Goal: Complete application form

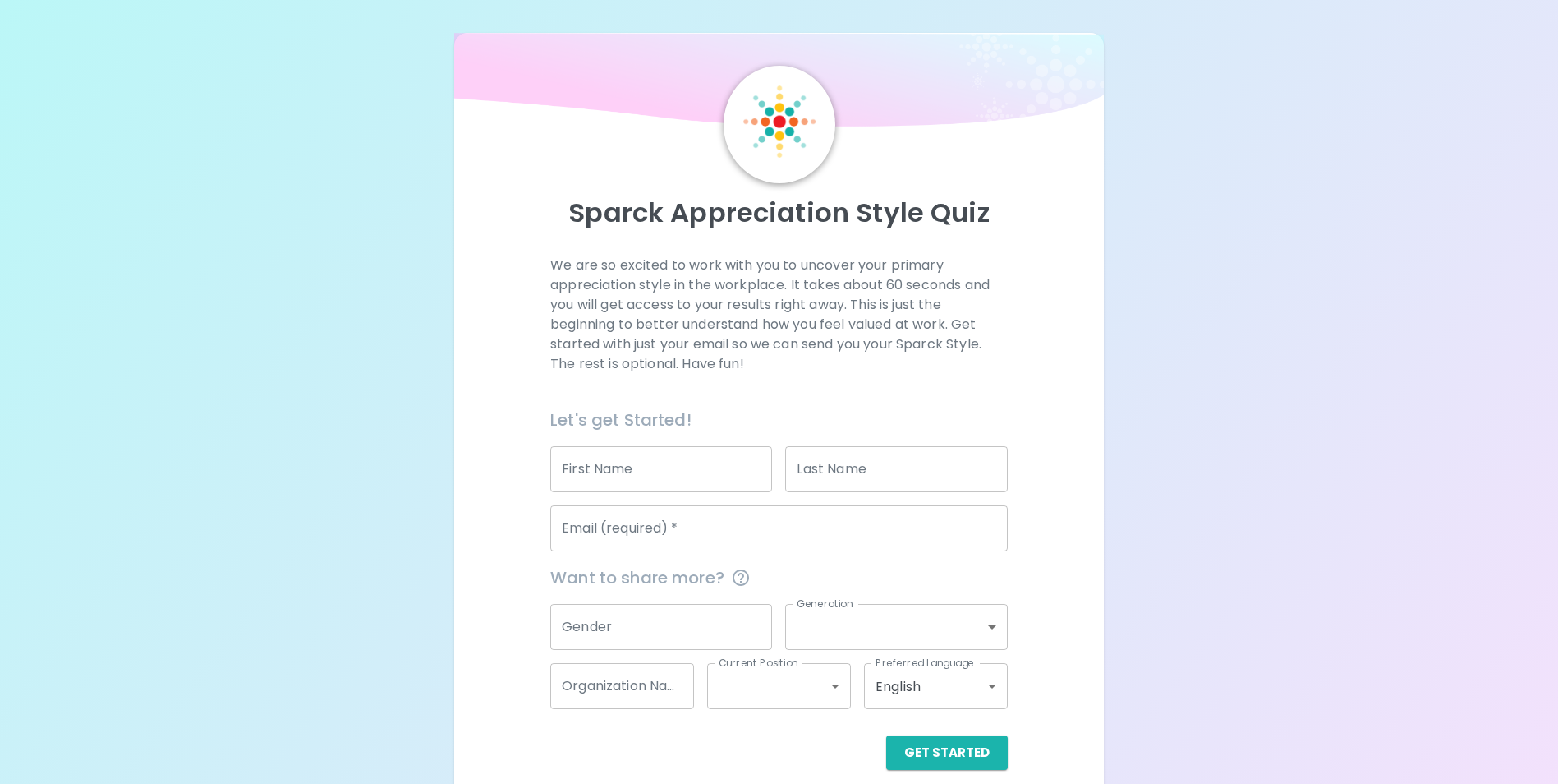
scroll to position [19, 0]
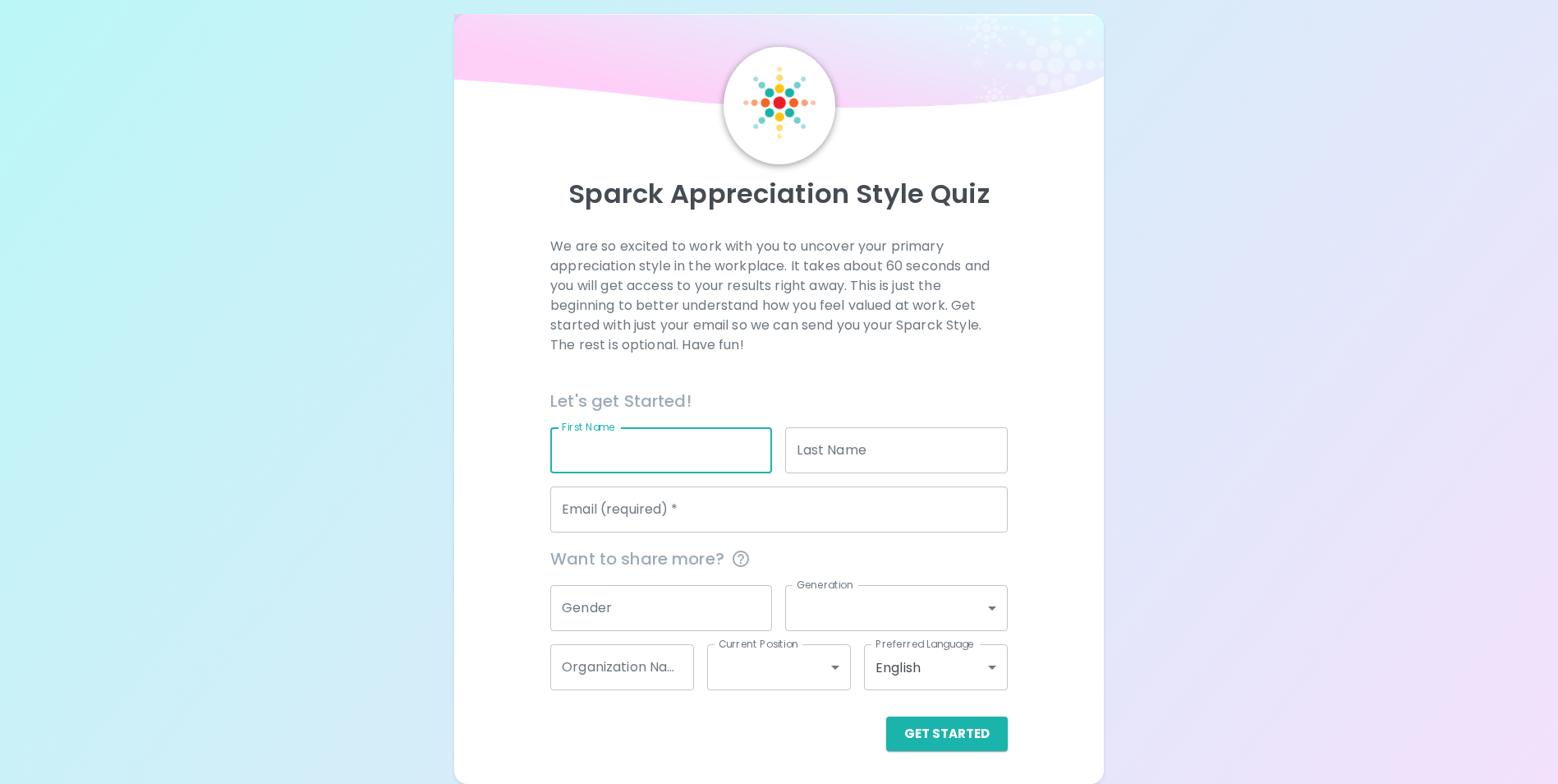
click at [690, 434] on input "First Name" at bounding box center [661, 450] width 222 height 46
type input "[PERSON_NAME]"
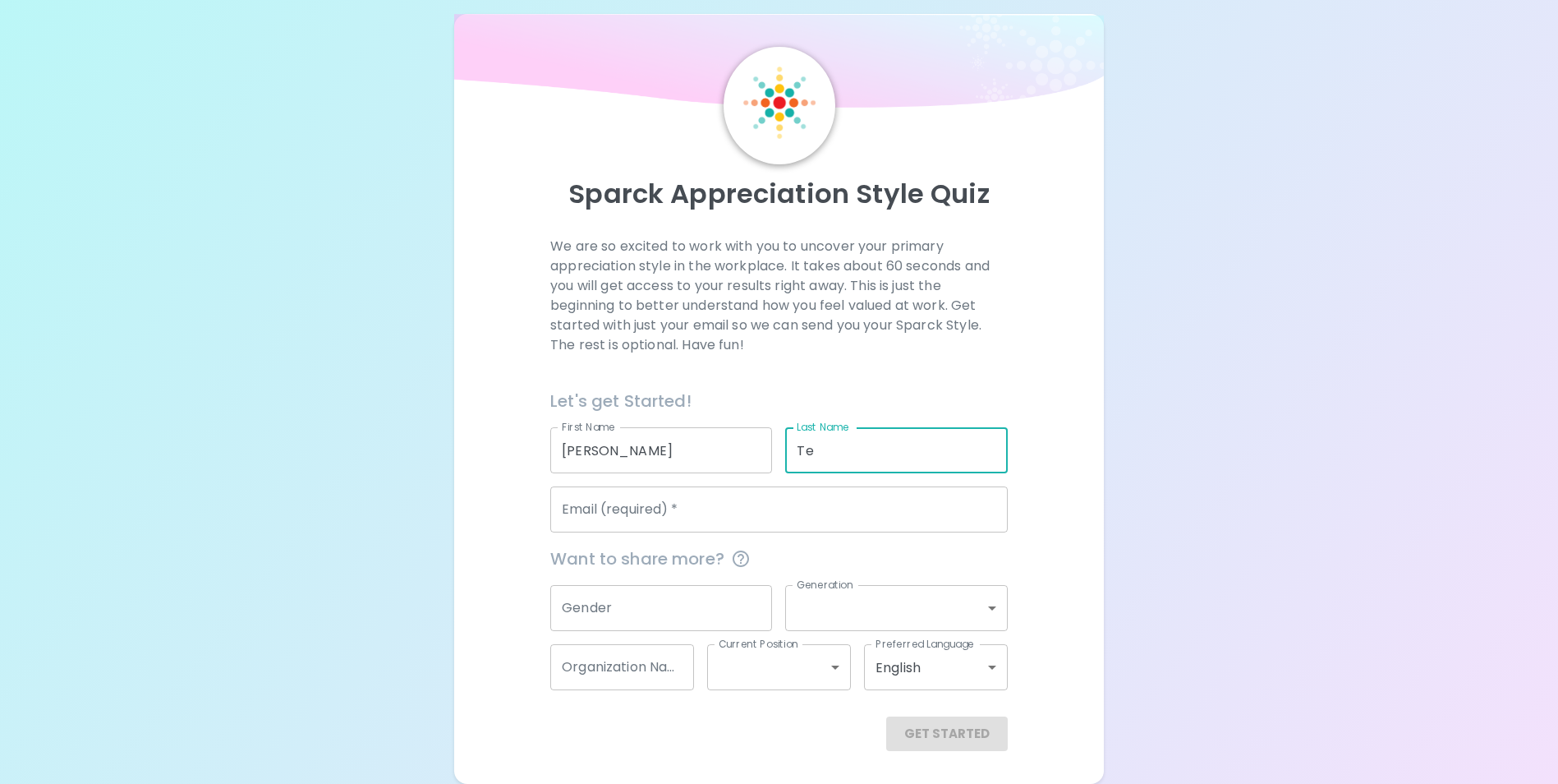
type input "T"
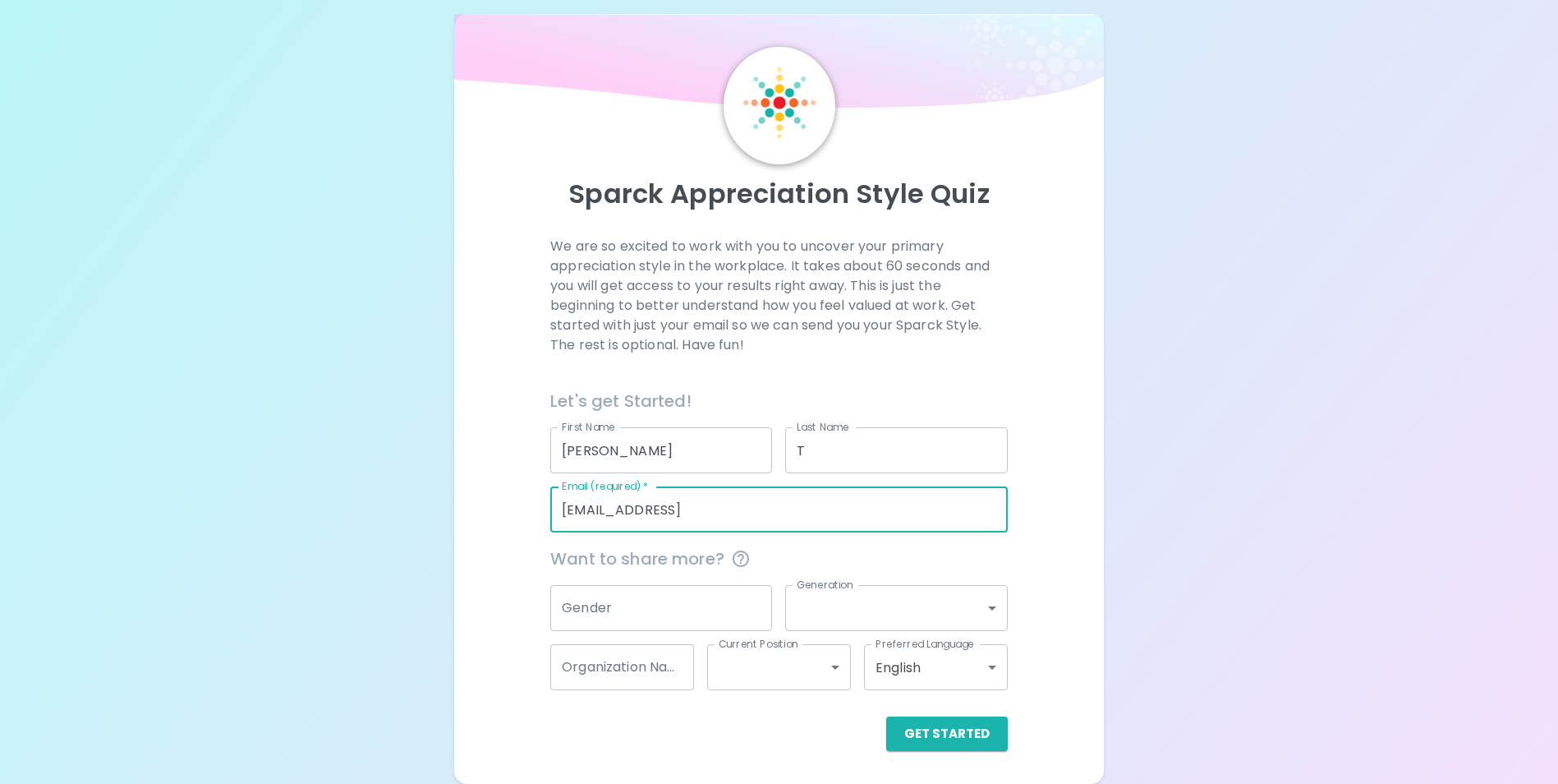
type input "[EMAIL_ADDRESS]"
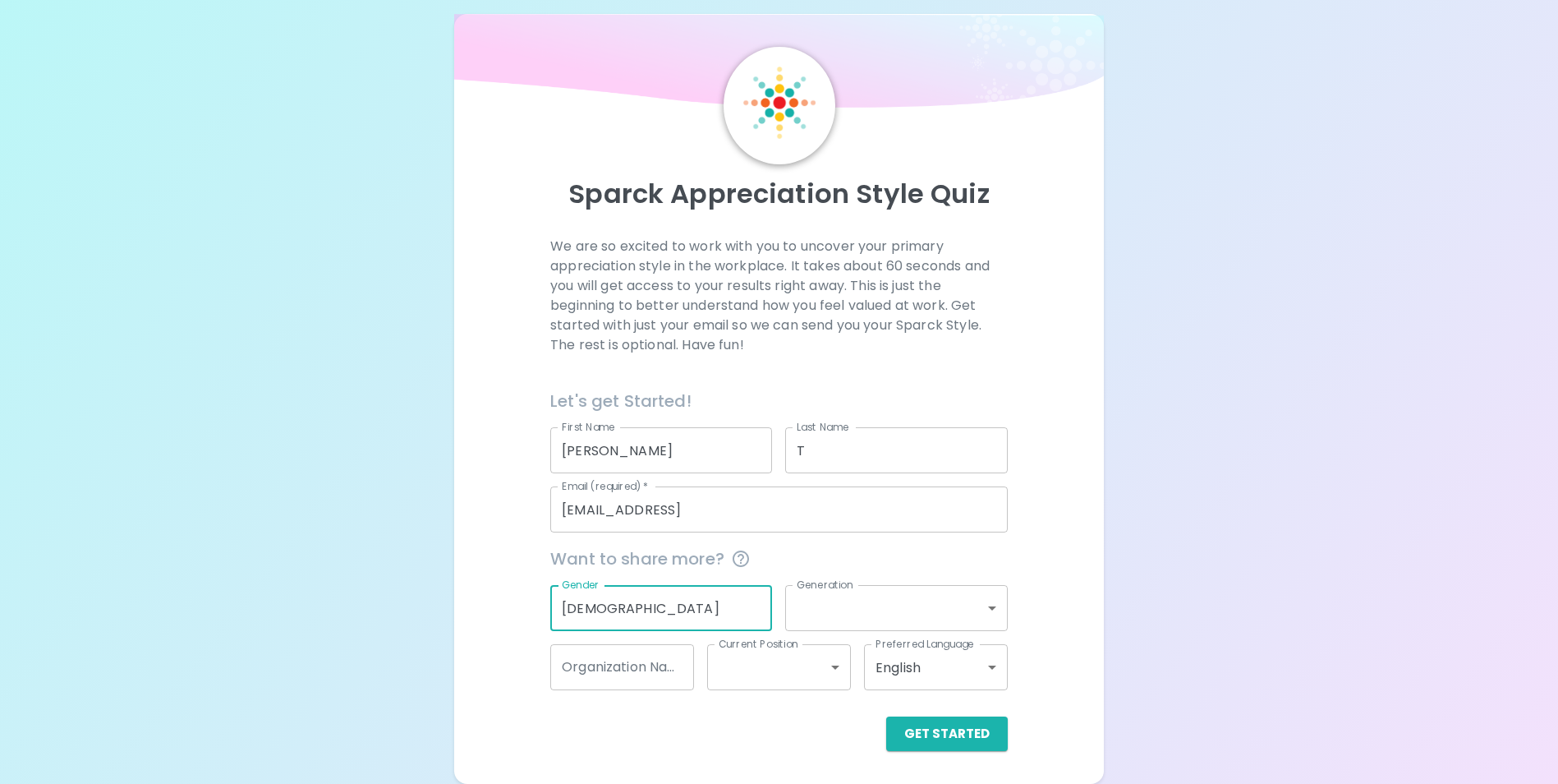
type input "[DEMOGRAPHIC_DATA]"
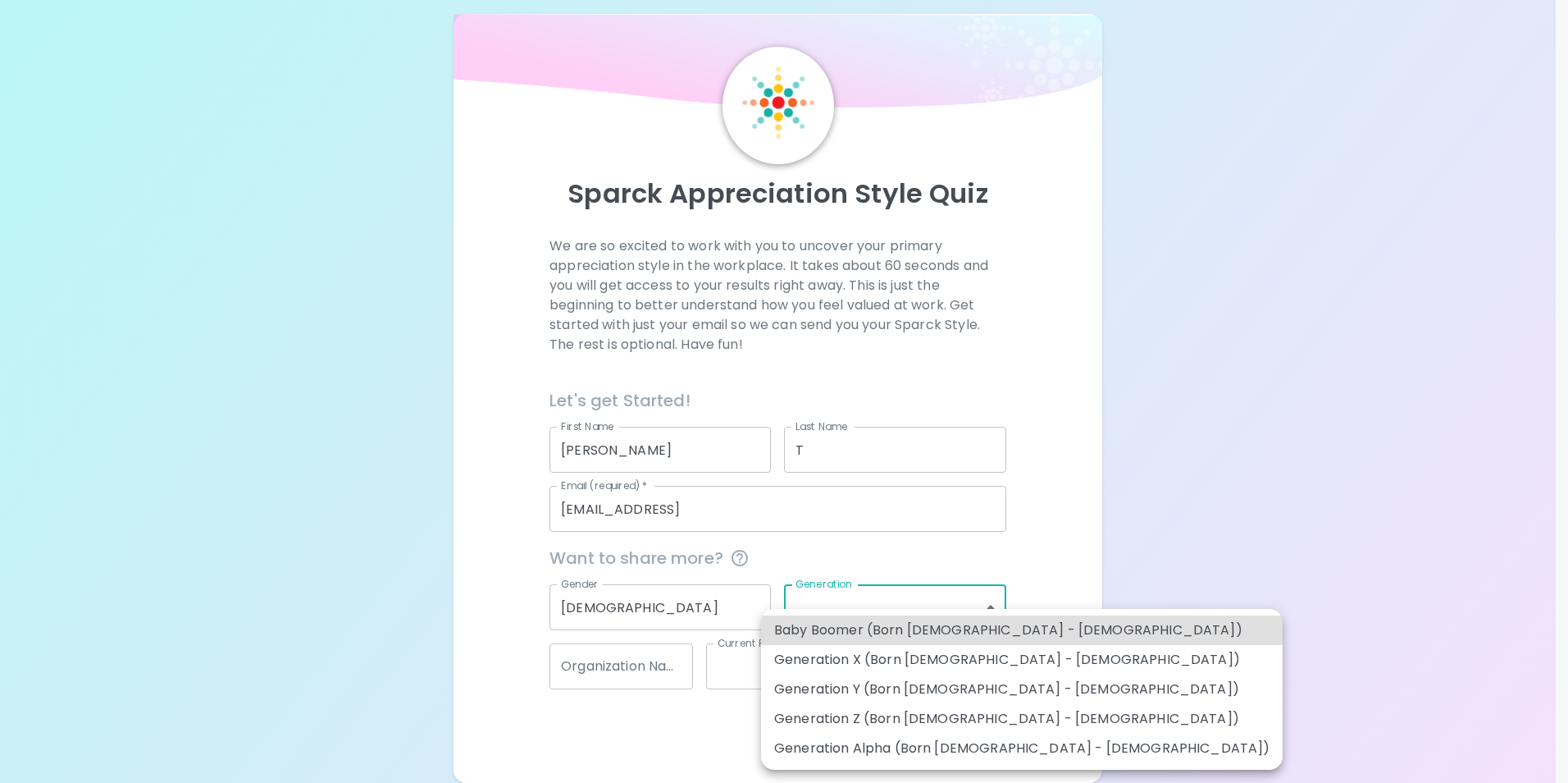
click at [945, 690] on li "Generation Y (Born [DEMOGRAPHIC_DATA] - [DEMOGRAPHIC_DATA])" at bounding box center [1022, 689] width 522 height 29
type input "generation_y"
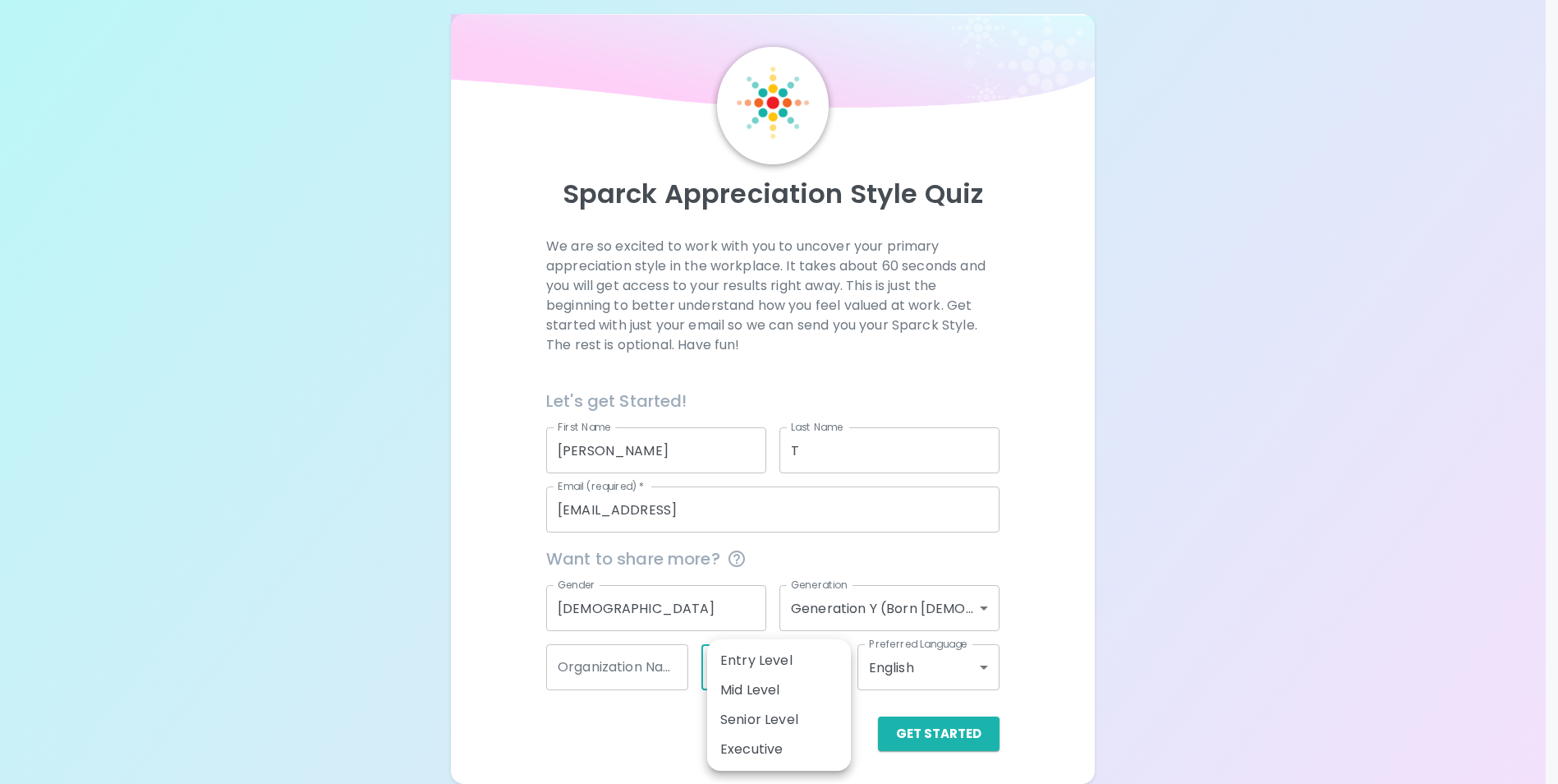
click at [775, 676] on body "Sparck Appreciation Style Quiz We are so excited to work with you to uncover yo…" at bounding box center [779, 383] width 1558 height 803
click at [765, 695] on li "Mid Level" at bounding box center [779, 690] width 144 height 30
type input "mid_level"
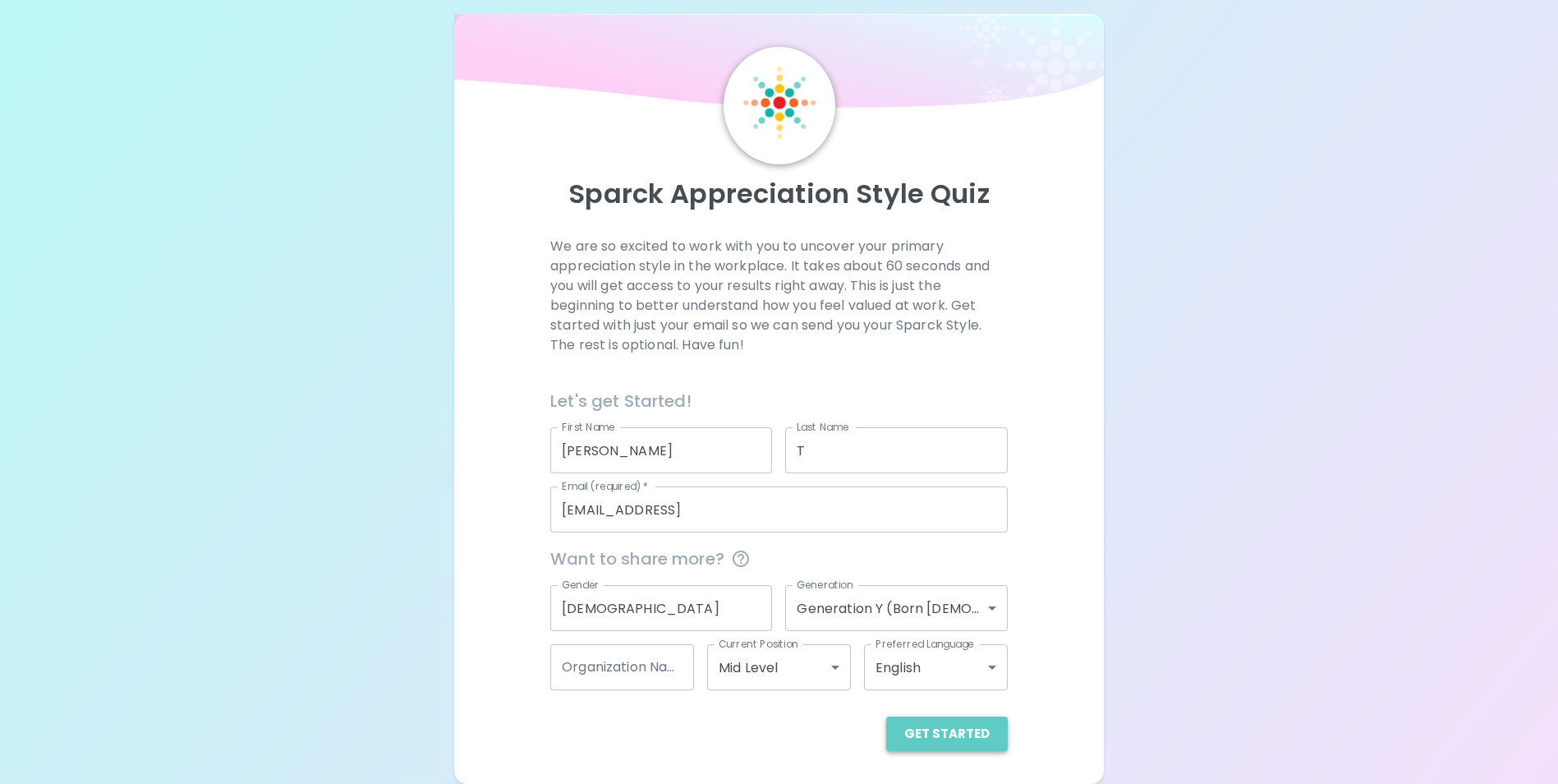
click at [970, 735] on button "Get Started" at bounding box center [947, 733] width 121 height 35
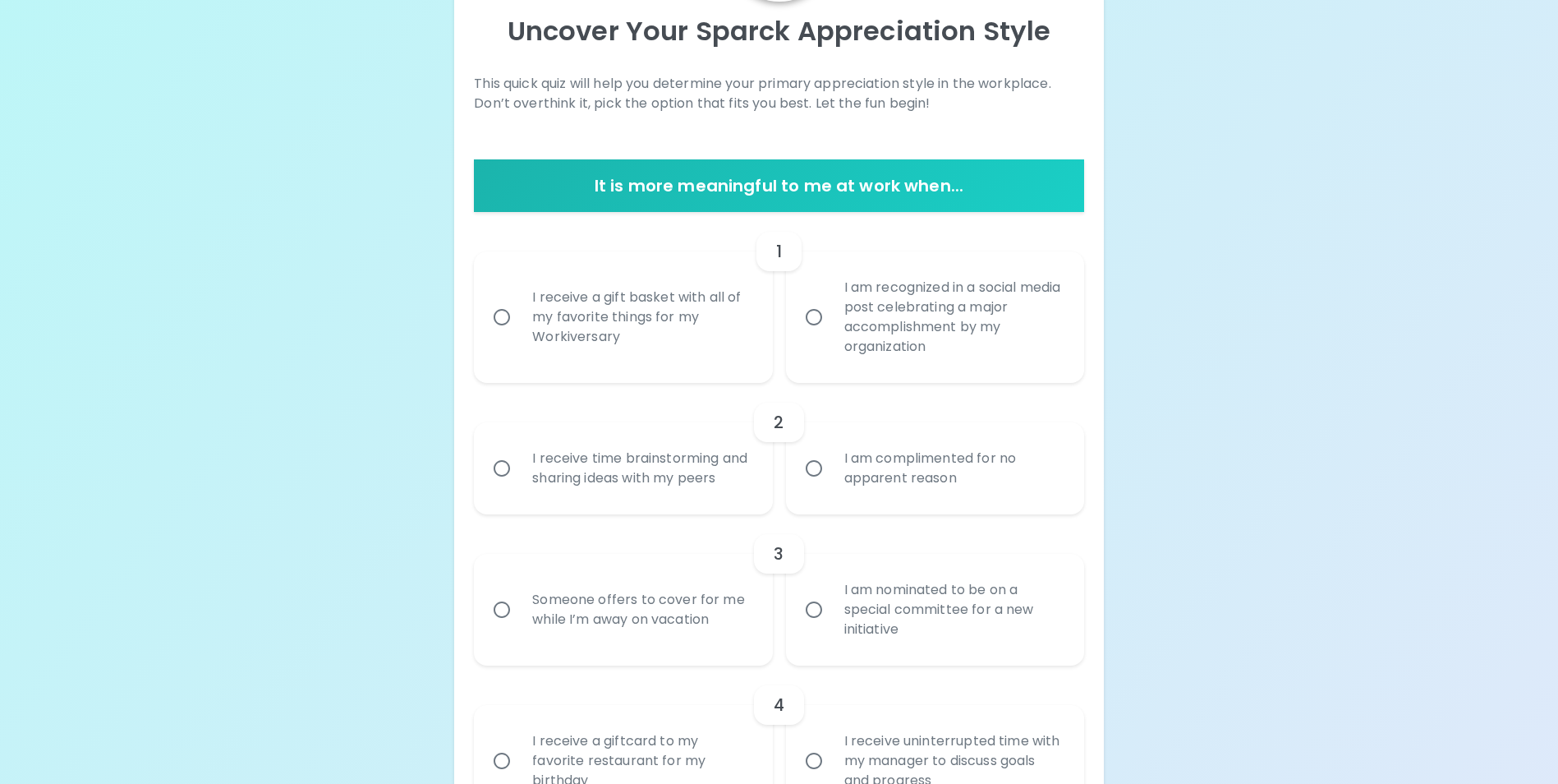
scroll to position [182, 0]
click at [634, 489] on div "I receive time brainstorming and sharing ideas with my peers" at bounding box center [641, 468] width 244 height 79
click at [519, 485] on input "I receive time brainstorming and sharing ideas with my peers" at bounding box center [502, 467] width 35 height 35
radio input "true"
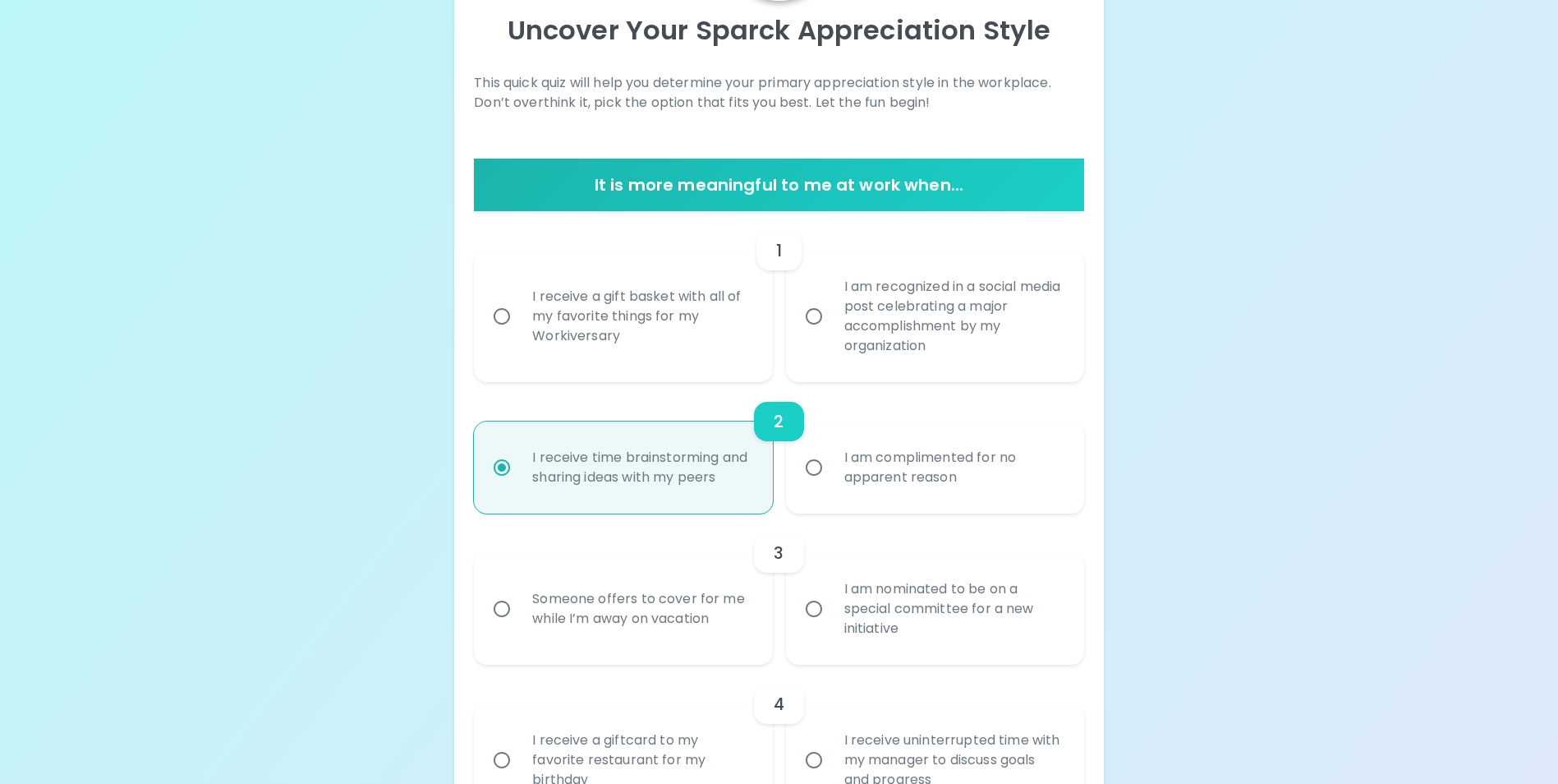
scroll to position [314, 0]
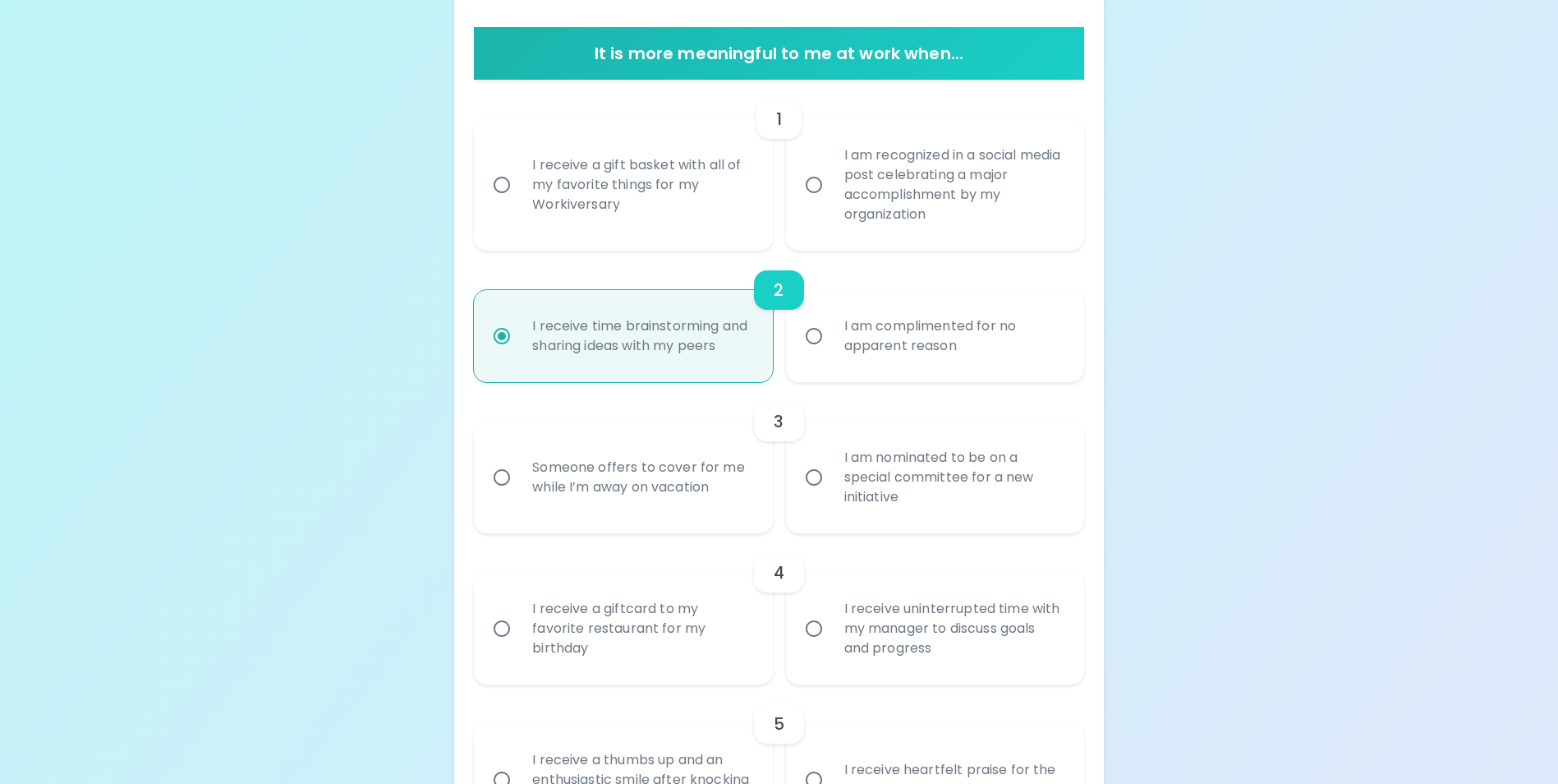
click at [881, 487] on div "I am nominated to be on a special committee for a new initiative" at bounding box center [953, 477] width 244 height 99
click at [831, 487] on input "I am nominated to be on a special committee for a new initiative" at bounding box center [814, 477] width 35 height 35
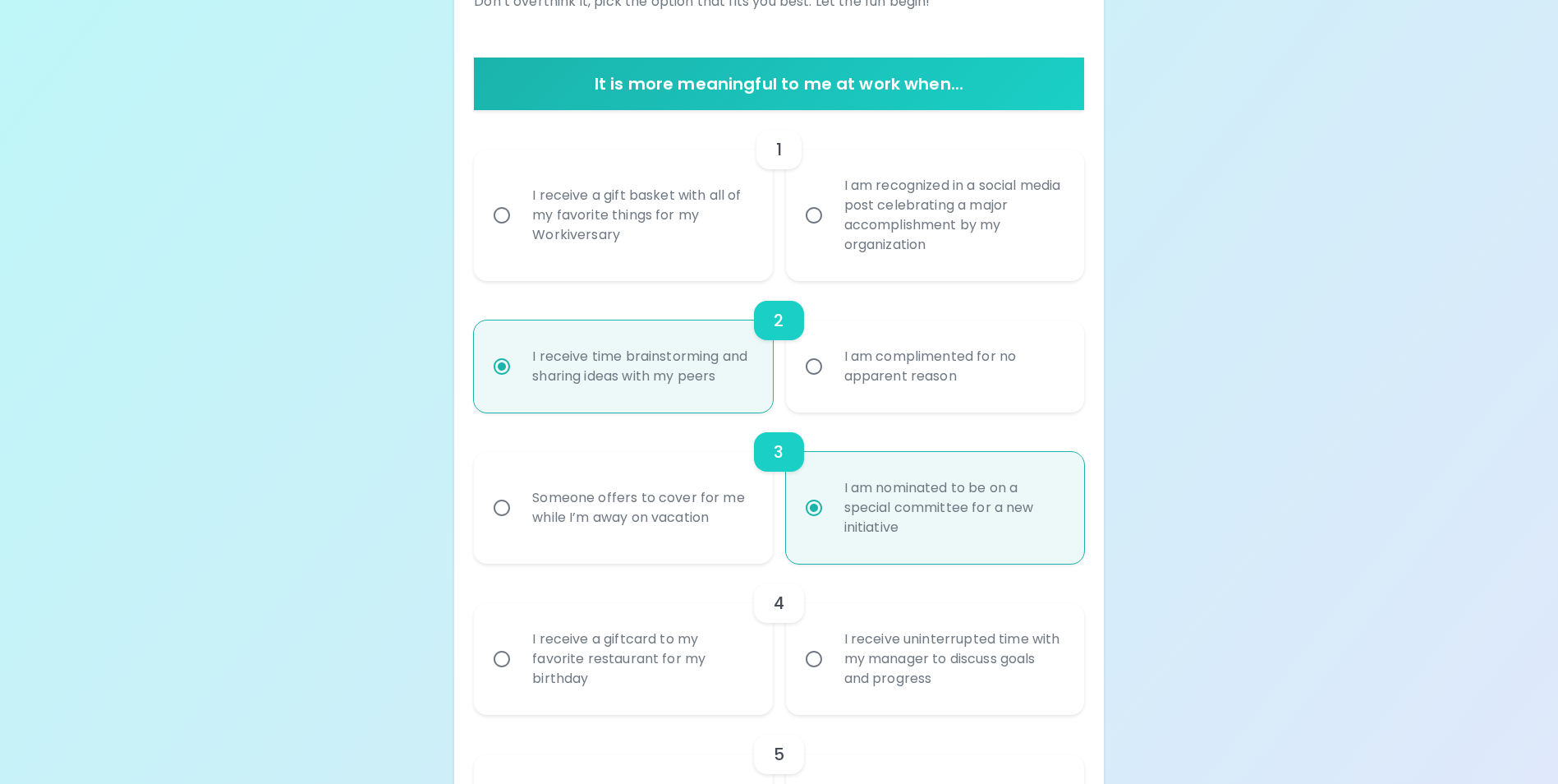
scroll to position [282, 0]
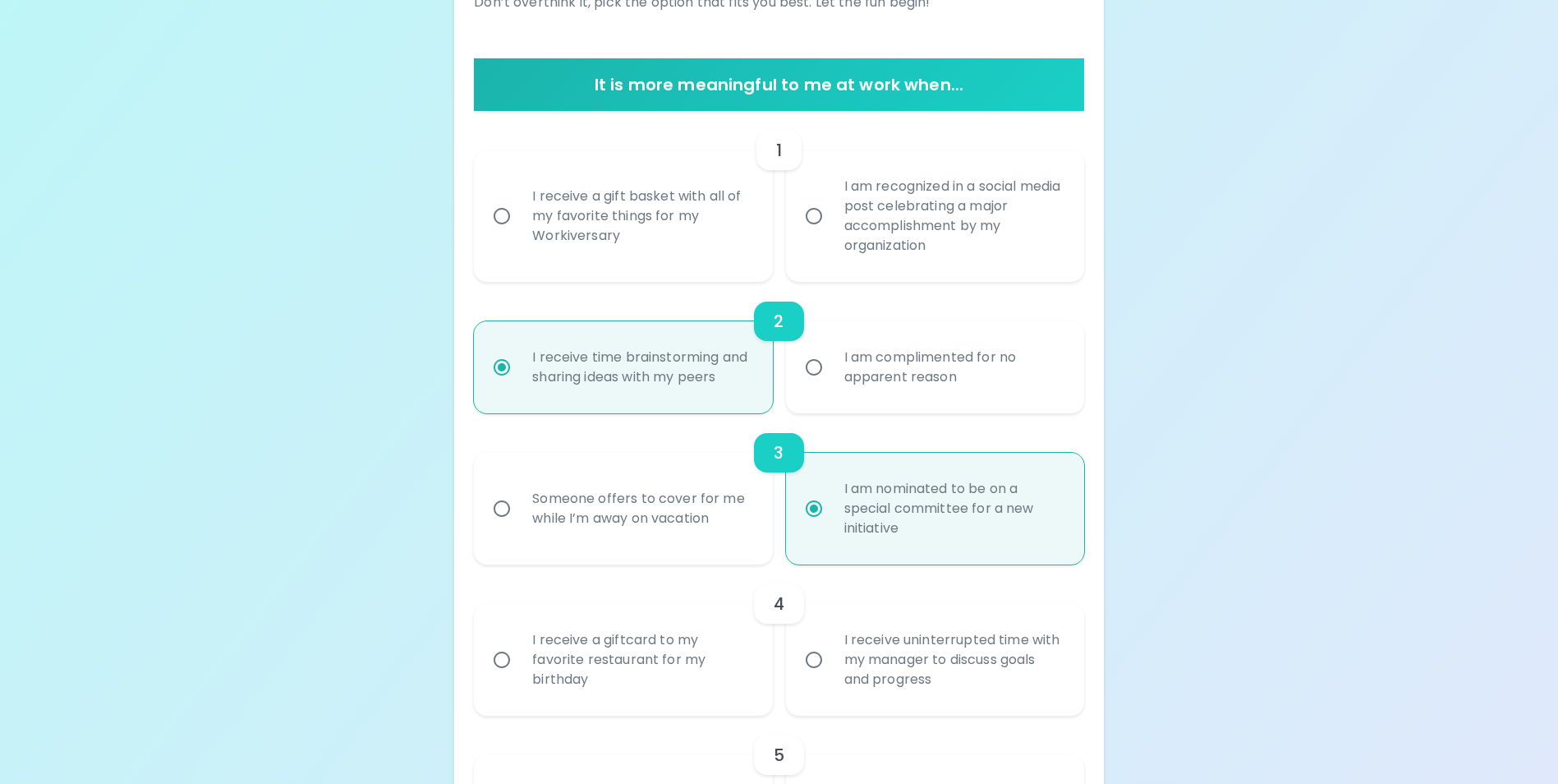
radio input "true"
click at [913, 236] on div "I am recognized in a social media post celebrating a major accomplishment by my…" at bounding box center [953, 216] width 244 height 118
click at [831, 234] on input "I am recognized in a social media post celebrating a major accomplishment by my…" at bounding box center [814, 216] width 35 height 35
radio input "false"
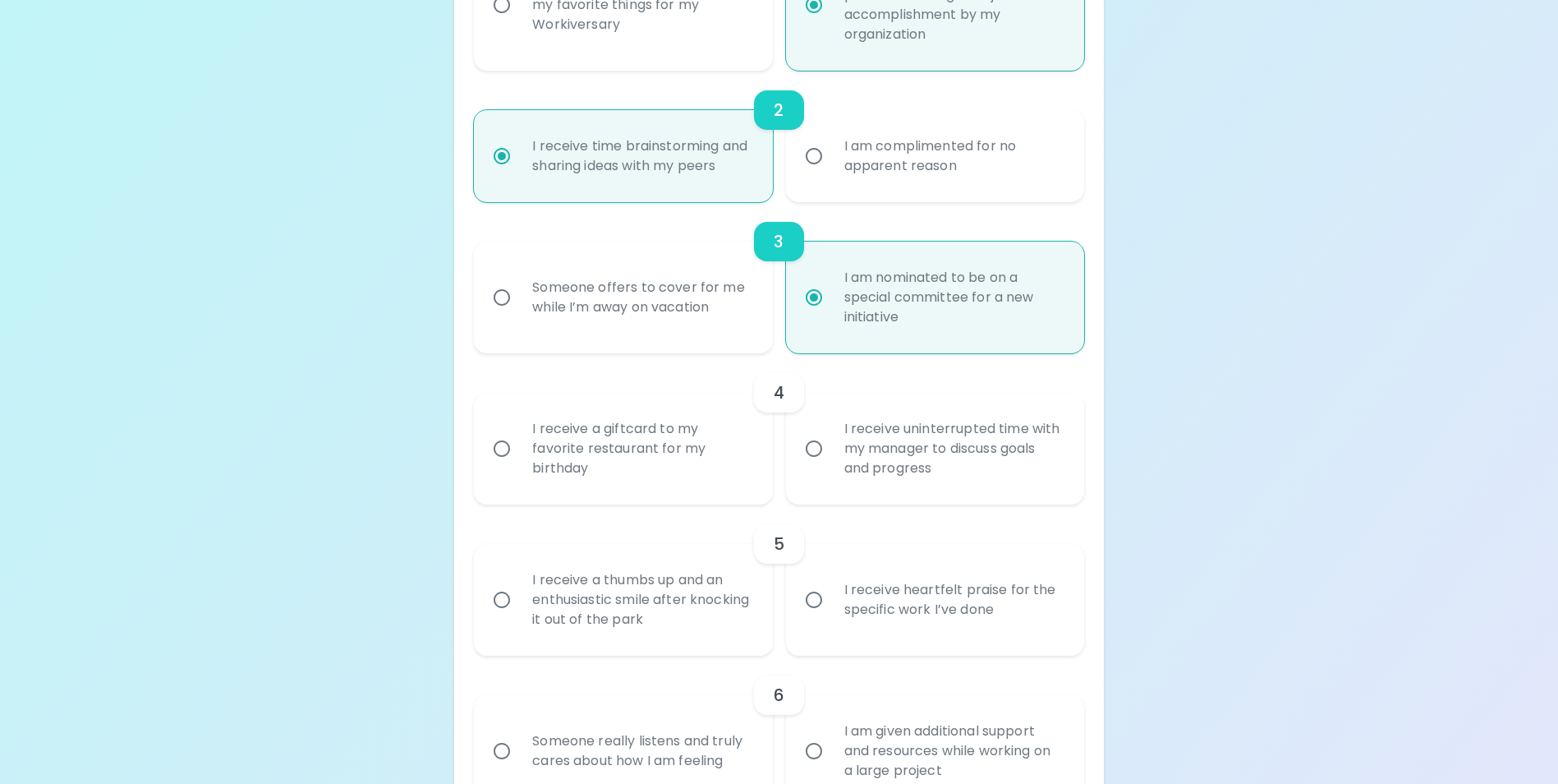
scroll to position [495, 0]
radio input "true"
click at [613, 471] on div "I receive a giftcard to my favorite restaurant for my birthday" at bounding box center [641, 448] width 244 height 99
click at [519, 465] on input "I receive a giftcard to my favorite restaurant for my birthday" at bounding box center [502, 448] width 35 height 35
radio input "false"
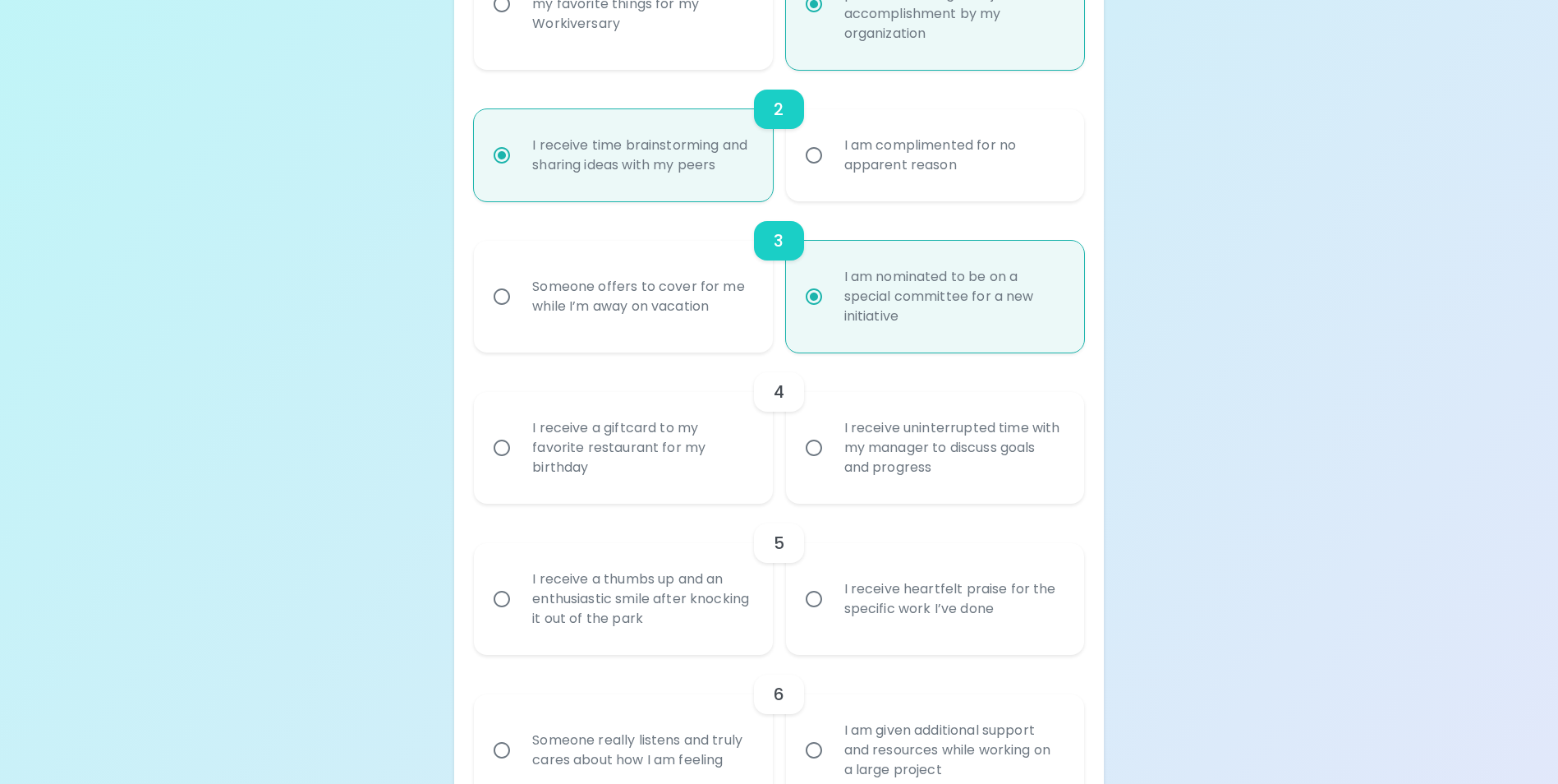
radio input "true"
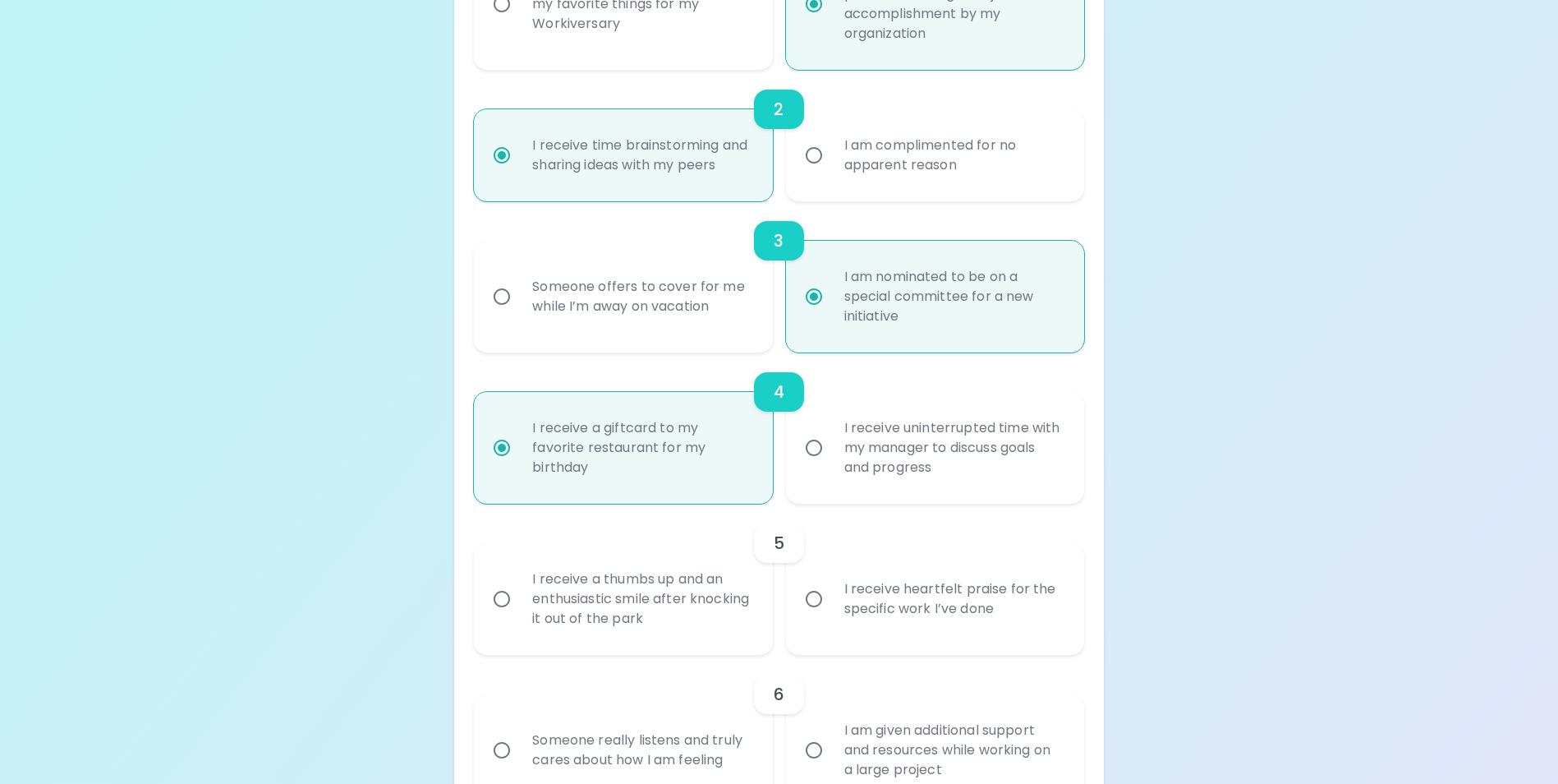
scroll to position [626, 0]
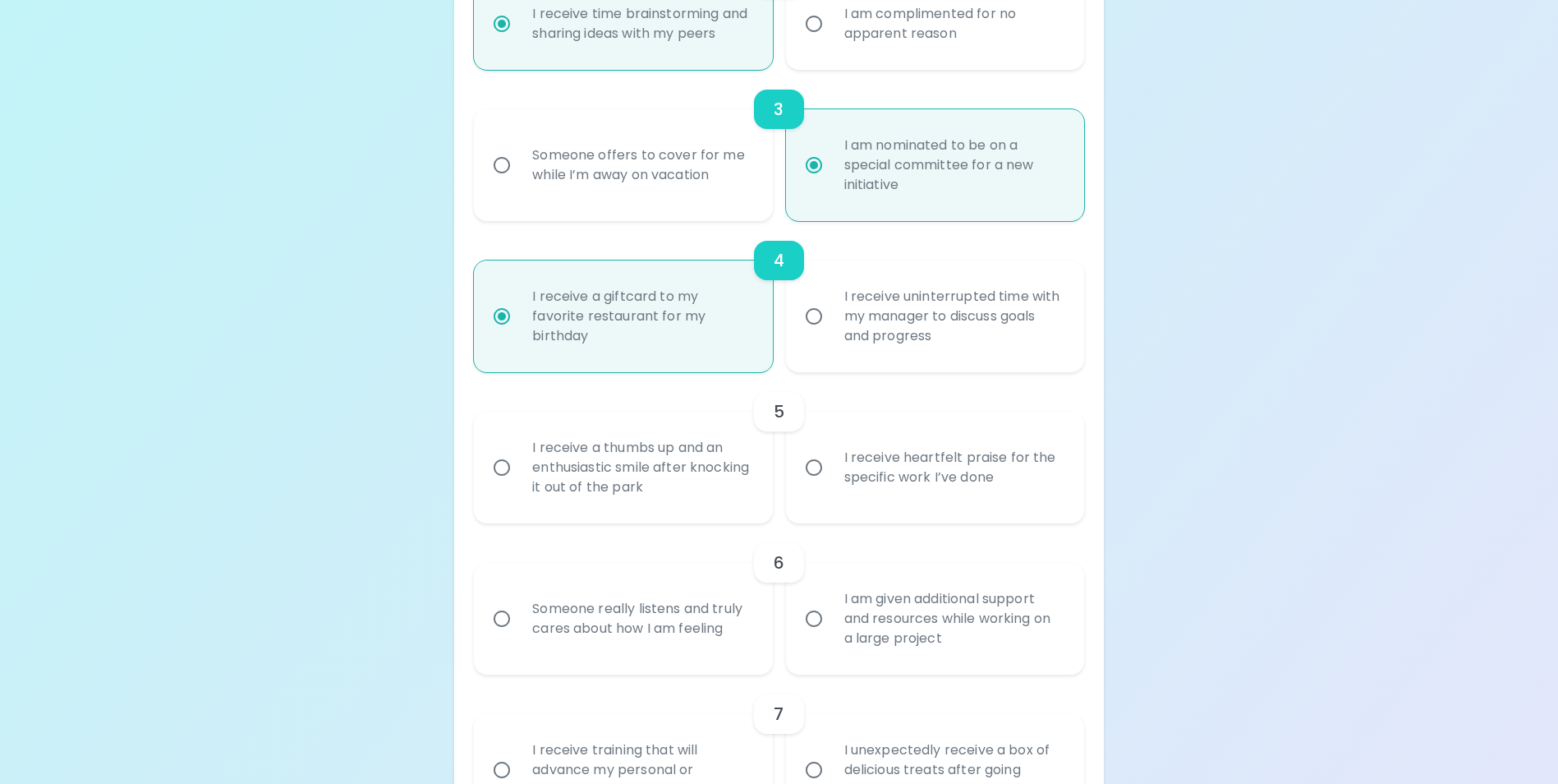
radio input "true"
click at [908, 498] on div "I receive heartfelt praise for the specific work I’ve done" at bounding box center [953, 468] width 244 height 79
click at [831, 485] on input "I receive heartfelt praise for the specific work I’ve done" at bounding box center [814, 467] width 35 height 35
radio input "false"
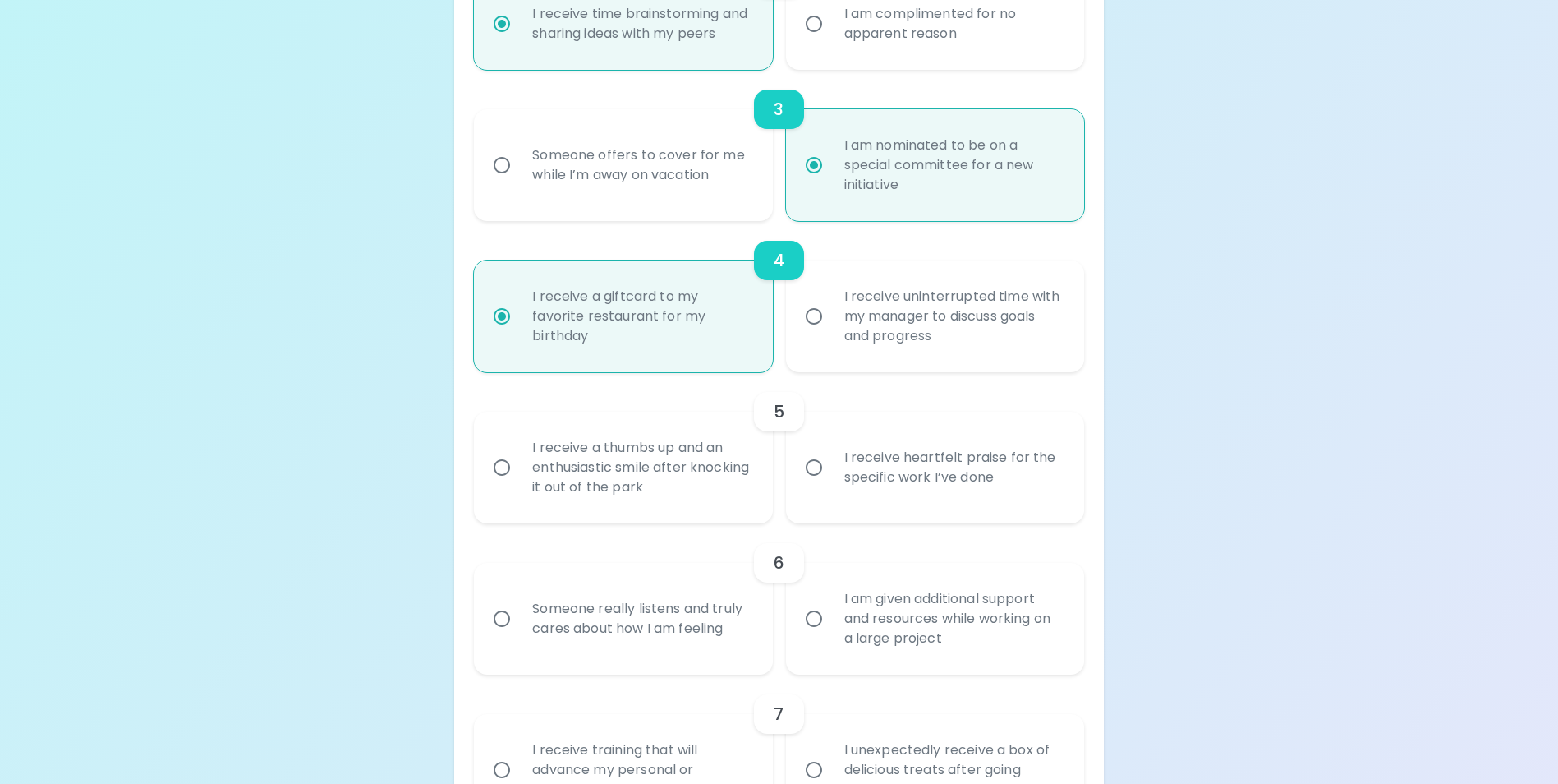
radio input "false"
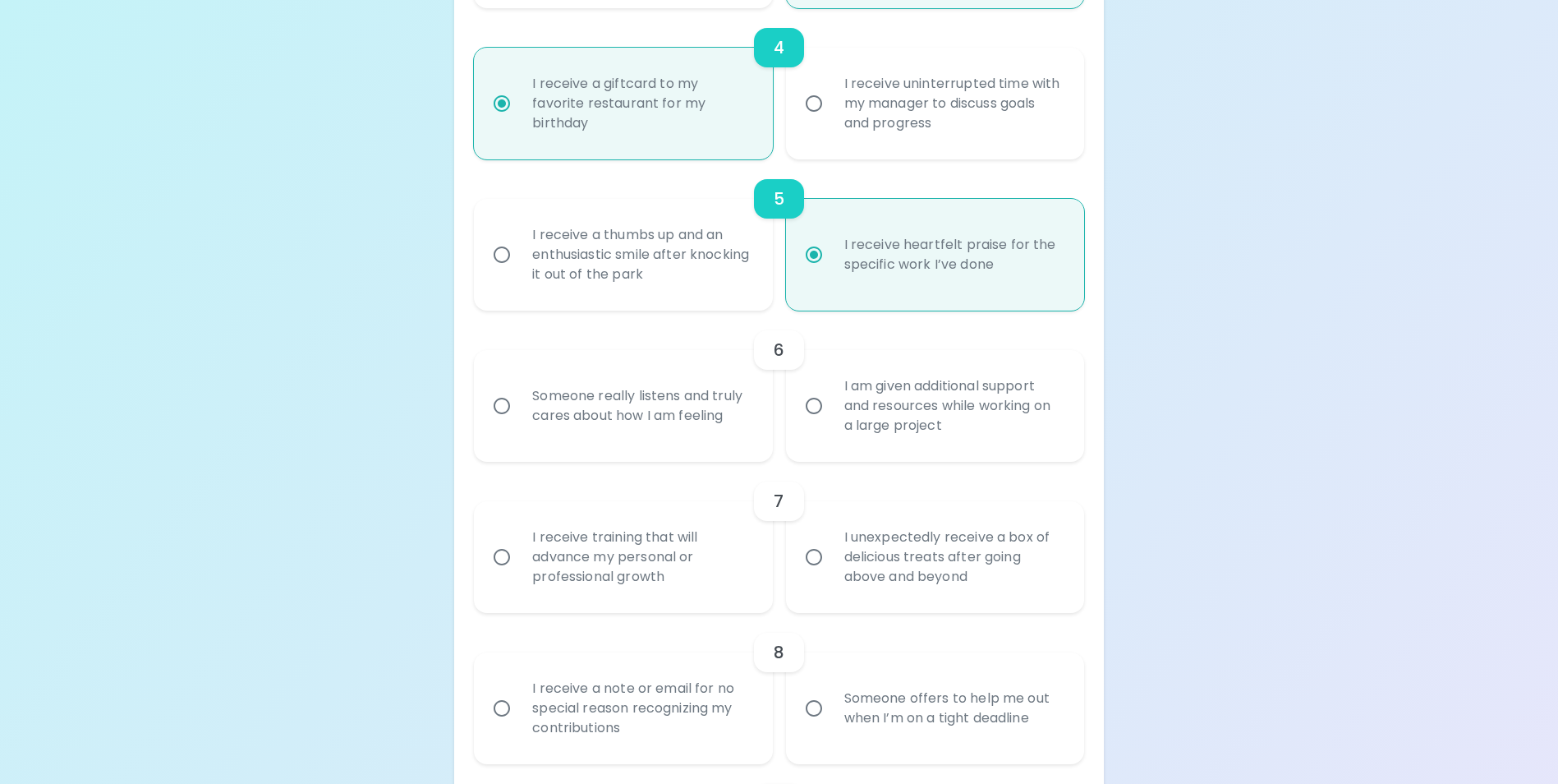
scroll to position [840, 0]
radio input "true"
click at [694, 282] on div "I receive a thumbs up and an enthusiastic smile after knocking it out of the pa…" at bounding box center [641, 254] width 244 height 99
click at [519, 271] on input "I receive a thumbs up and an enthusiastic smile after knocking it out of the pa…" at bounding box center [502, 254] width 35 height 35
radio input "false"
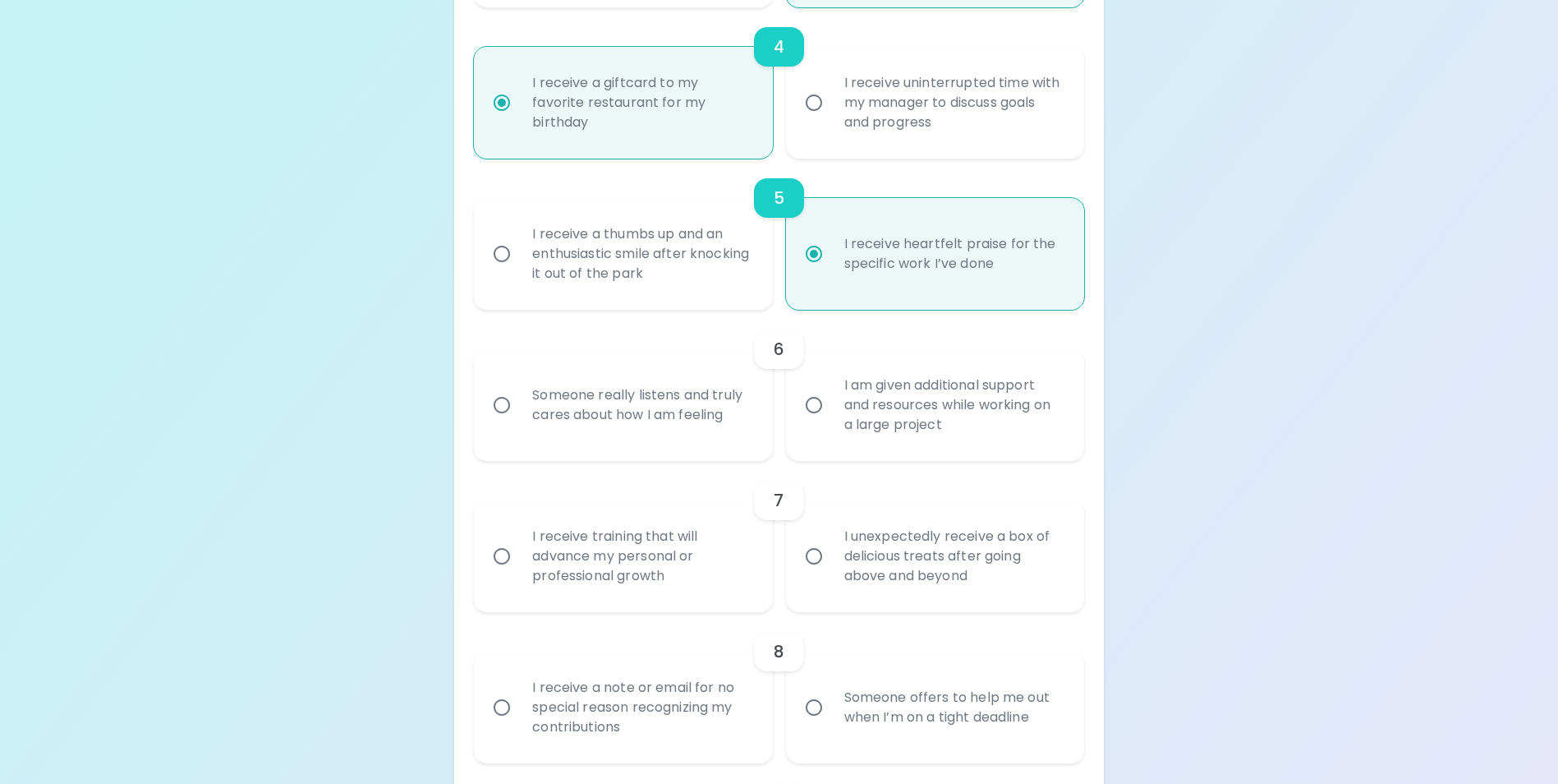
radio input "false"
radio input "true"
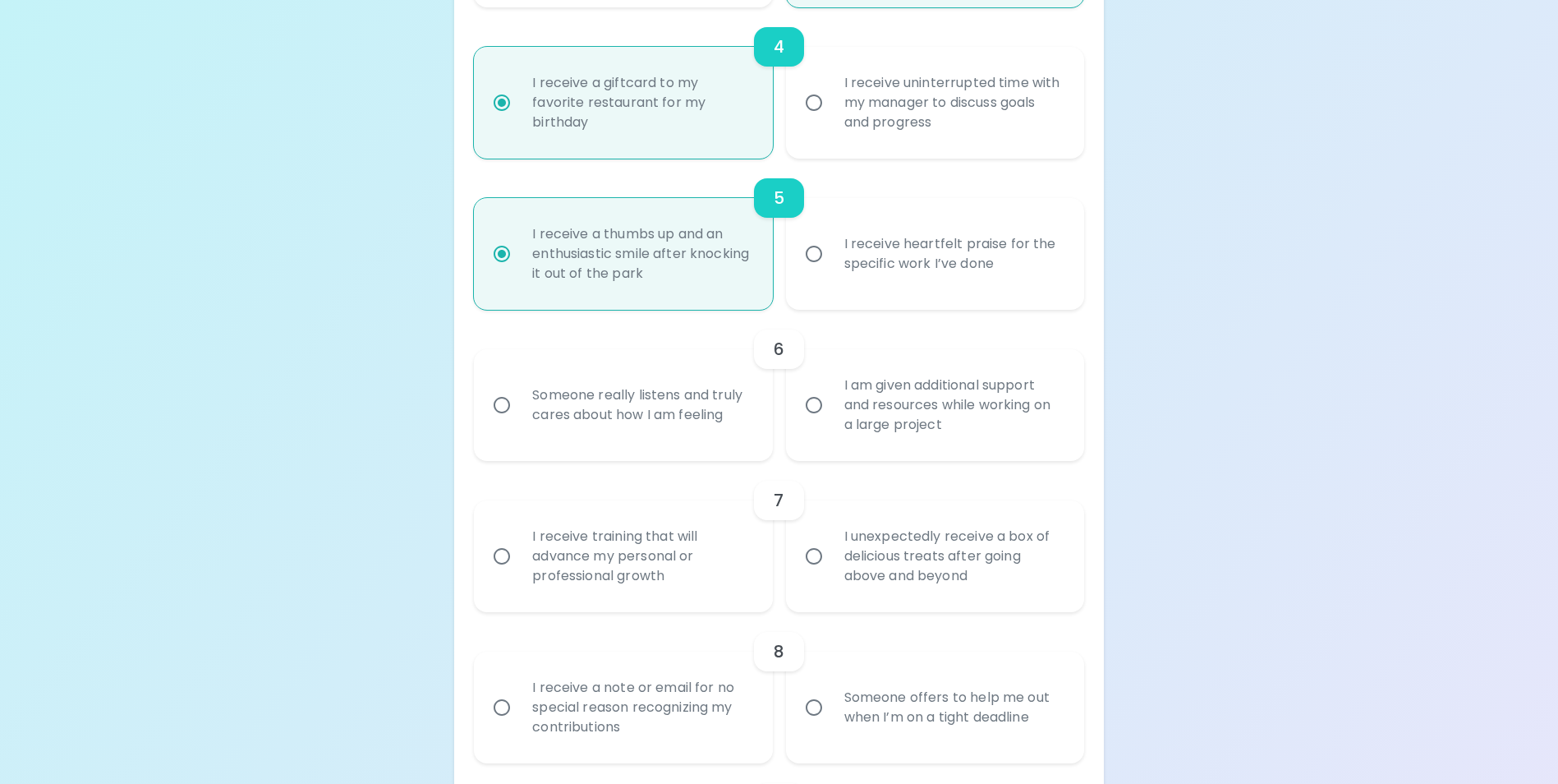
radio input "true"
click at [682, 443] on div "Someone really listens and truly cares about how I am feeling" at bounding box center [641, 405] width 244 height 79
click at [519, 422] on input "Someone really listens and truly cares about how I am feeling" at bounding box center [502, 405] width 35 height 35
radio input "false"
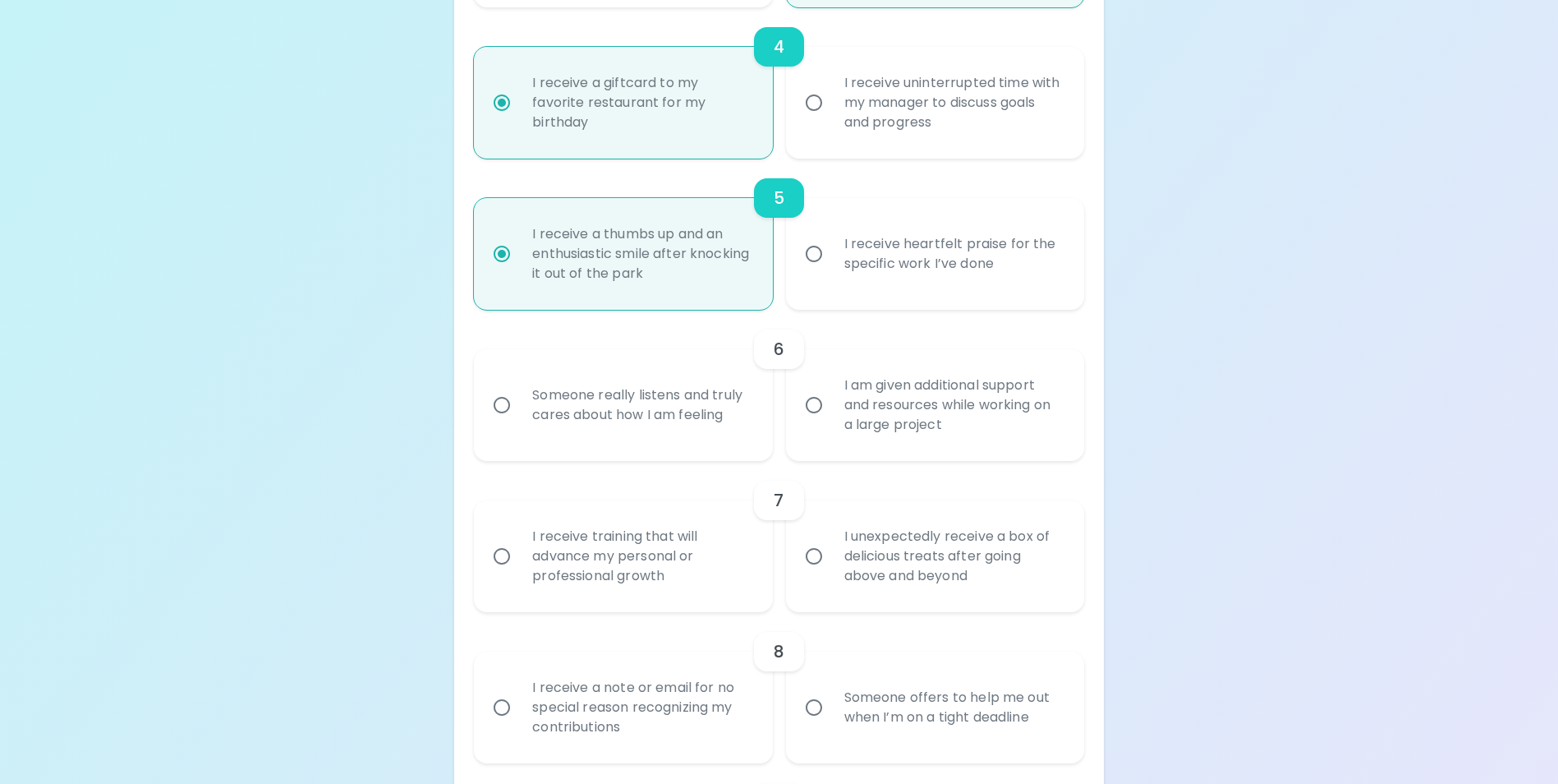
radio input "false"
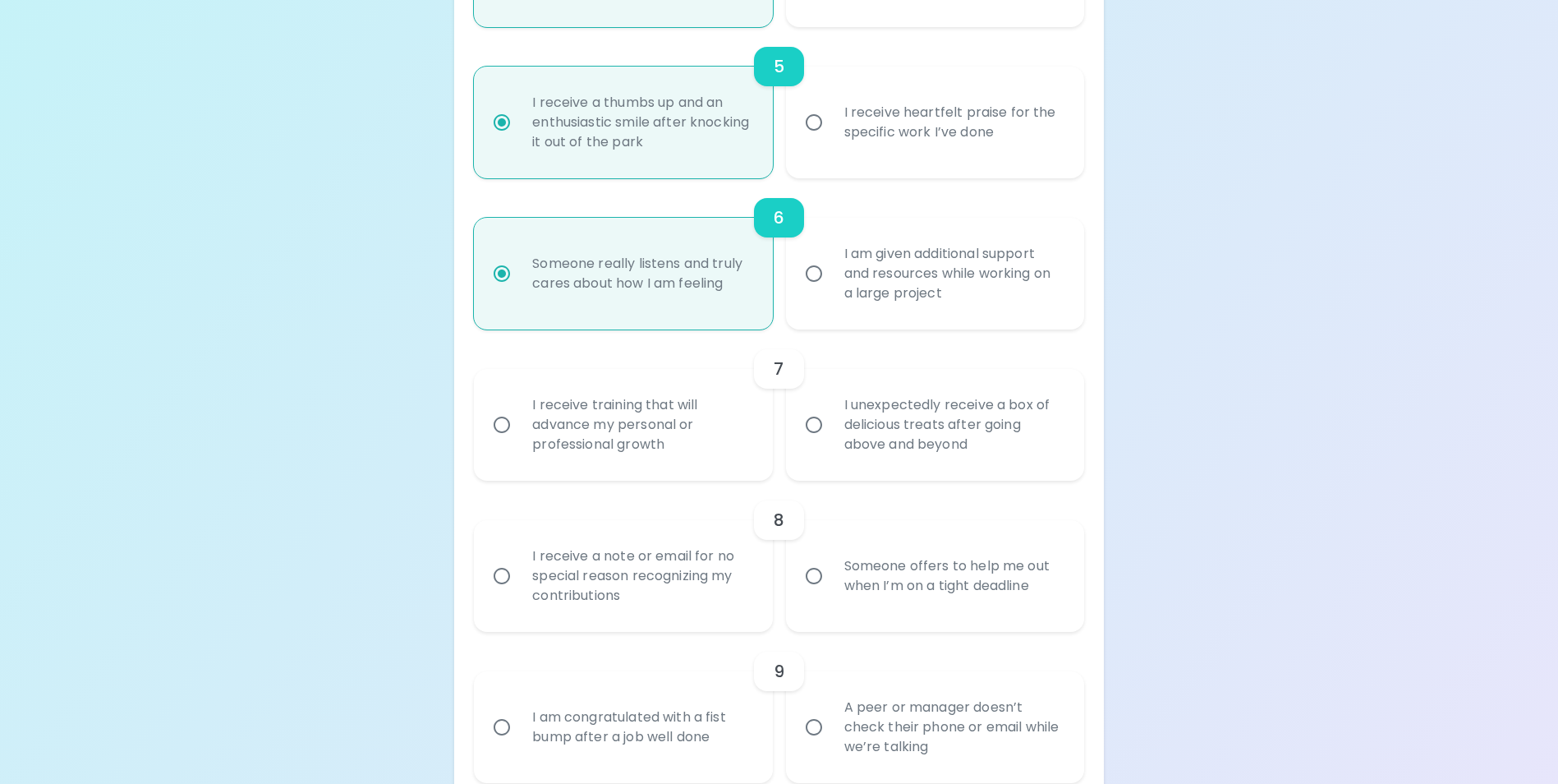
radio input "true"
click at [685, 453] on div "I receive training that will advance my personal or professional growth" at bounding box center [641, 424] width 244 height 99
click at [519, 442] on input "I receive training that will advance my personal or professional growth" at bounding box center [502, 424] width 35 height 35
radio input "false"
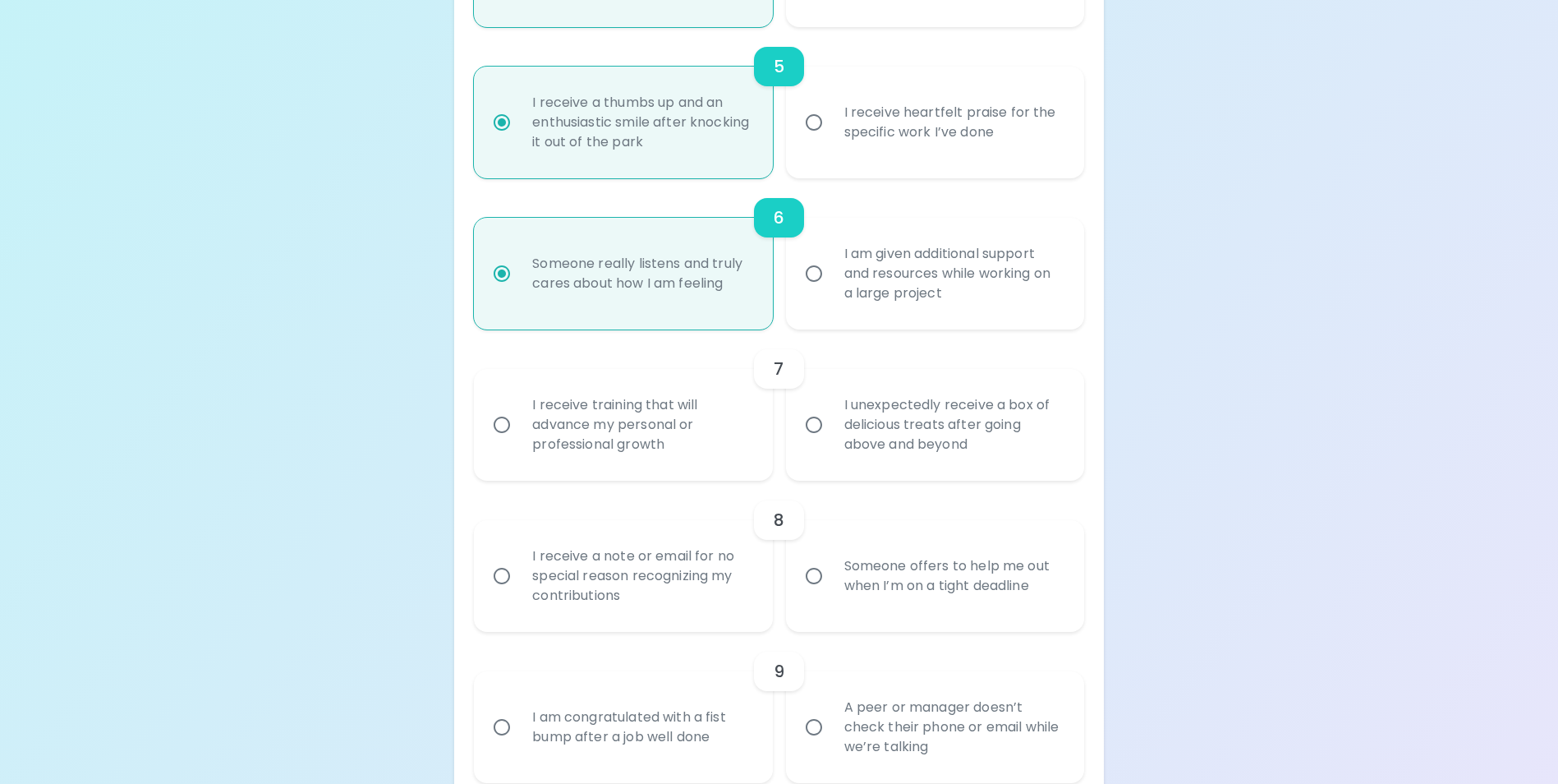
radio input "false"
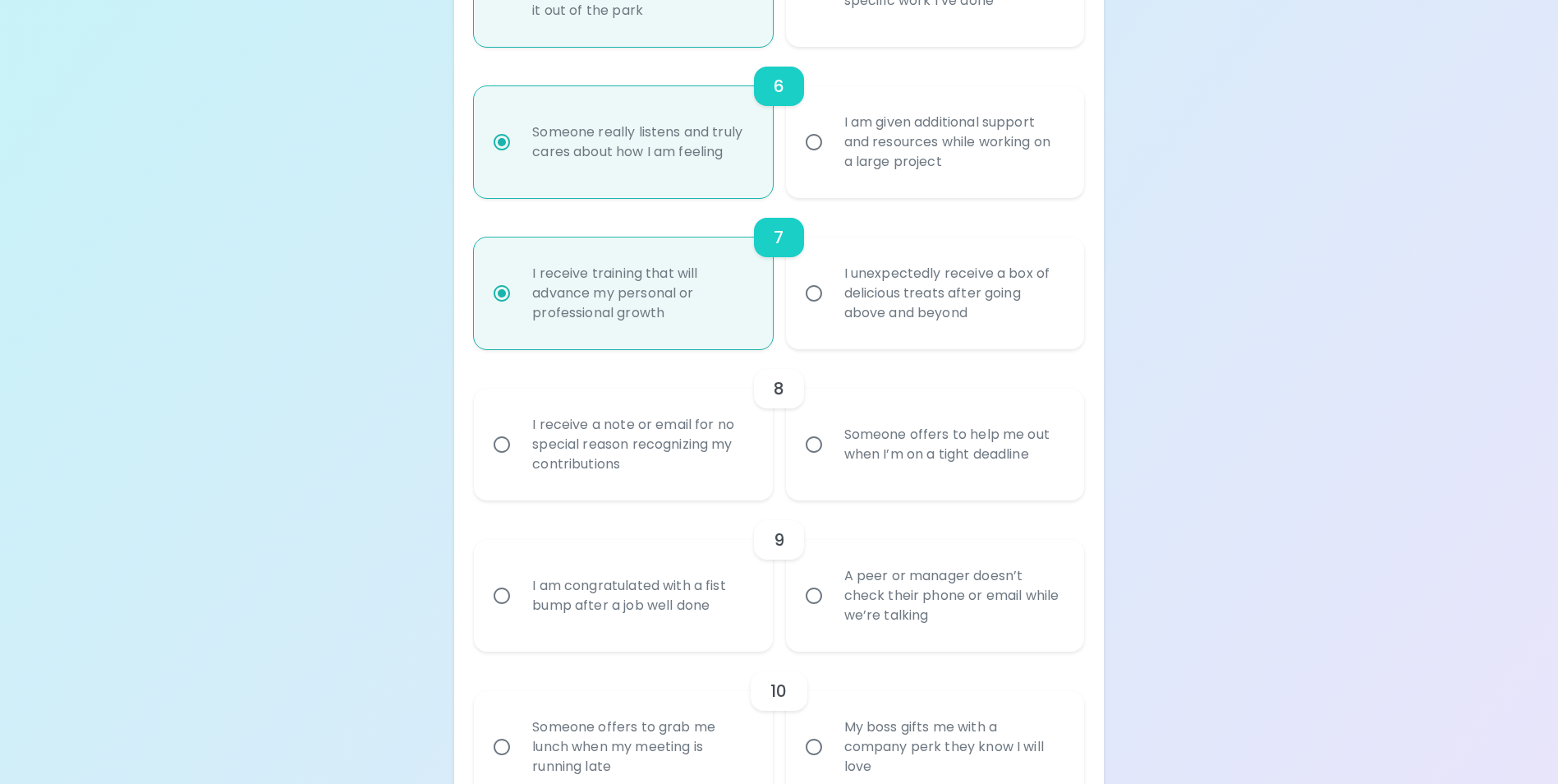
radio input "true"
click at [868, 303] on div "I unexpectedly receive a box of delicious treats after going above and beyond" at bounding box center [953, 293] width 244 height 99
click at [831, 303] on input "I unexpectedly receive a box of delicious treats after going above and beyond" at bounding box center [814, 293] width 35 height 35
radio input "false"
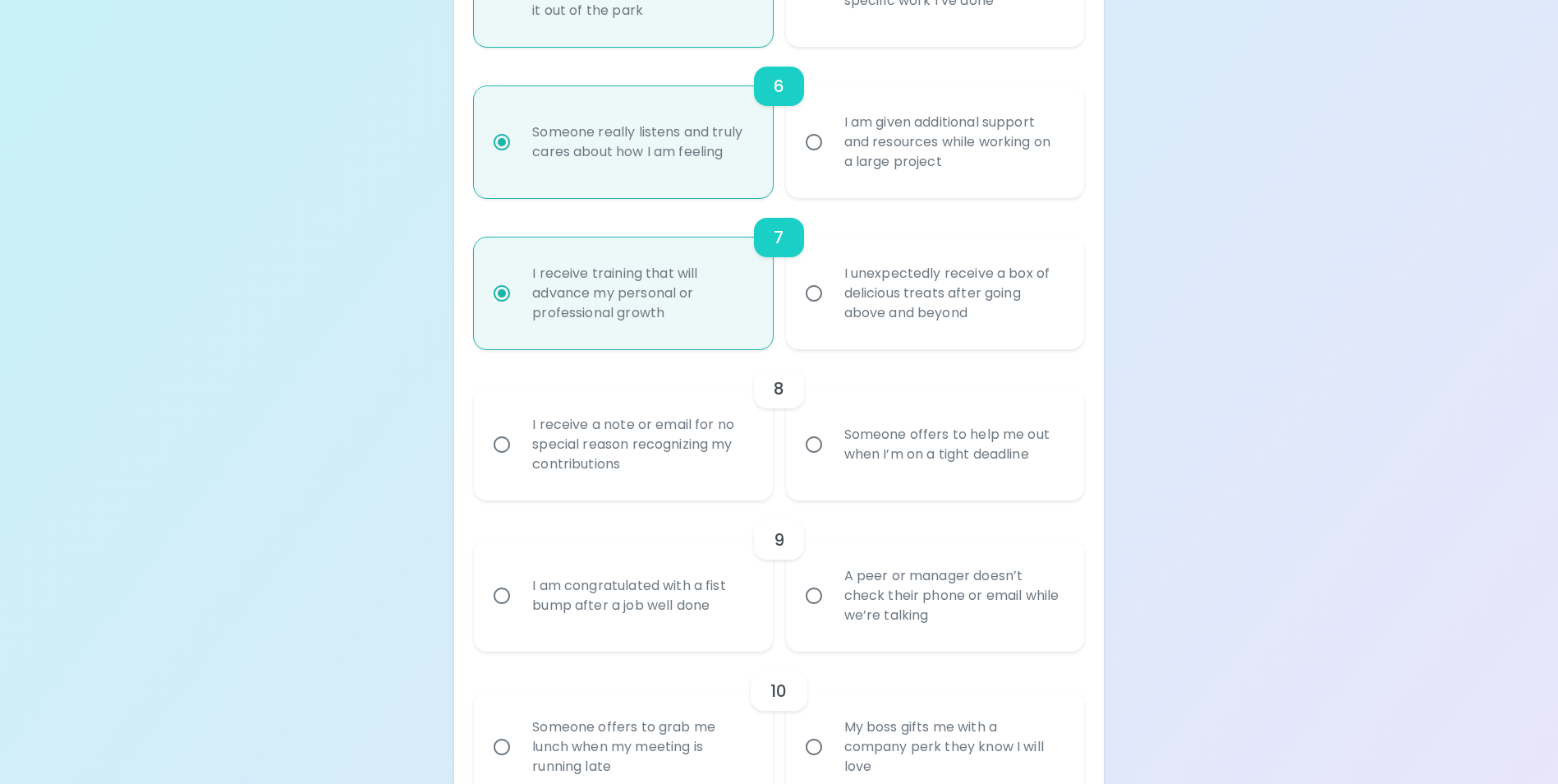
radio input "false"
radio input "true"
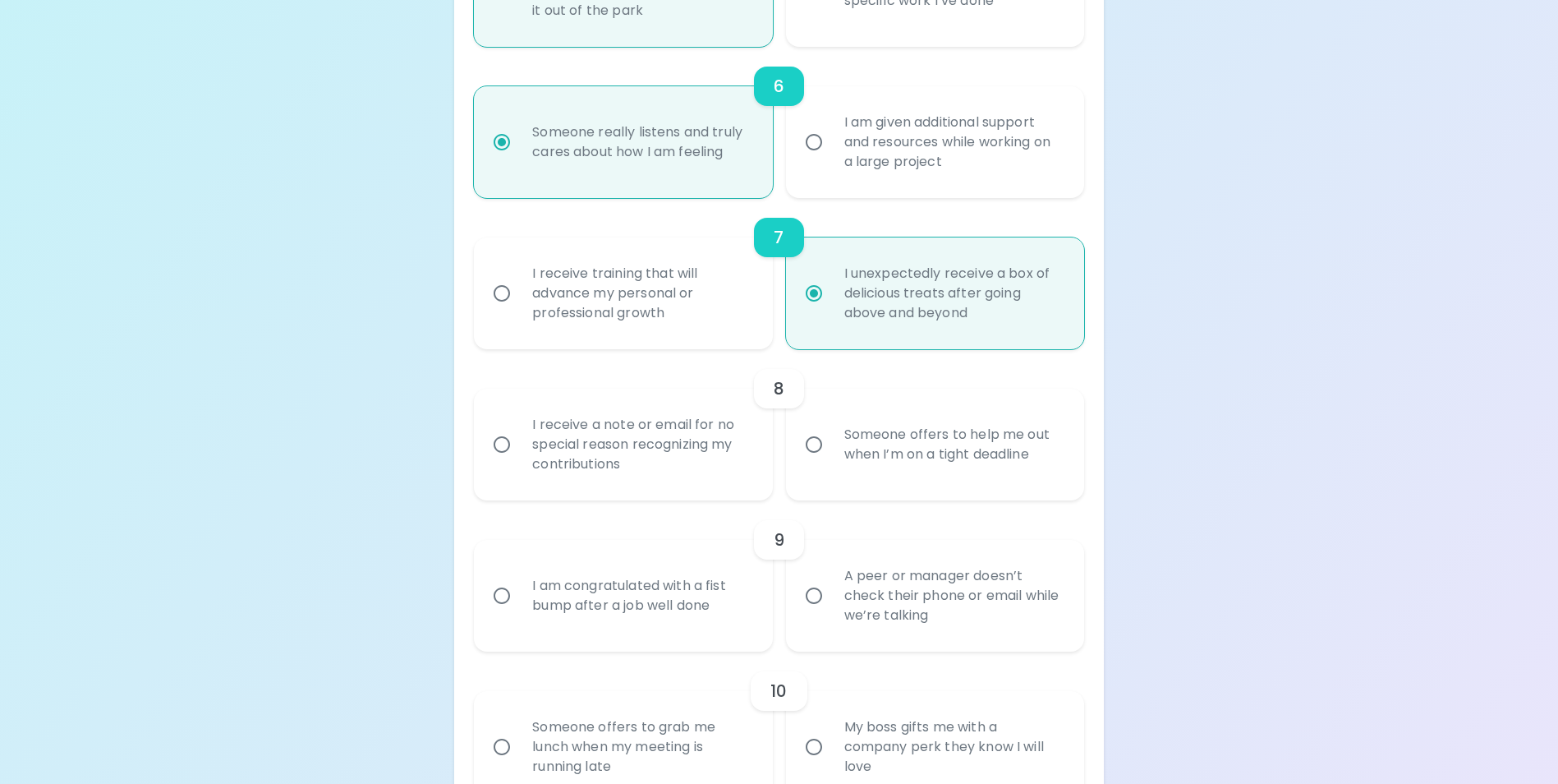
radio input "true"
click at [881, 473] on div "Someone offers to help me out when I’m on a tight deadline" at bounding box center [953, 444] width 244 height 79
click at [831, 462] on input "Someone offers to help me out when I’m on a tight deadline" at bounding box center [814, 444] width 35 height 35
radio input "false"
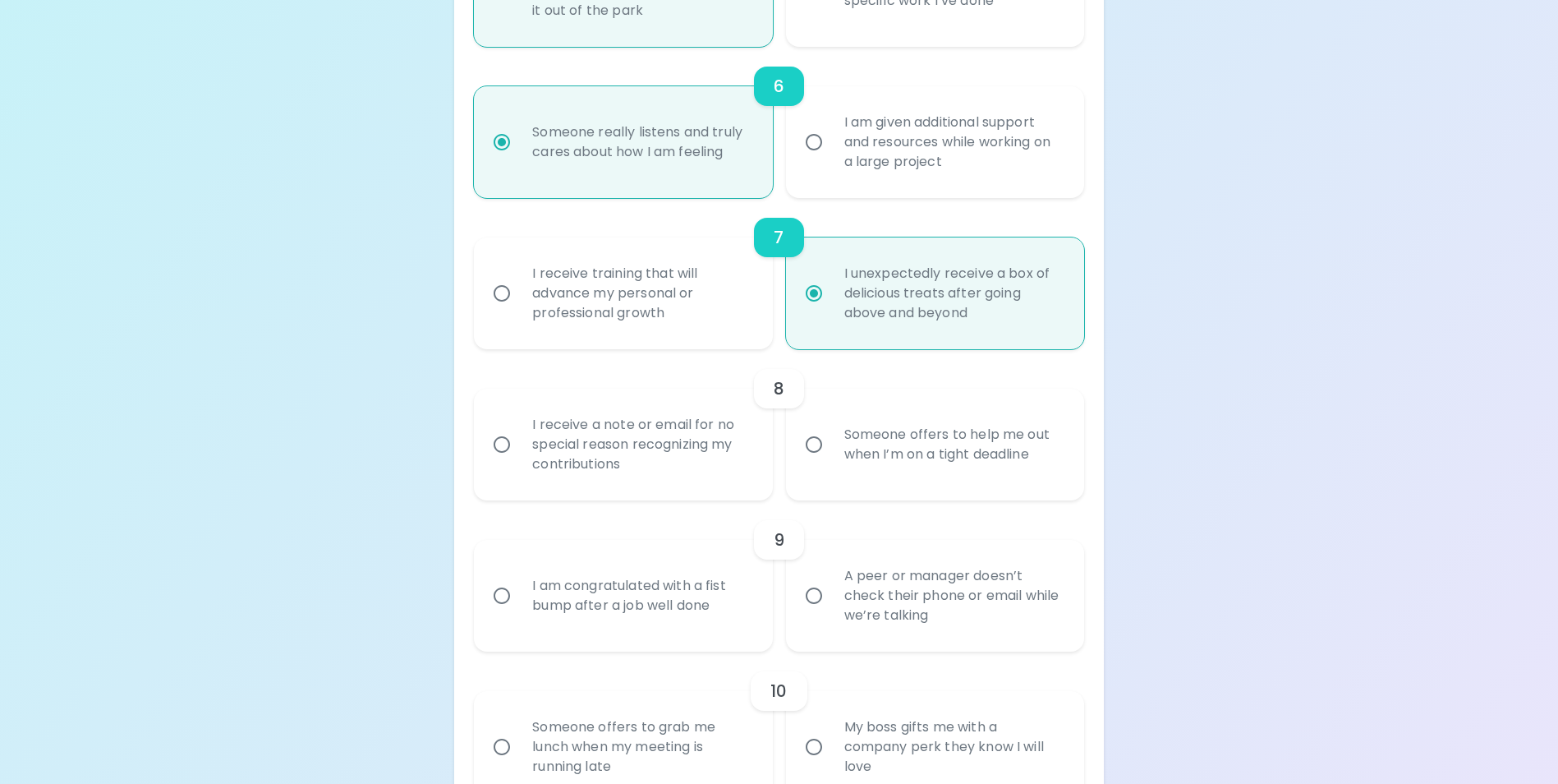
radio input "false"
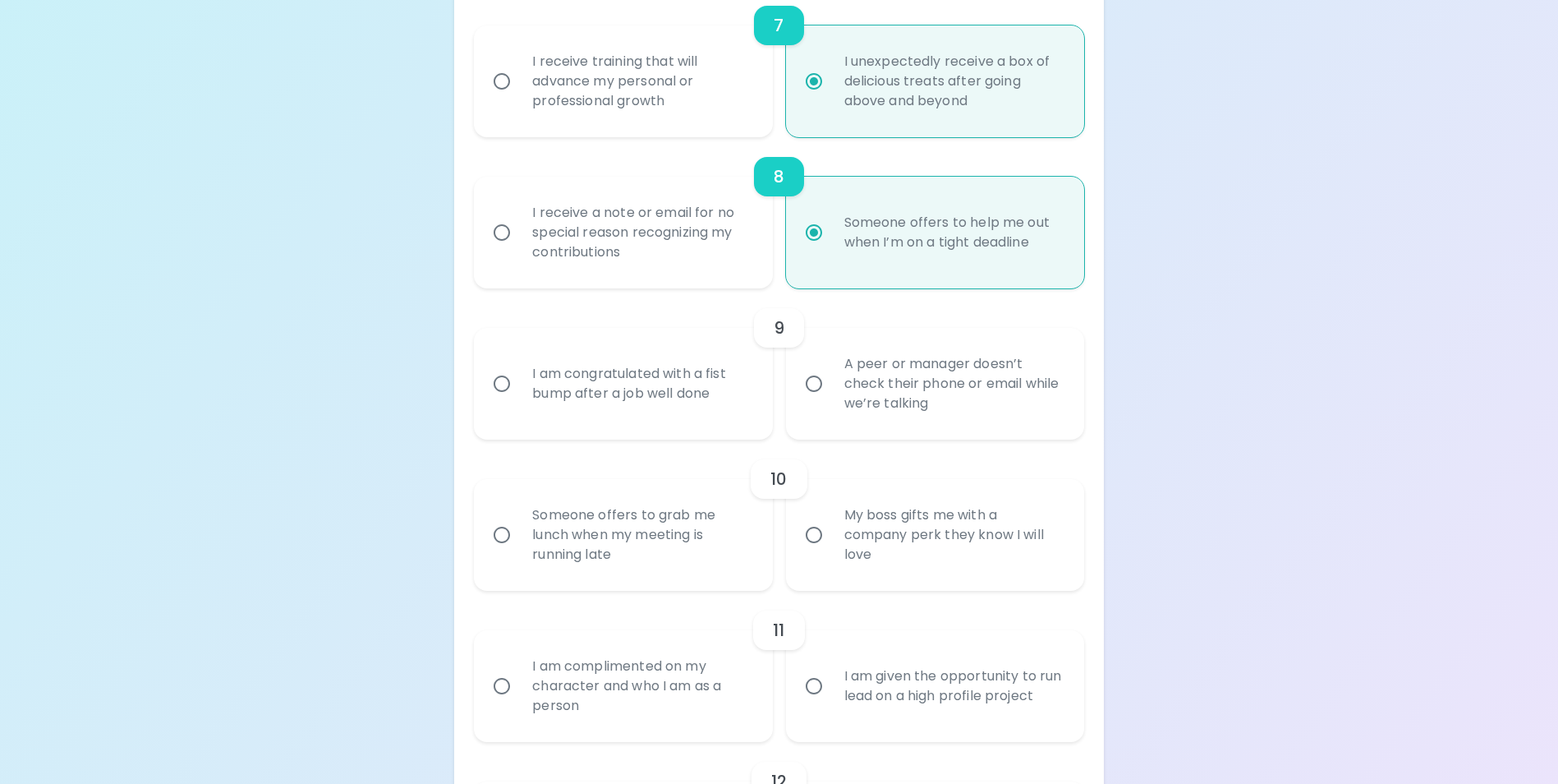
scroll to position [1315, 0]
radio input "true"
click at [649, 405] on div "I am congratulated with a fist bump after a job well done" at bounding box center [641, 383] width 244 height 79
click at [519, 400] on input "I am congratulated with a fist bump after a job well done" at bounding box center [502, 383] width 35 height 35
radio input "false"
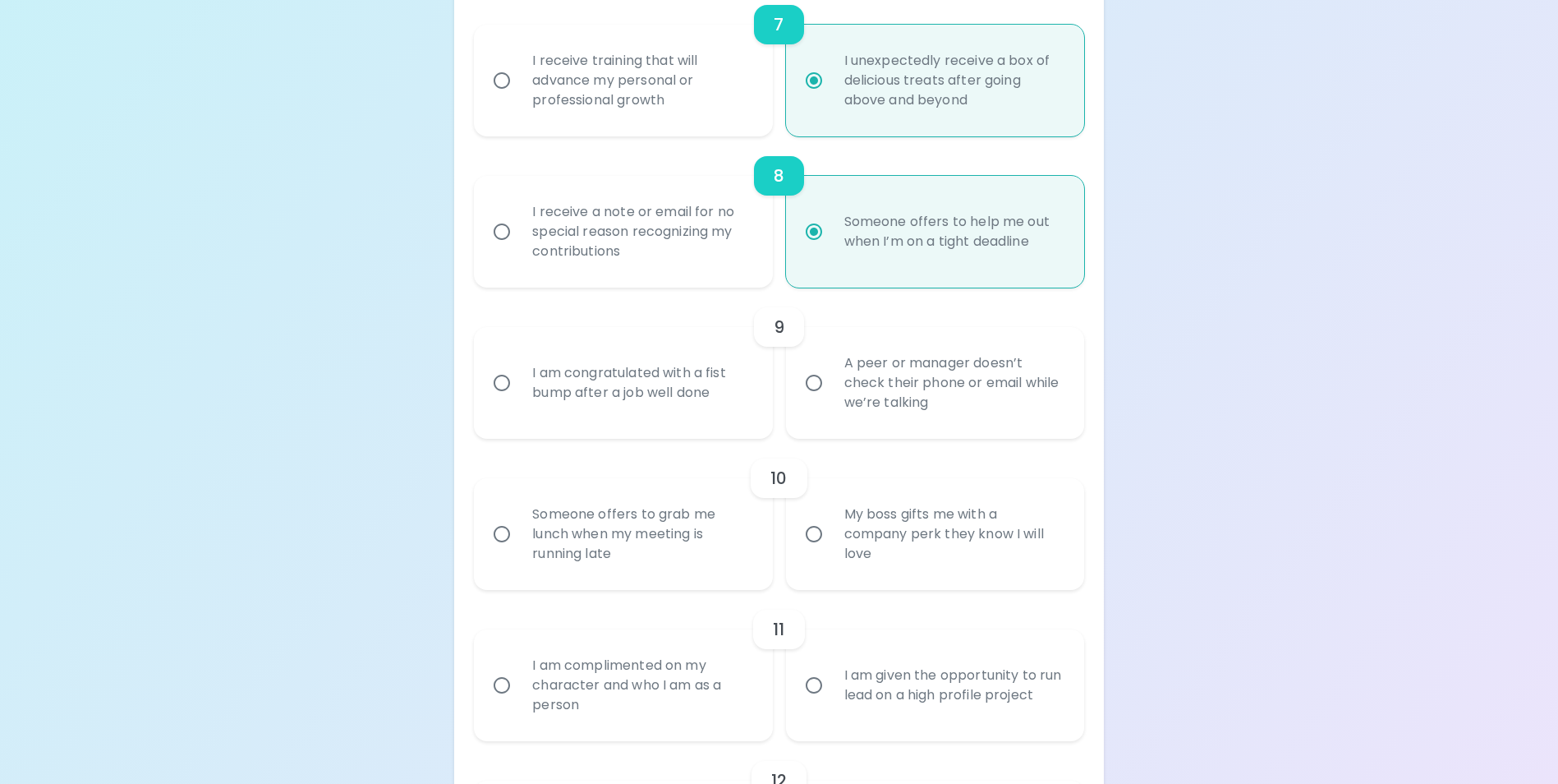
radio input "false"
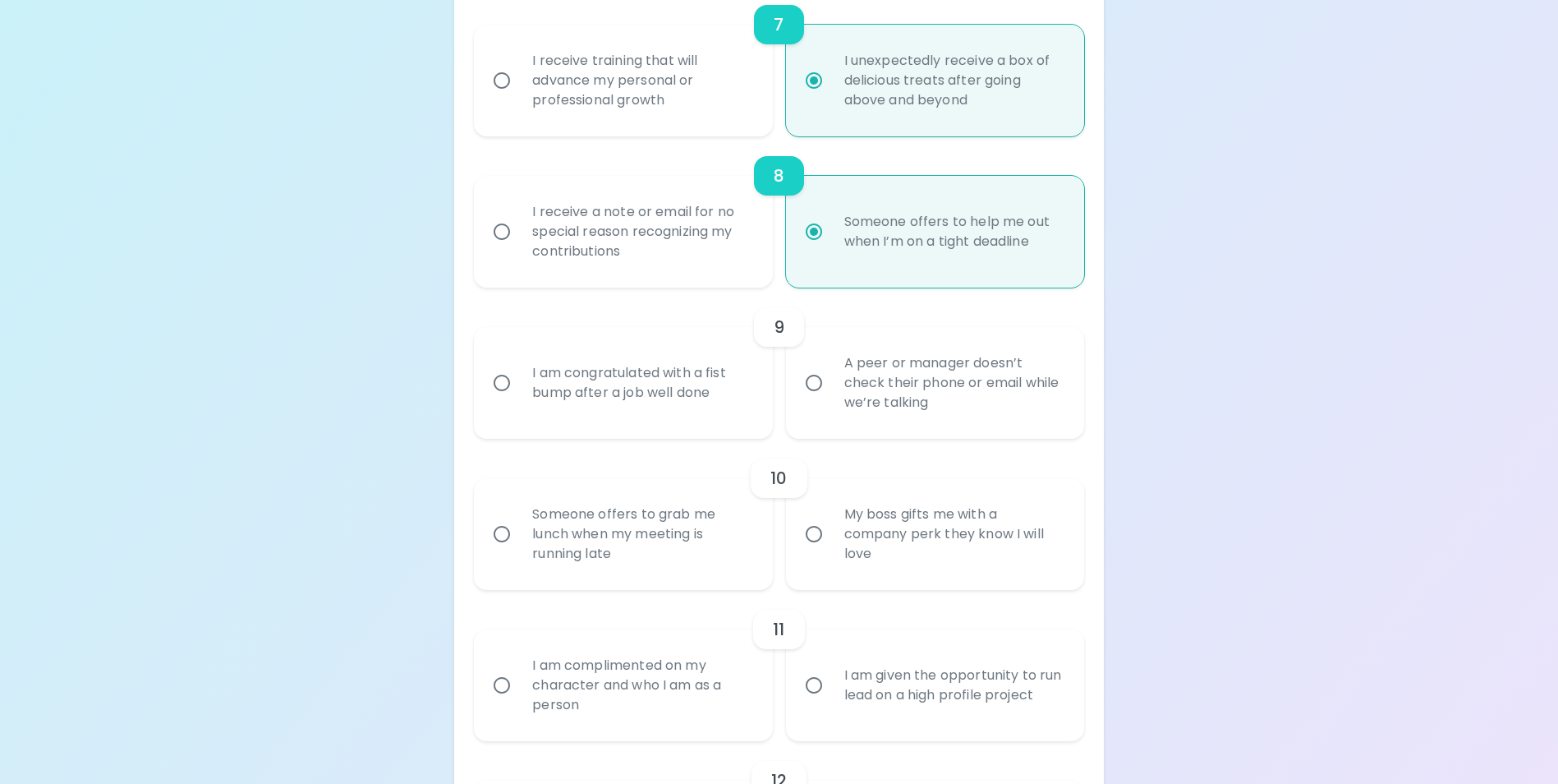
radio input "false"
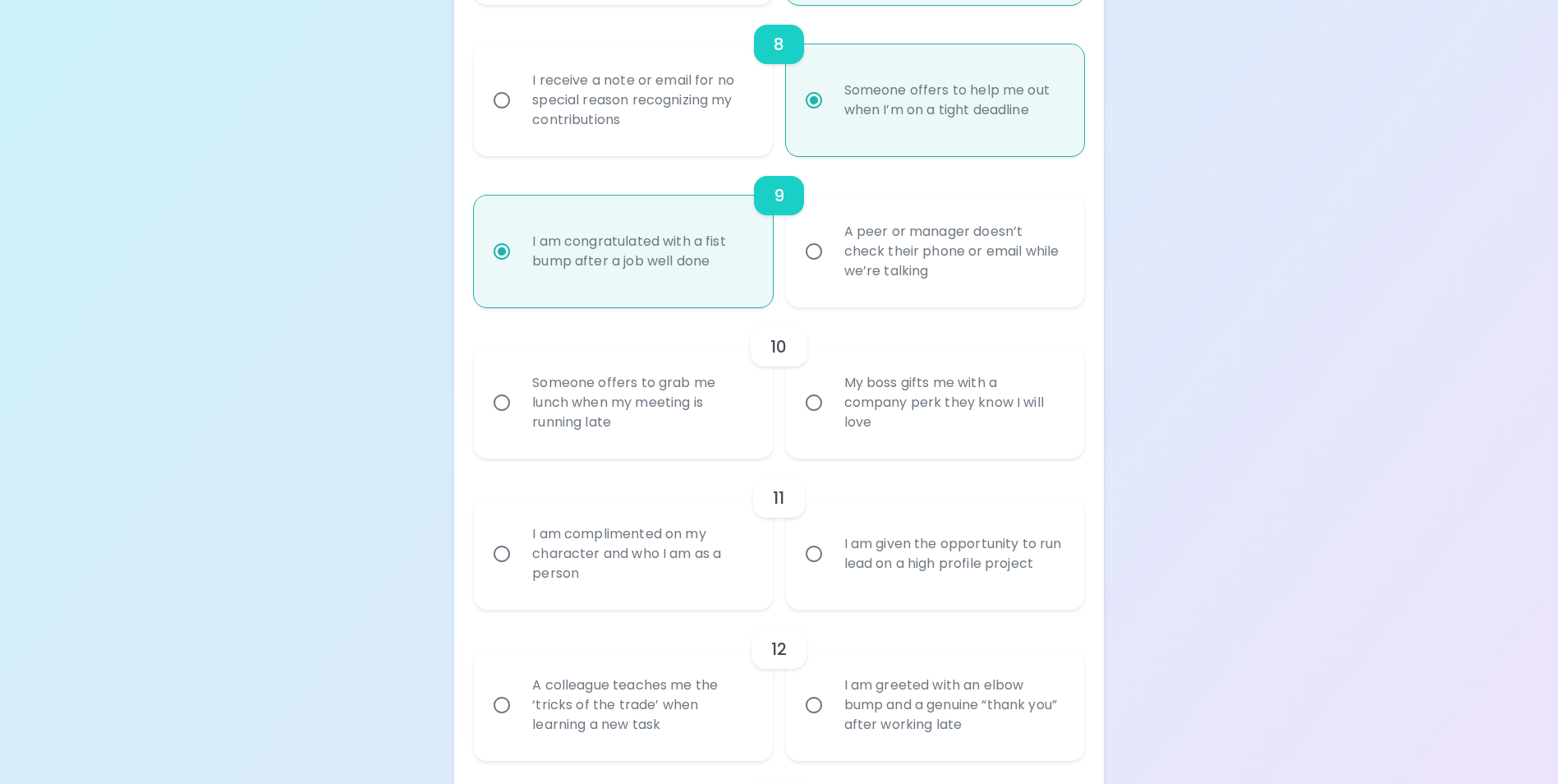
radio input "true"
click at [876, 441] on div "My boss gifts me with a company perk they know I will love" at bounding box center [953, 402] width 244 height 99
click at [831, 420] on input "My boss gifts me with a company perk they know I will love" at bounding box center [814, 402] width 35 height 35
radio input "false"
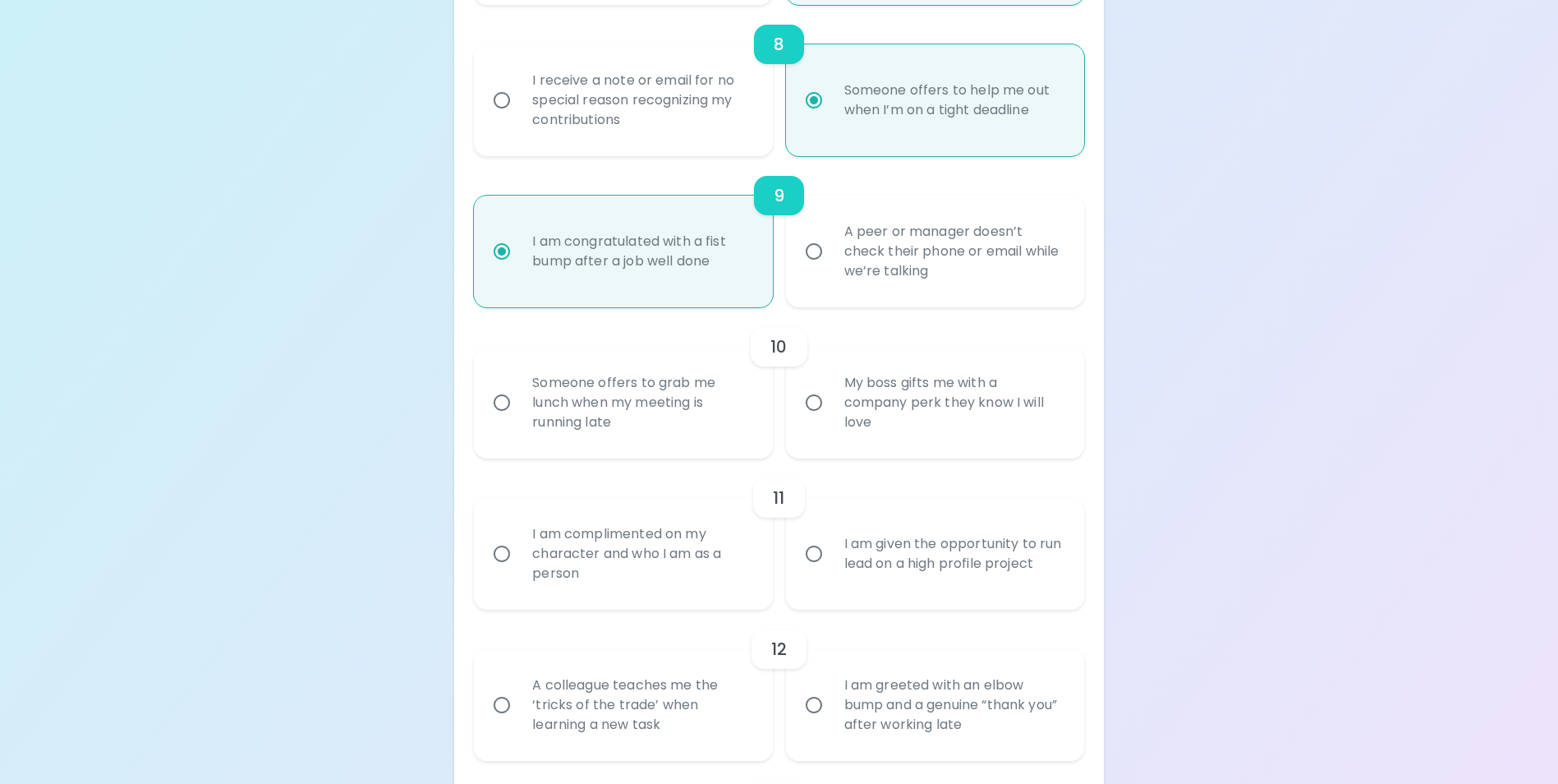
radio input "false"
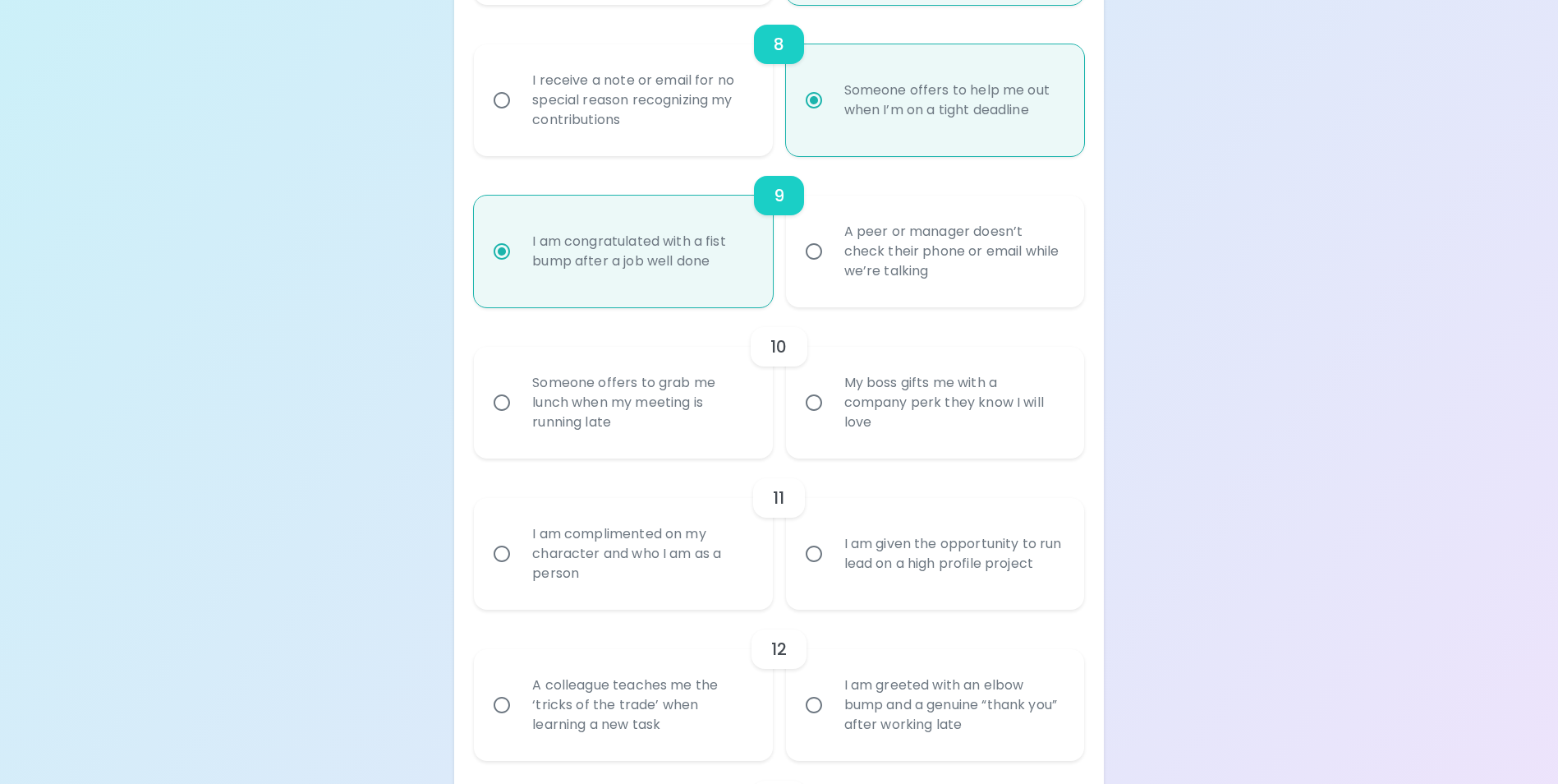
radio input "false"
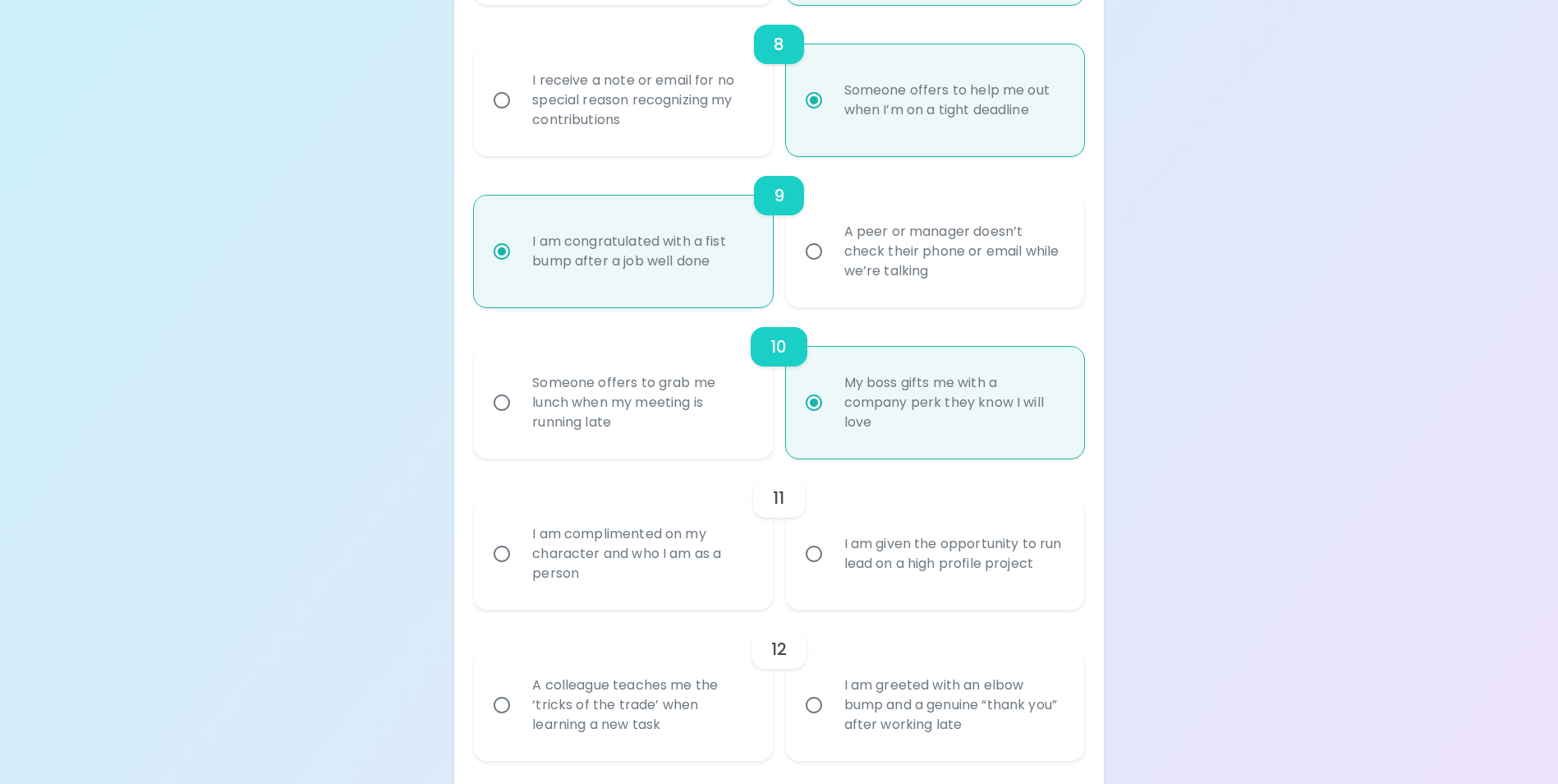
scroll to position [1578, 0]
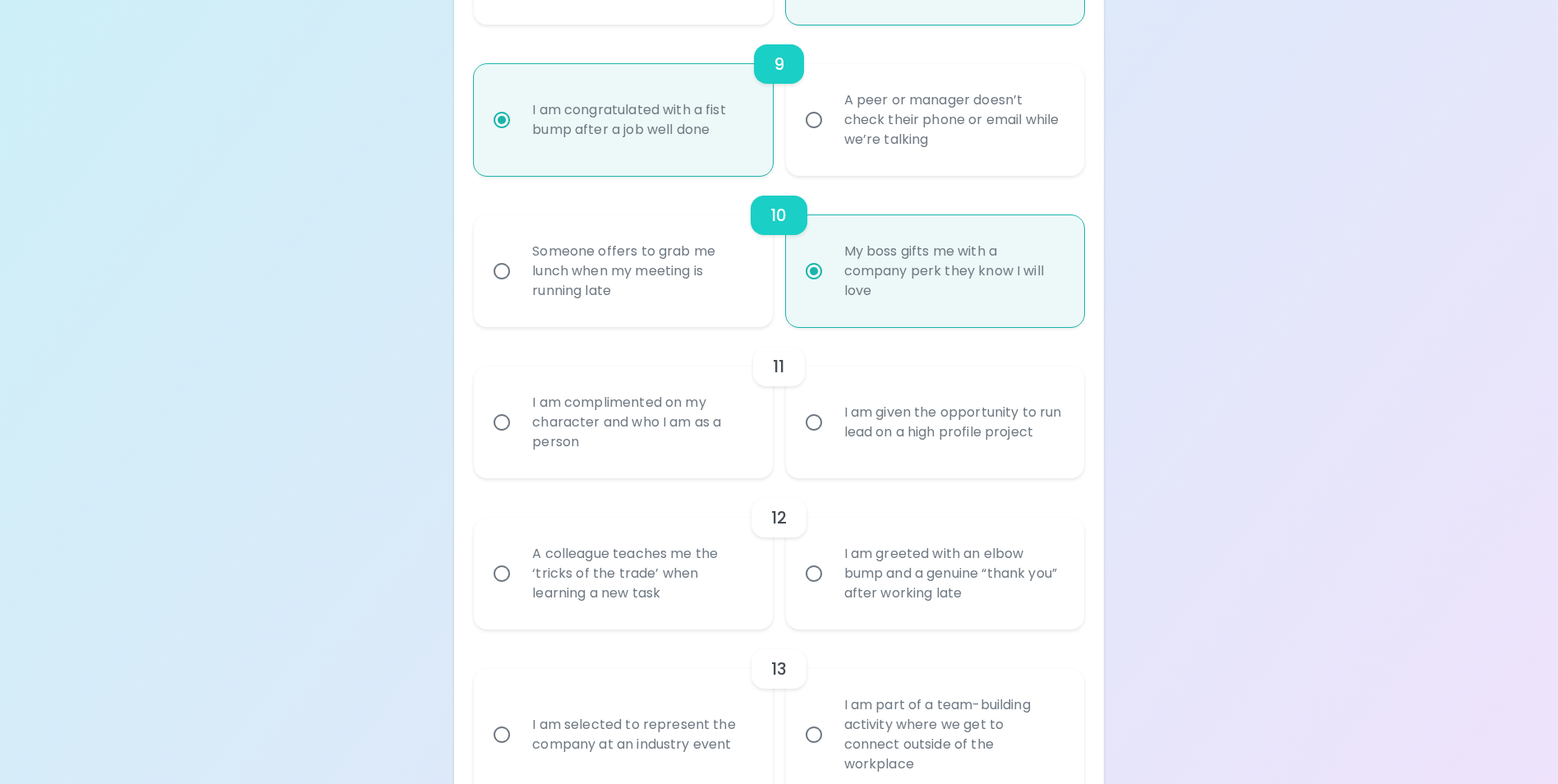
radio input "true"
click at [648, 466] on div "I am complimented on my character and who I am as a person" at bounding box center [641, 422] width 244 height 99
click at [519, 439] on input "I am complimented on my character and who I am as a person" at bounding box center [502, 422] width 35 height 35
radio input "false"
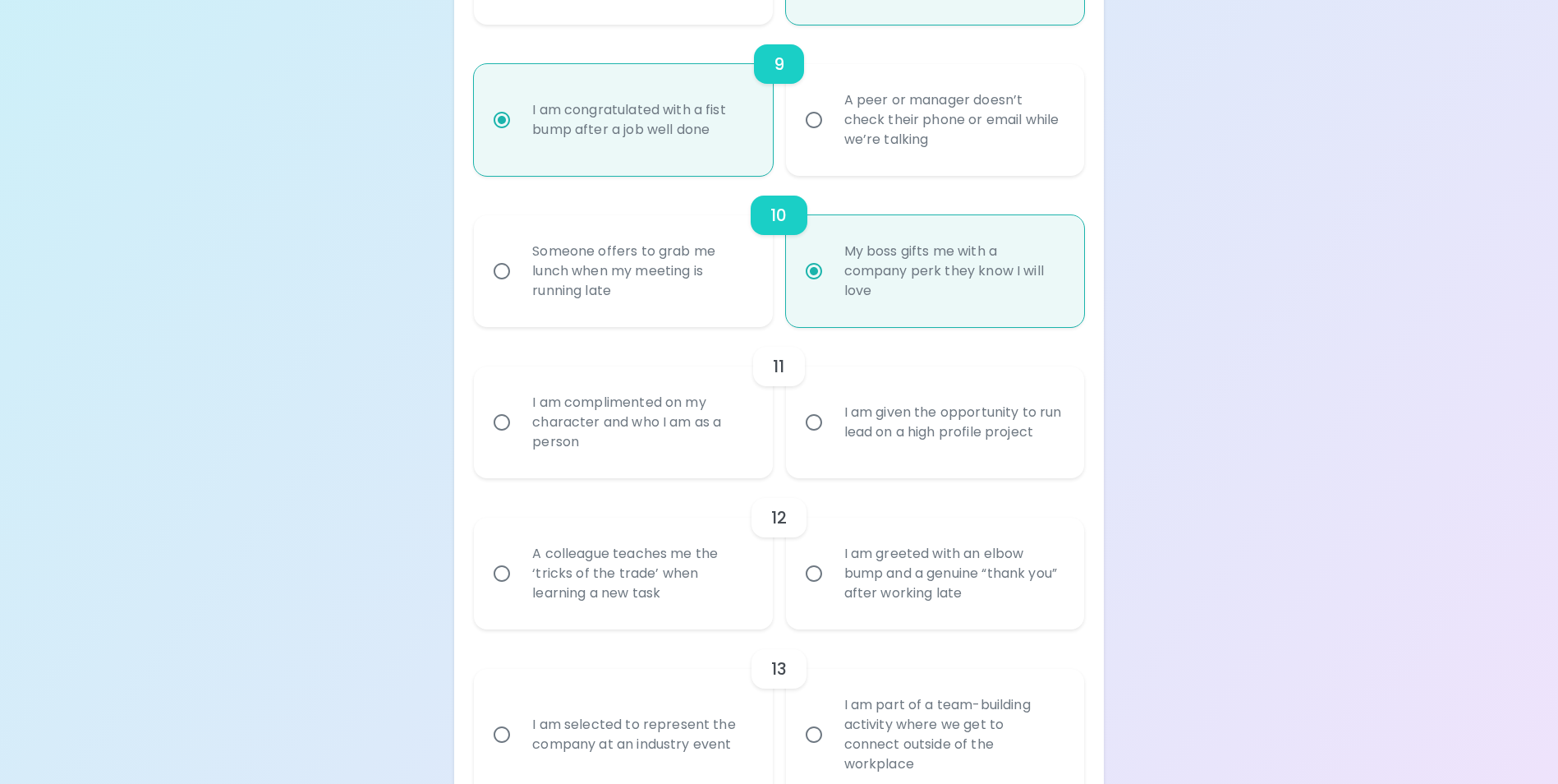
radio input "false"
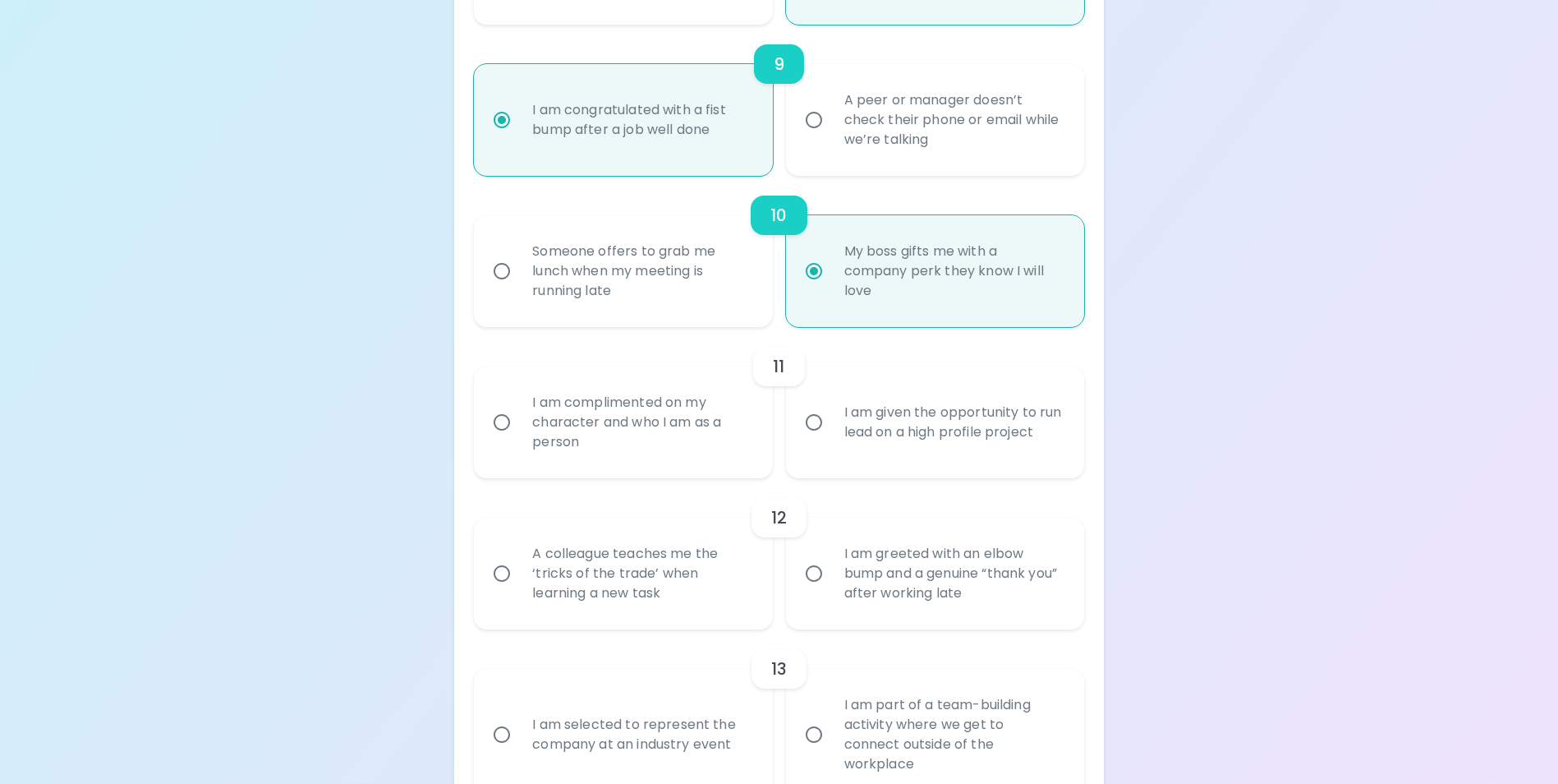
radio input "false"
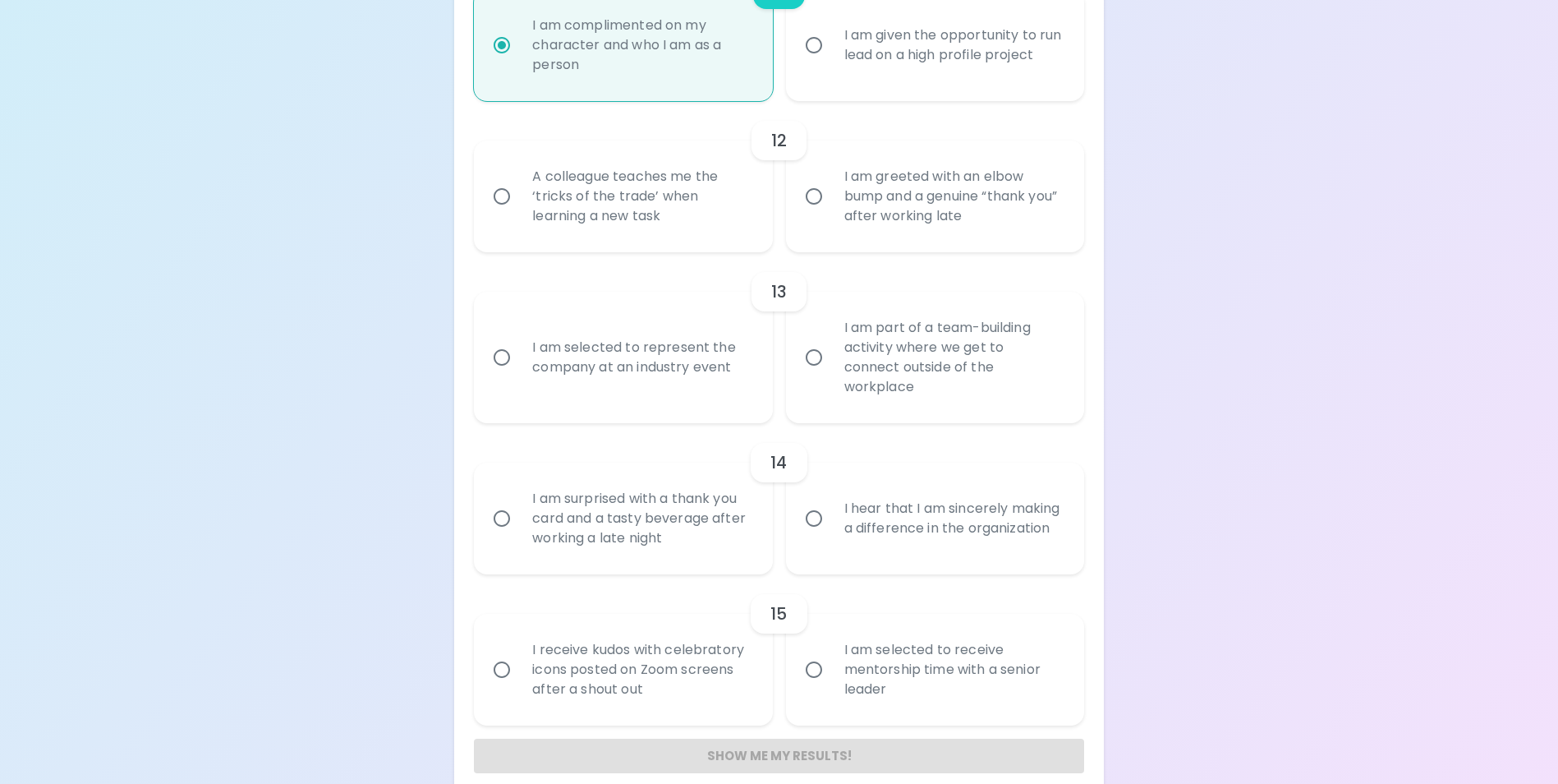
scroll to position [1956, 0]
radio input "true"
click at [590, 675] on div "I receive kudos with celebratory icons posted on Zoom screens after a shout out" at bounding box center [641, 669] width 244 height 99
click at [519, 675] on input "I receive kudos with celebratory icons posted on Zoom screens after a shout out" at bounding box center [502, 669] width 35 height 35
radio input "false"
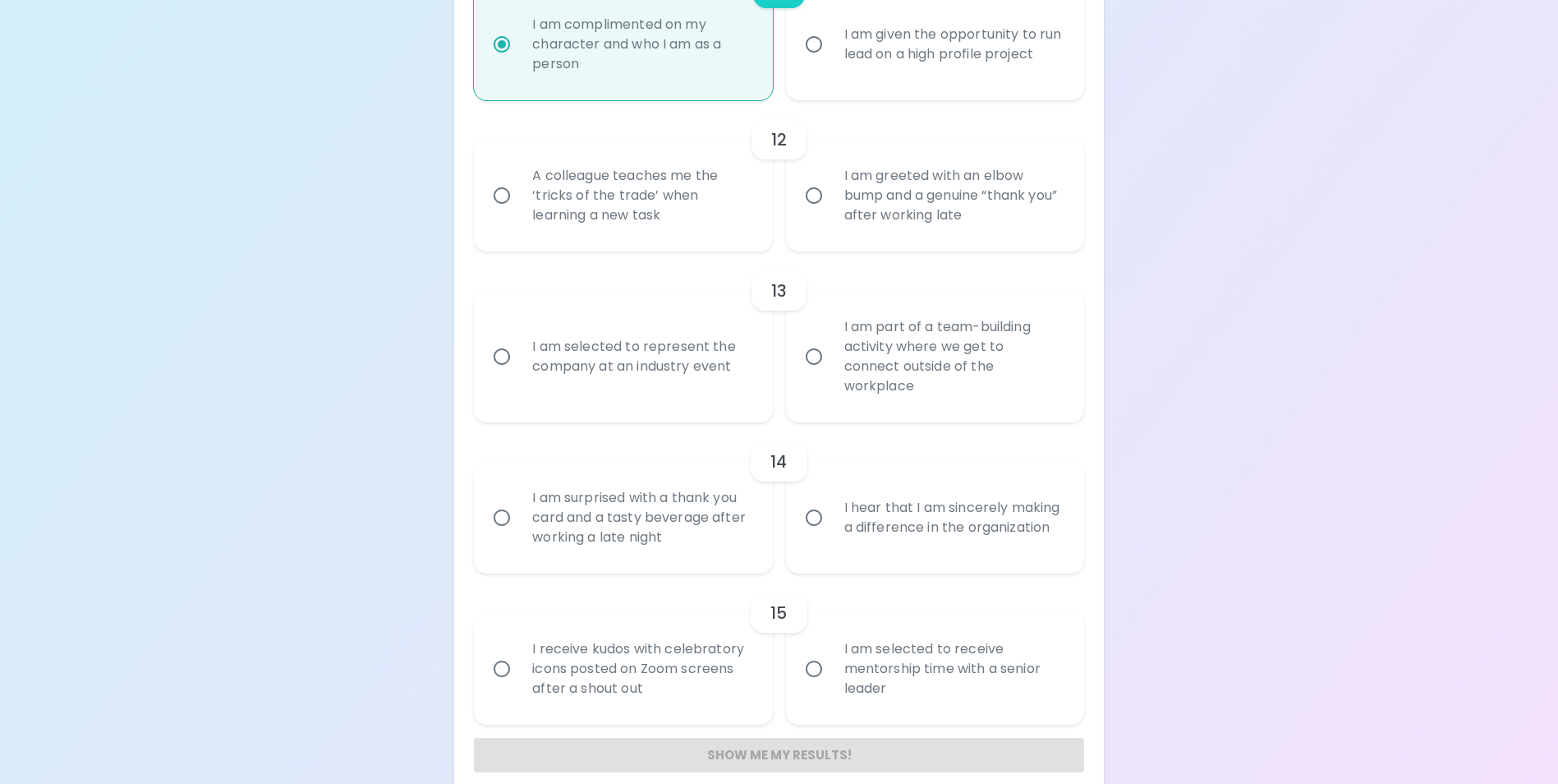
radio input "false"
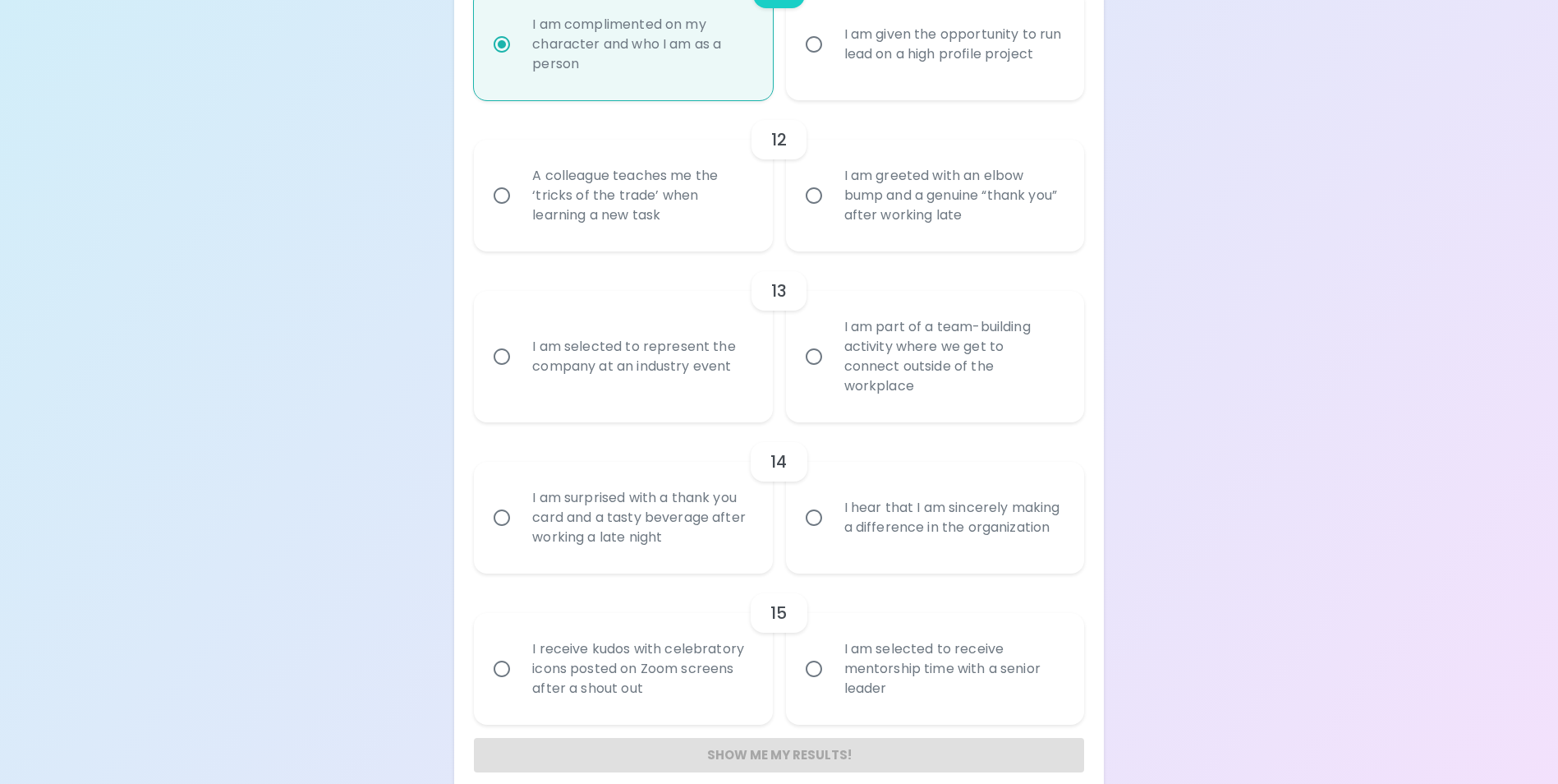
radio input "false"
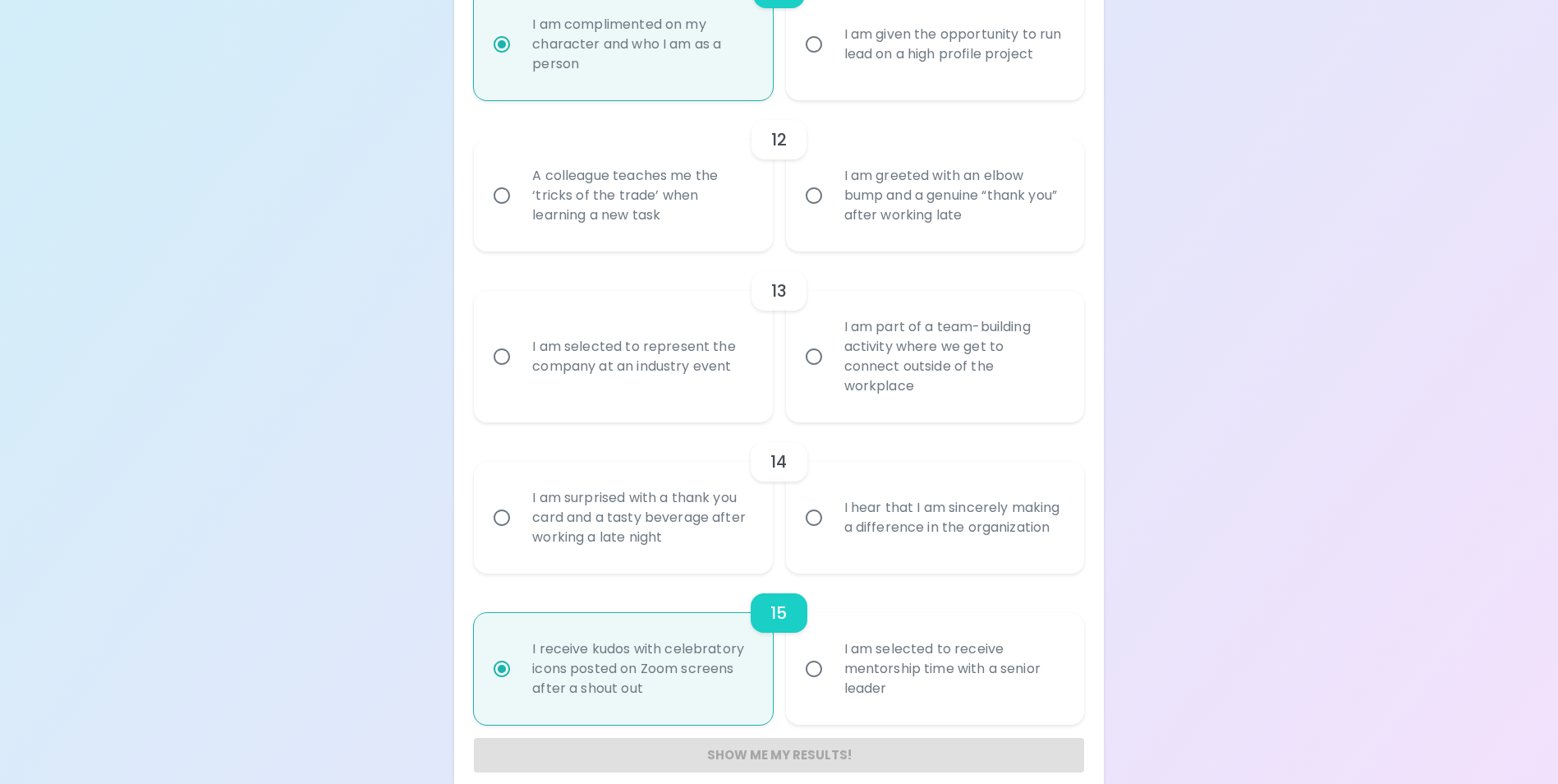
scroll to position [1977, 0]
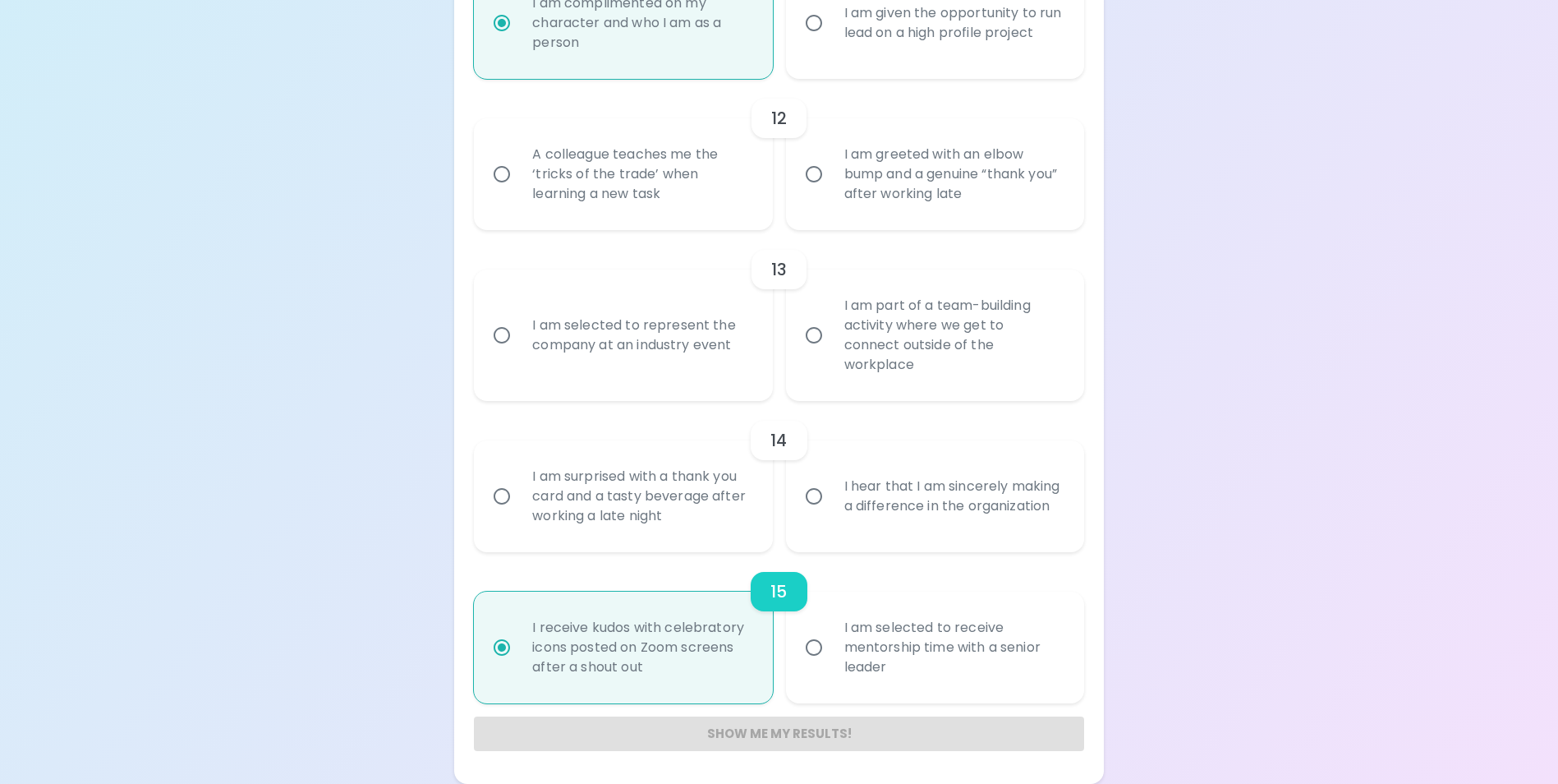
radio input "true"
click at [932, 491] on div "I hear that I am sincerely making a difference in the organization" at bounding box center [953, 497] width 244 height 79
click at [831, 491] on input "I hear that I am sincerely making a difference in the organization" at bounding box center [814, 496] width 35 height 35
radio input "false"
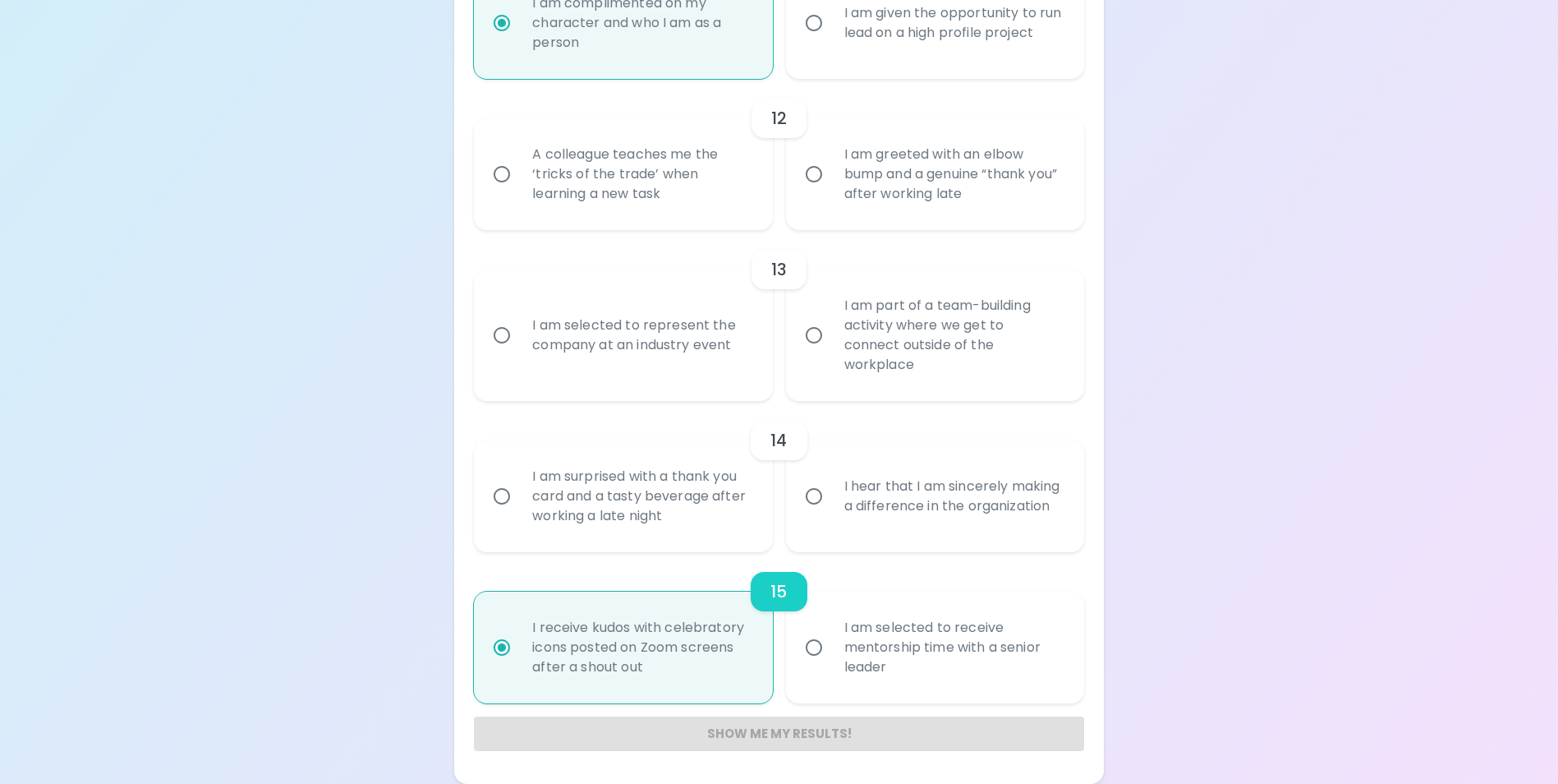
radio input "false"
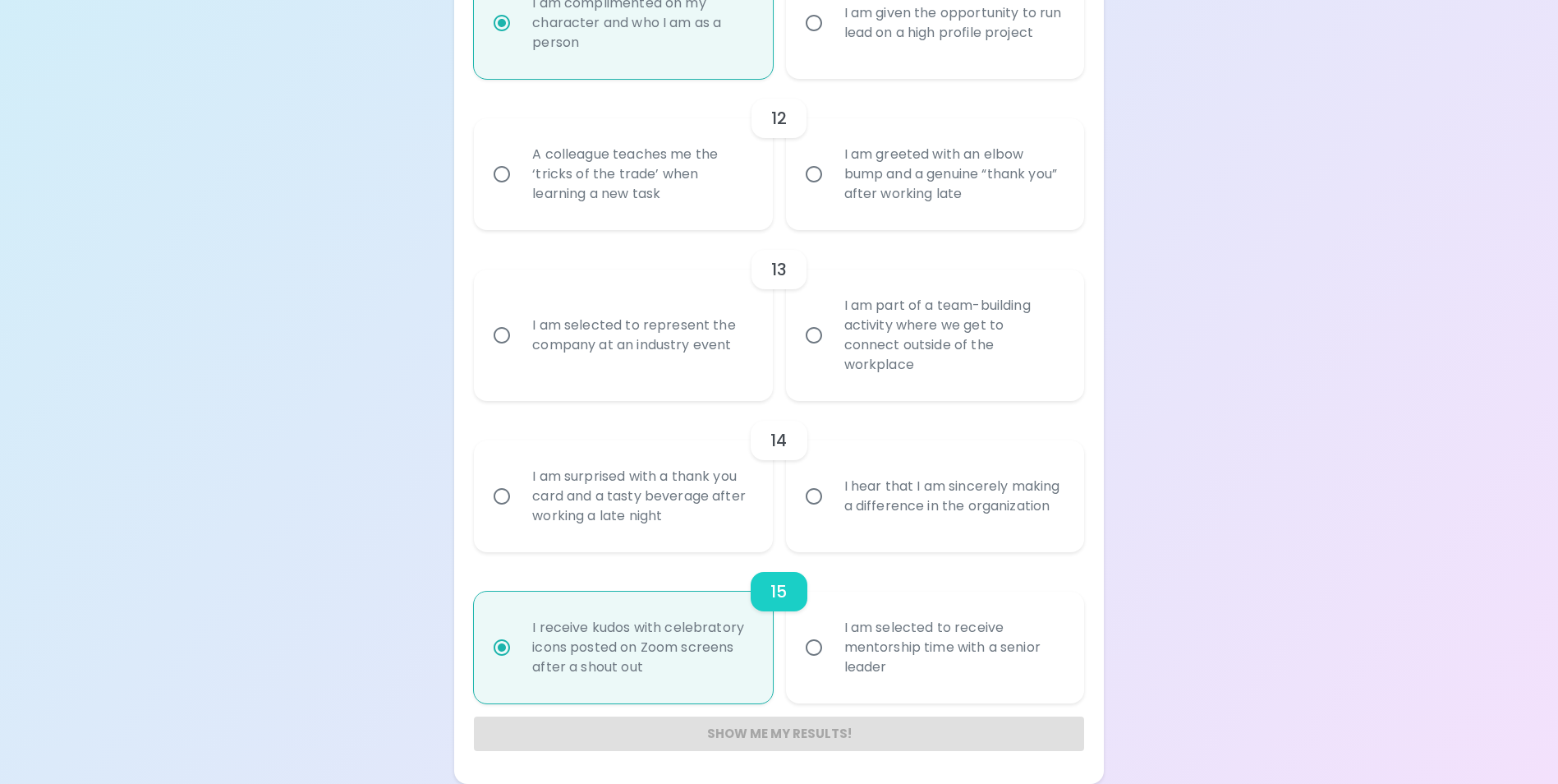
radio input "false"
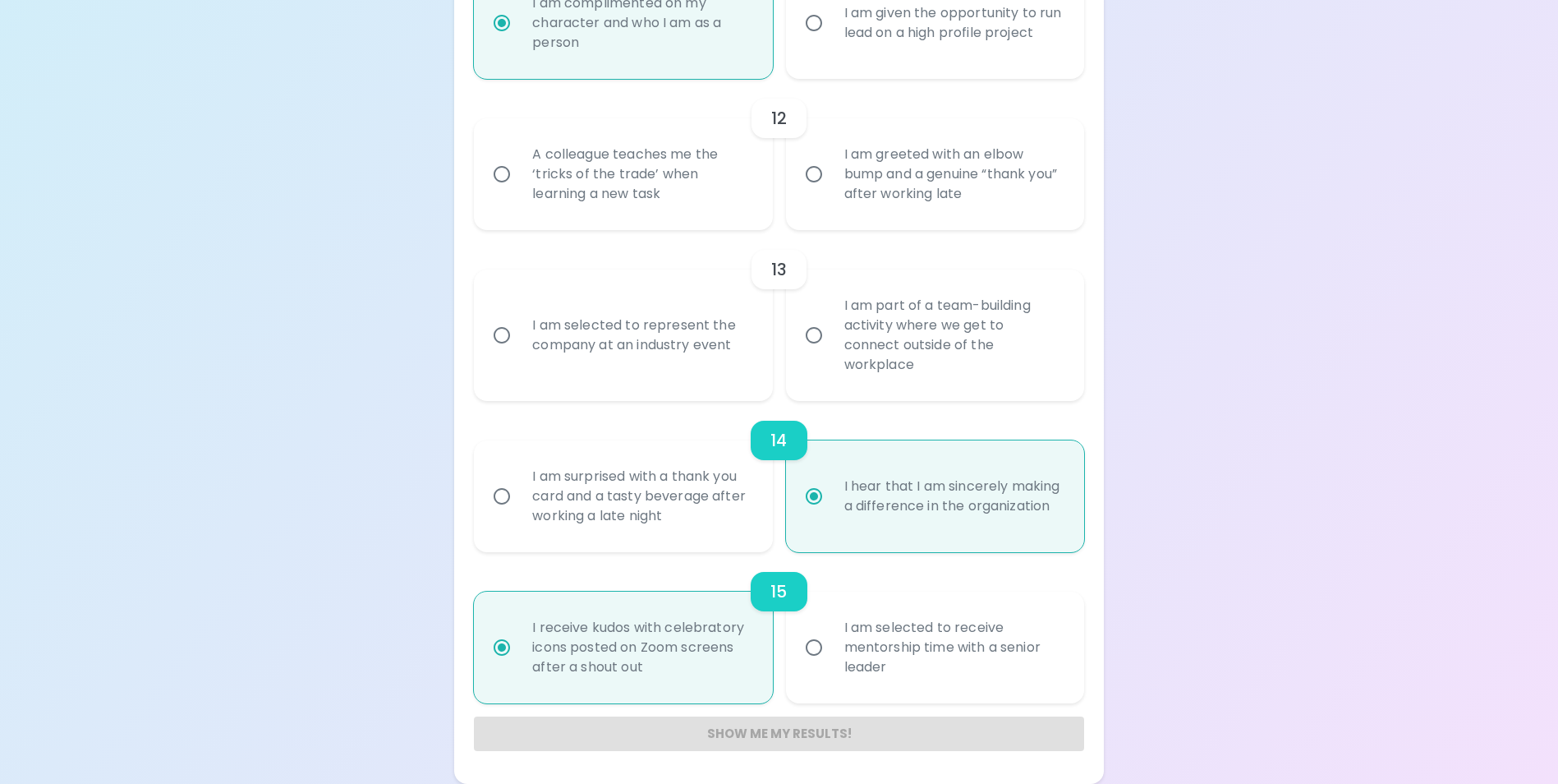
radio input "true"
click at [908, 364] on div "I am part of a team-building activity where we get to connect outside of the wo…" at bounding box center [953, 335] width 244 height 118
click at [831, 352] on input "I am part of a team-building activity where we get to connect outside of the wo…" at bounding box center [814, 335] width 35 height 35
radio input "false"
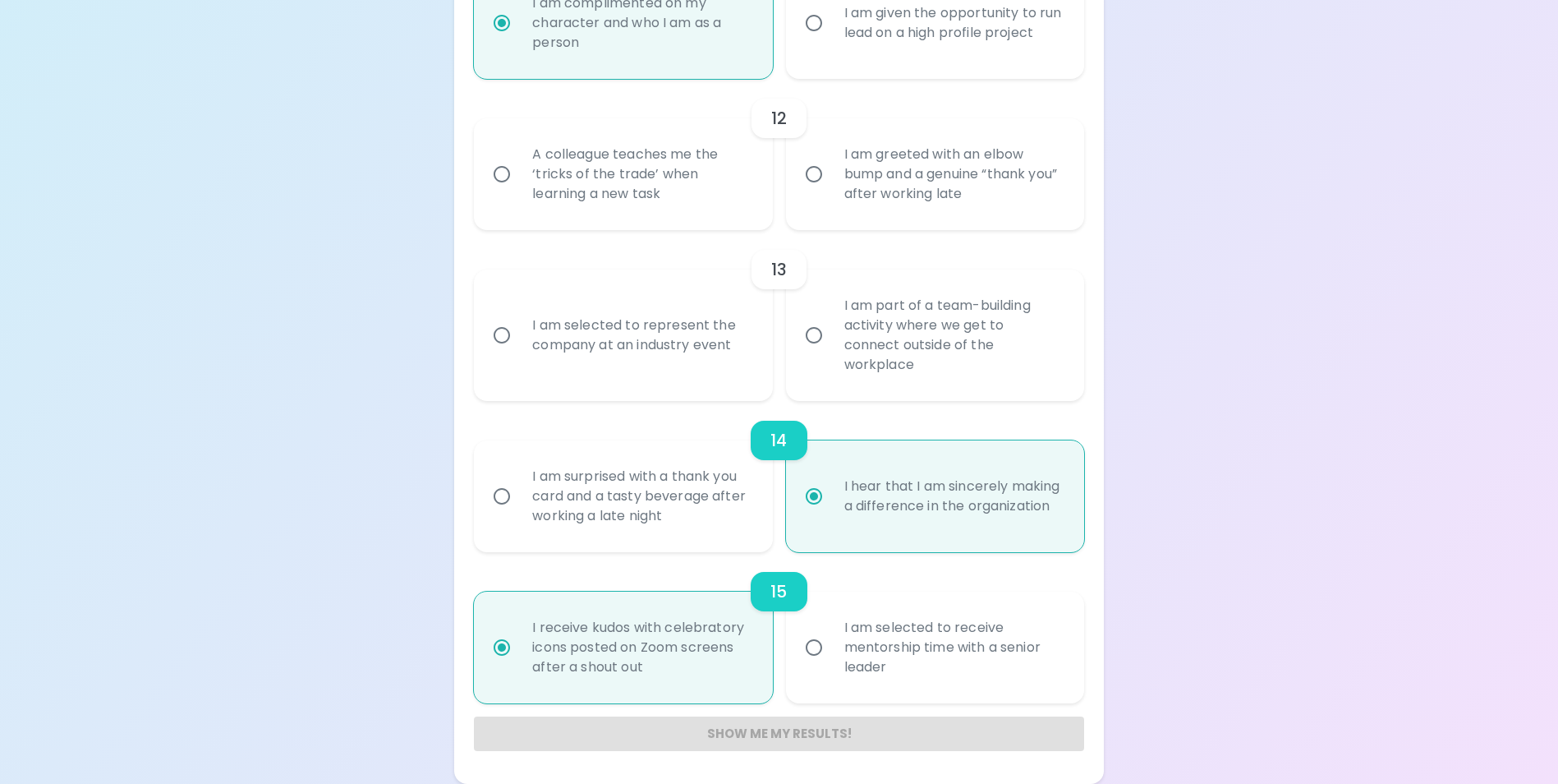
radio input "false"
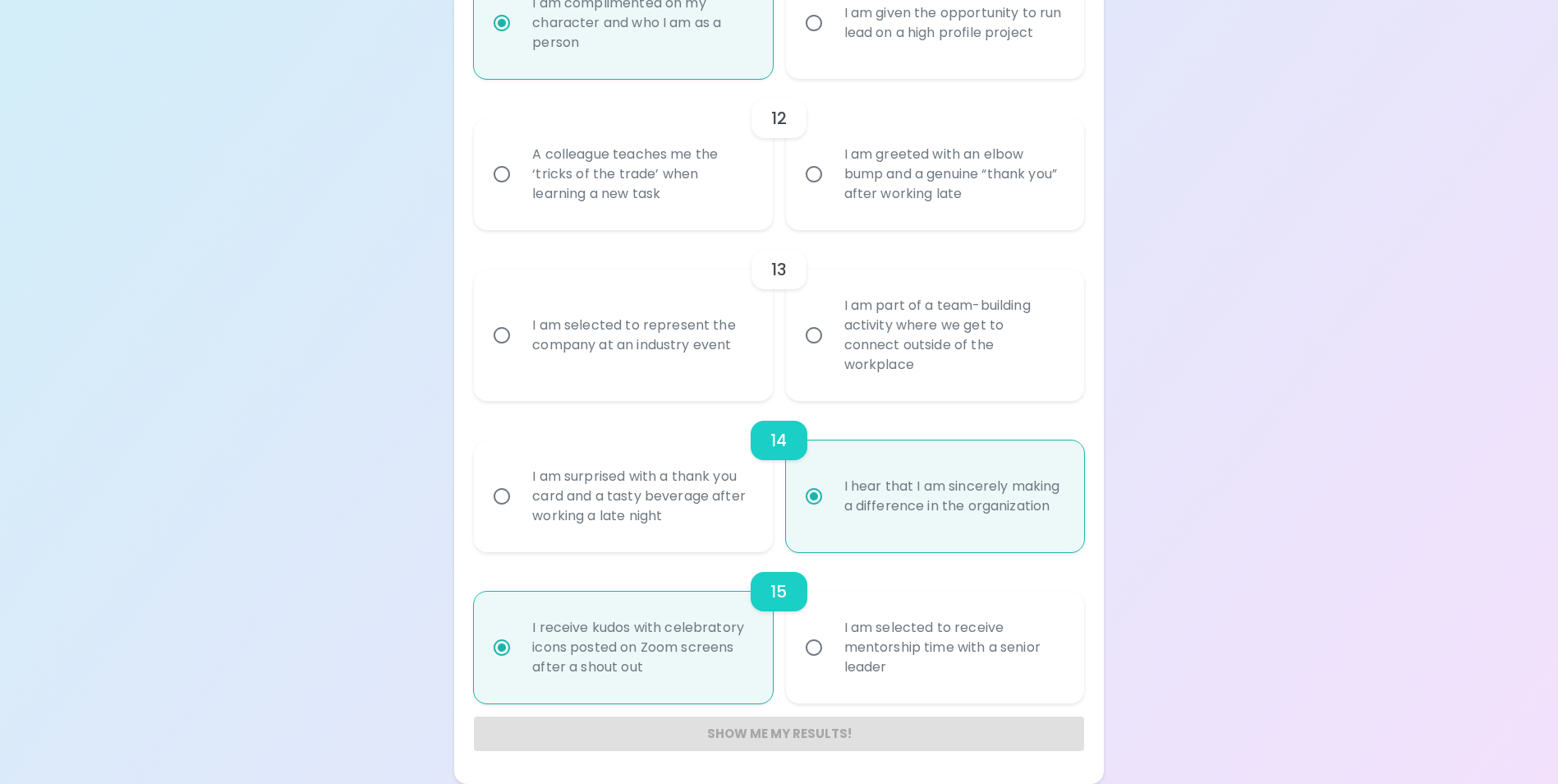
radio input "false"
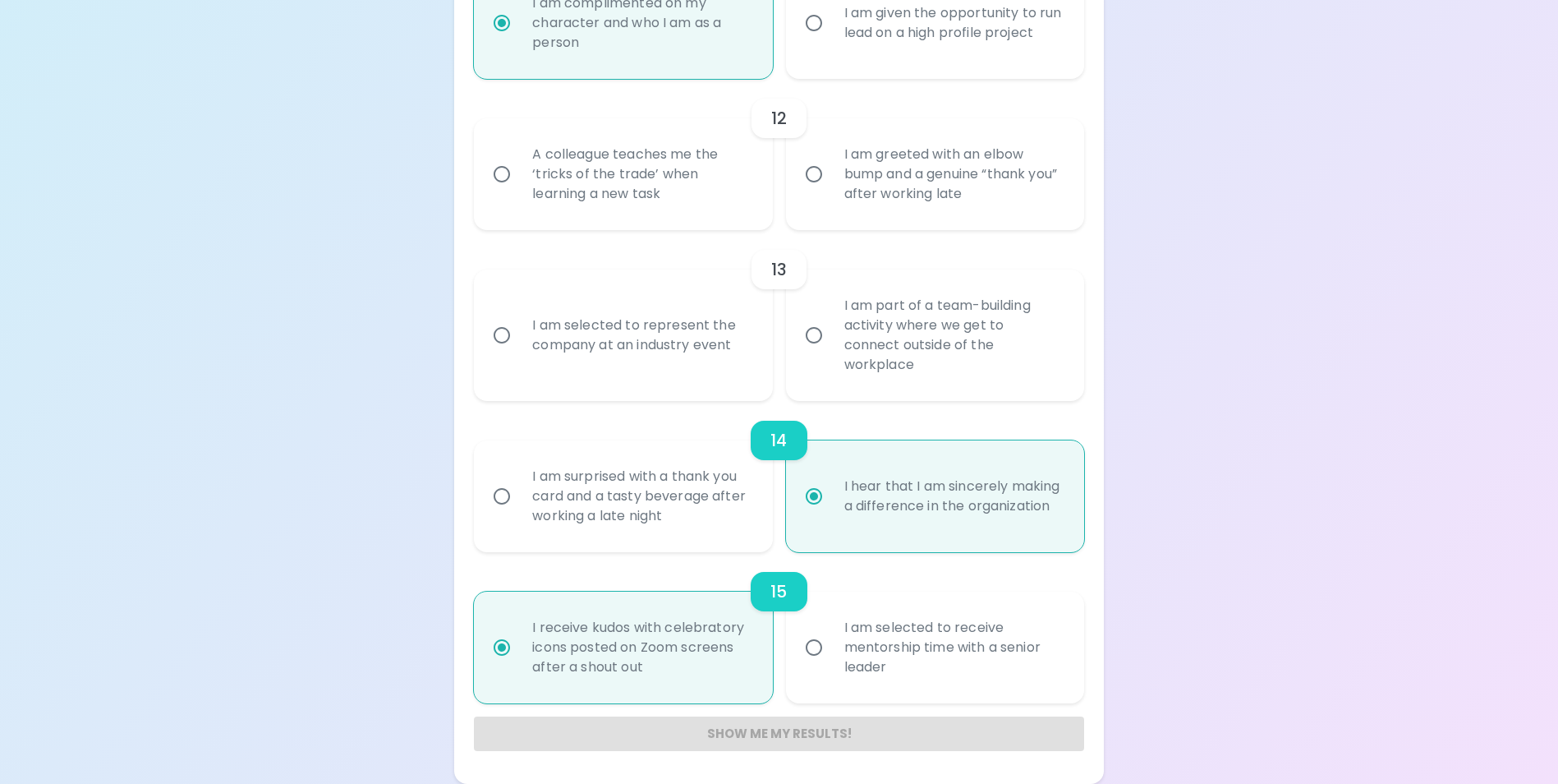
radio input "true"
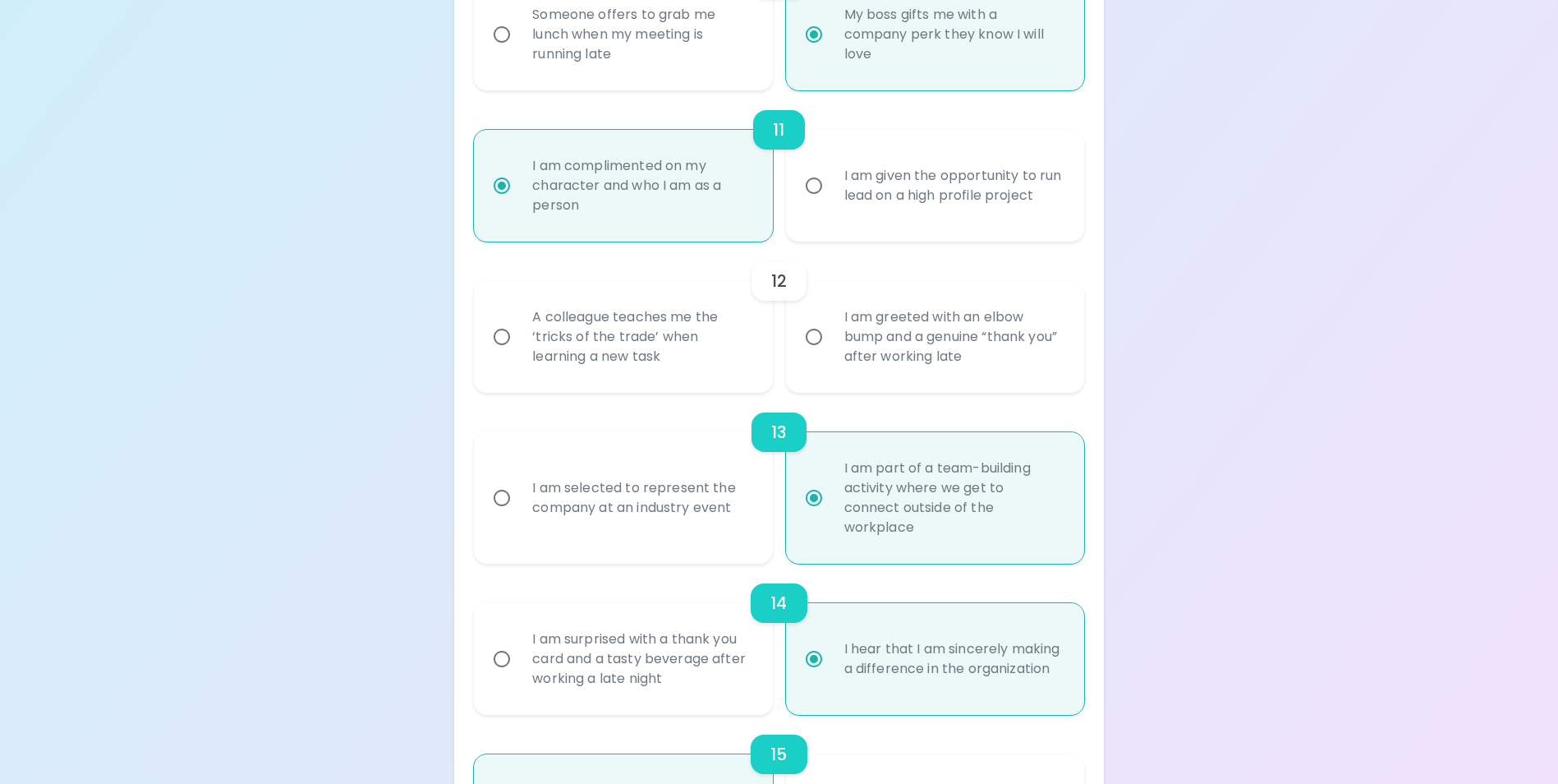
scroll to position [1813, 0]
radio input "true"
click at [886, 377] on div "I am greeted with an elbow bump and a genuine “thank you” after working late" at bounding box center [953, 337] width 244 height 99
click at [831, 355] on input "I am greeted with an elbow bump and a genuine “thank you” after working late" at bounding box center [814, 337] width 35 height 35
radio input "false"
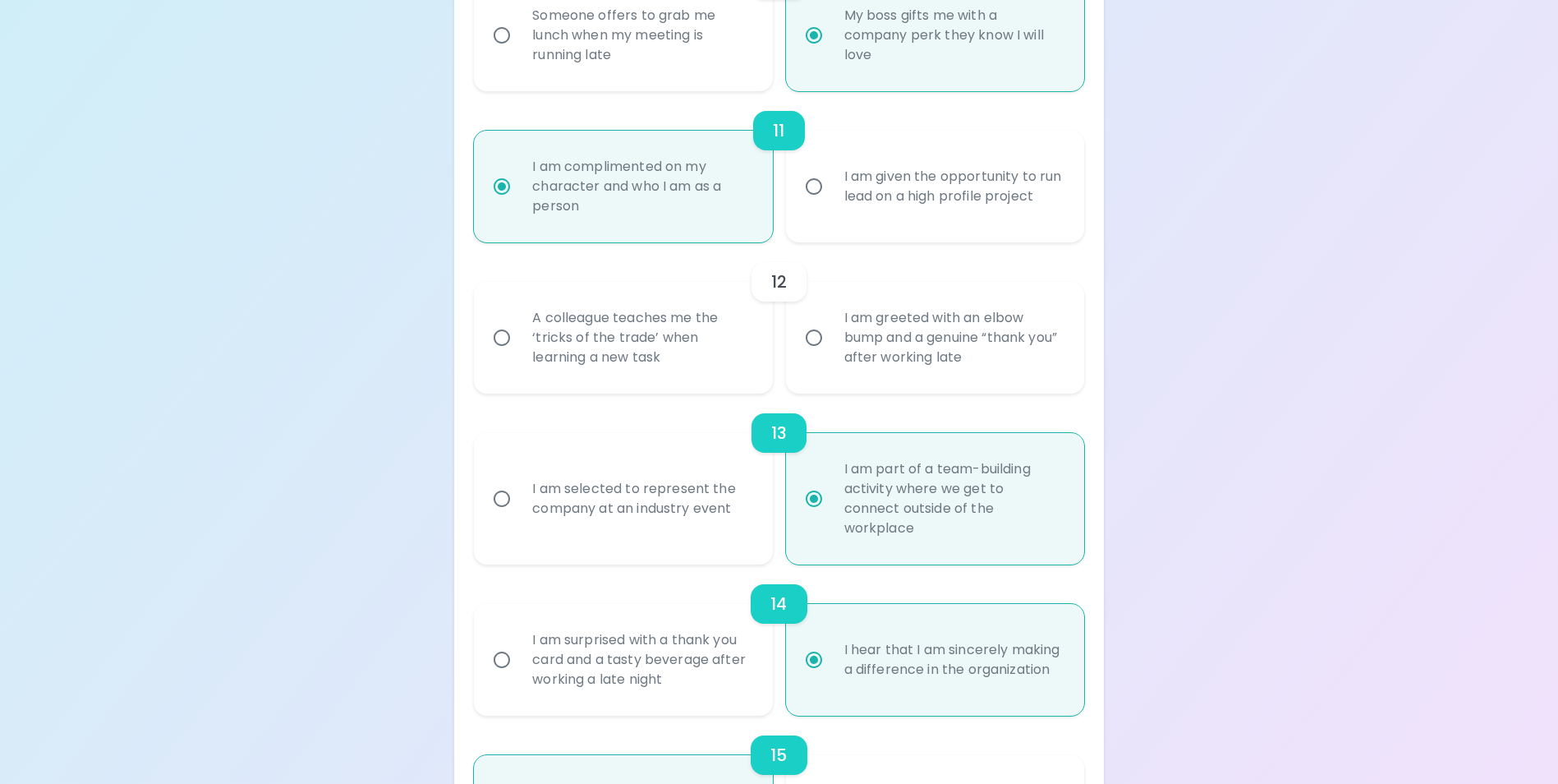
radio input "false"
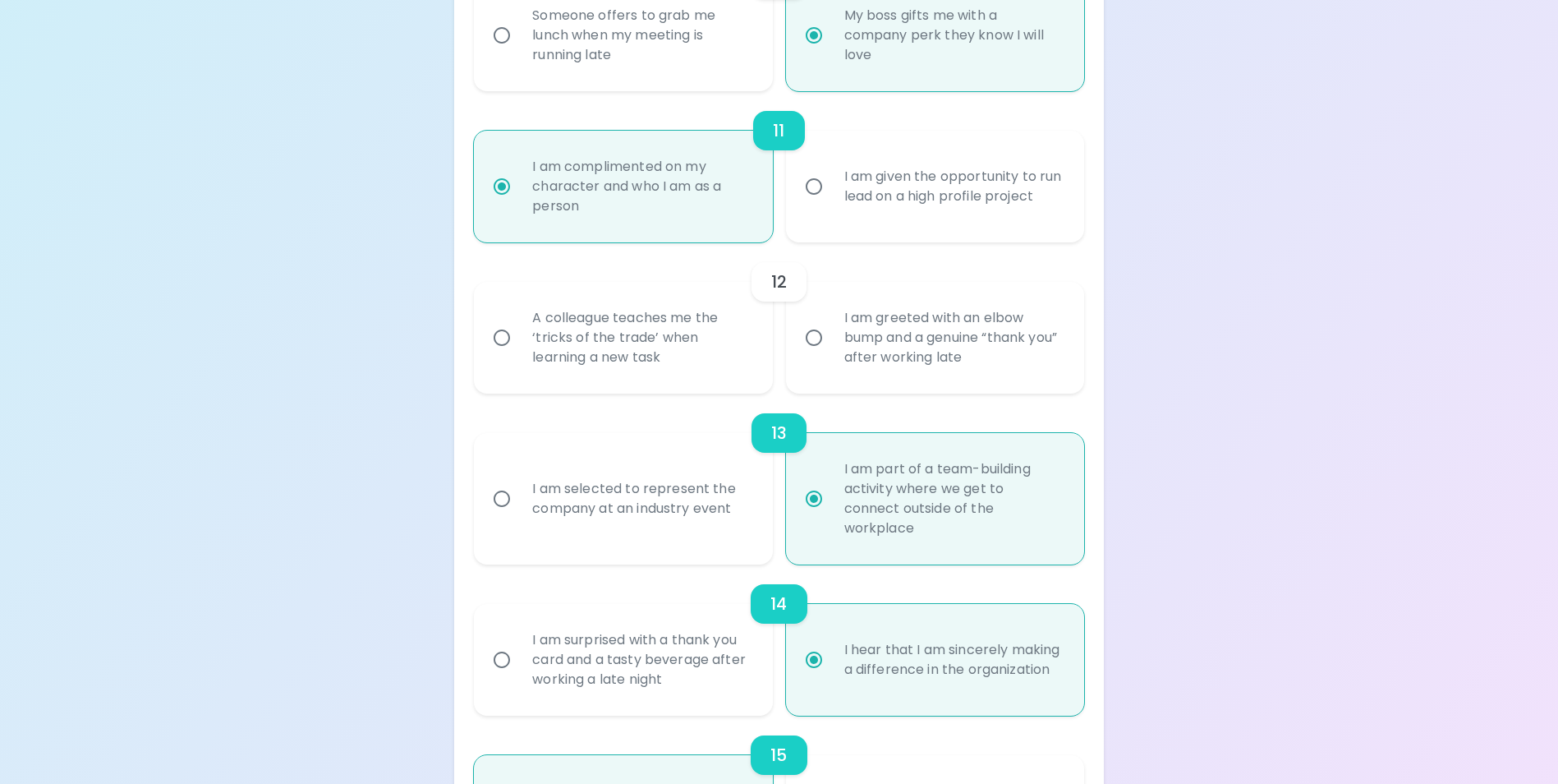
radio input "false"
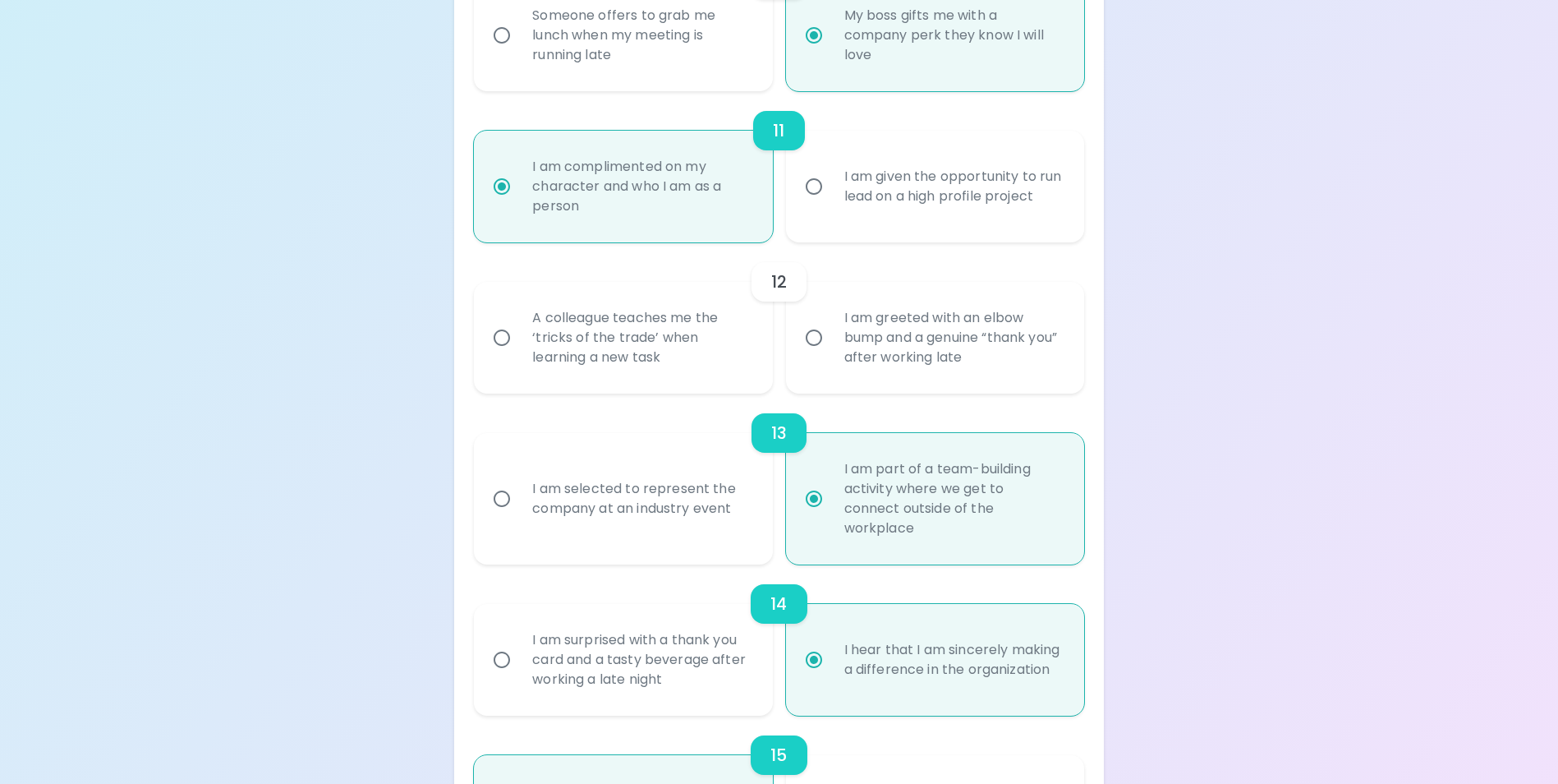
radio input "false"
radio input "true"
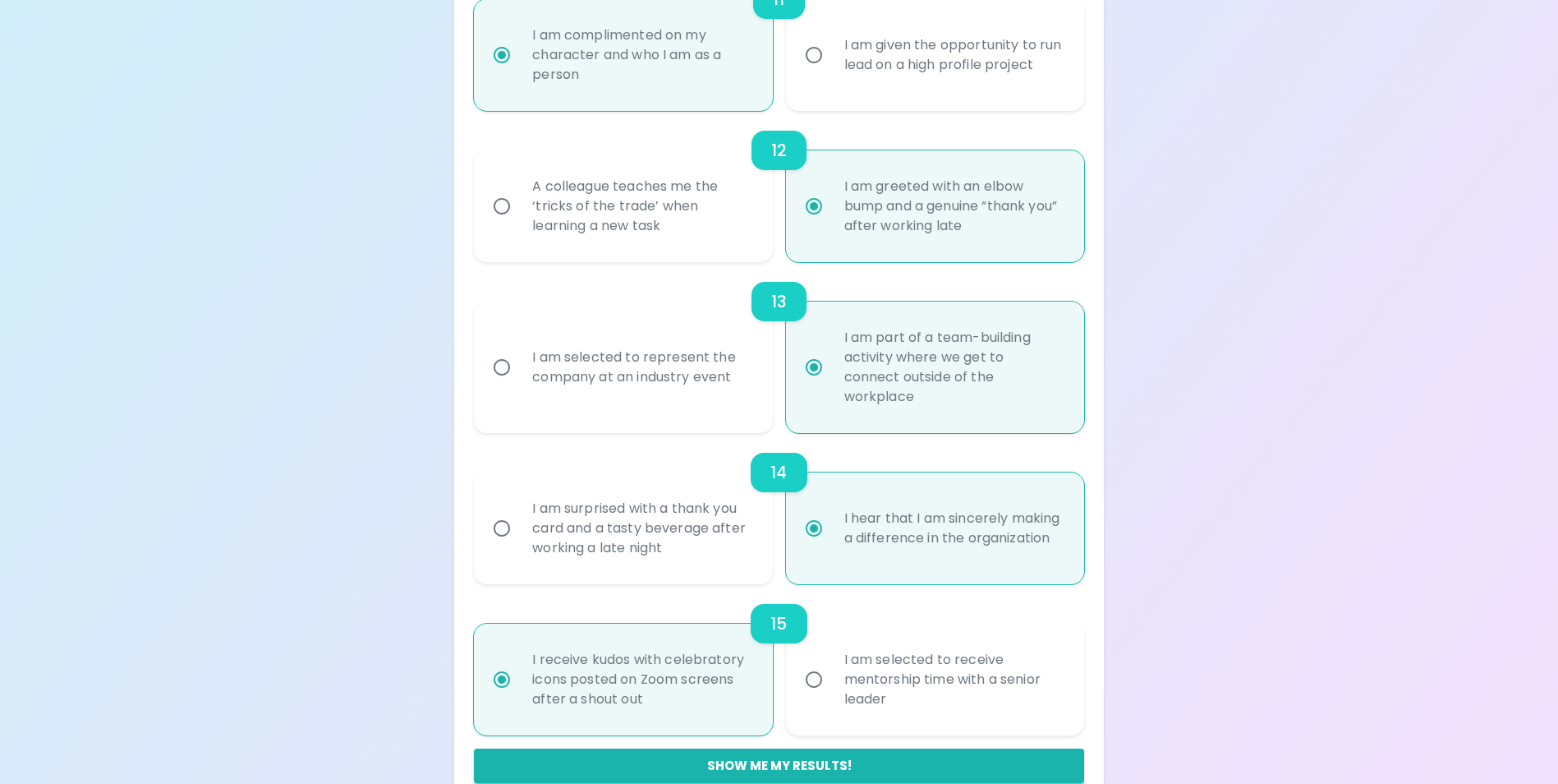
radio input "true"
click at [620, 224] on div "A colleague teaches me the ‘tricks of the trade’ when learning a new task" at bounding box center [641, 206] width 244 height 99
click at [519, 223] on input "A colleague teaches me the ‘tricks of the trade’ when learning a new task" at bounding box center [502, 206] width 35 height 35
radio input "false"
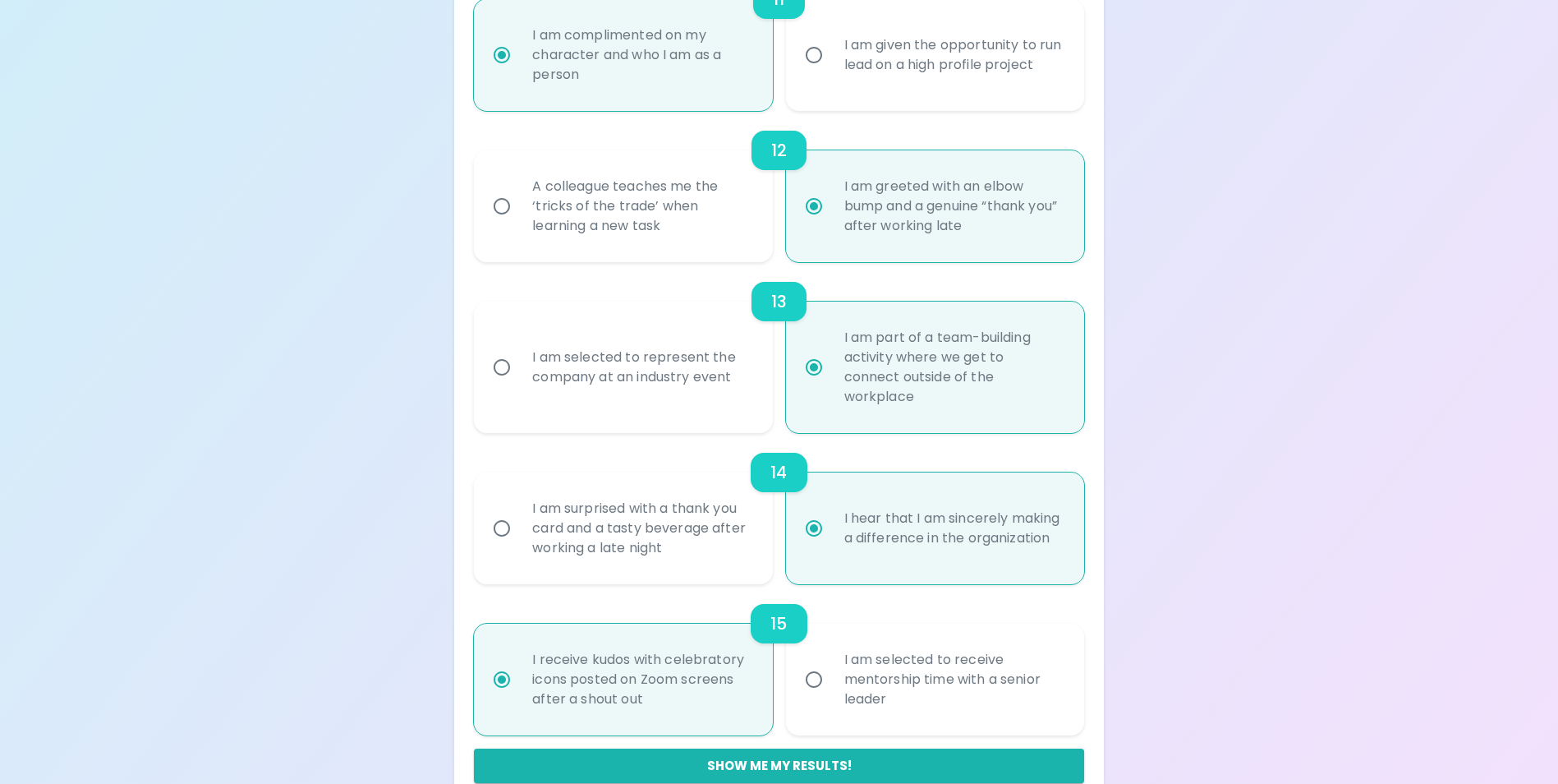
radio input "false"
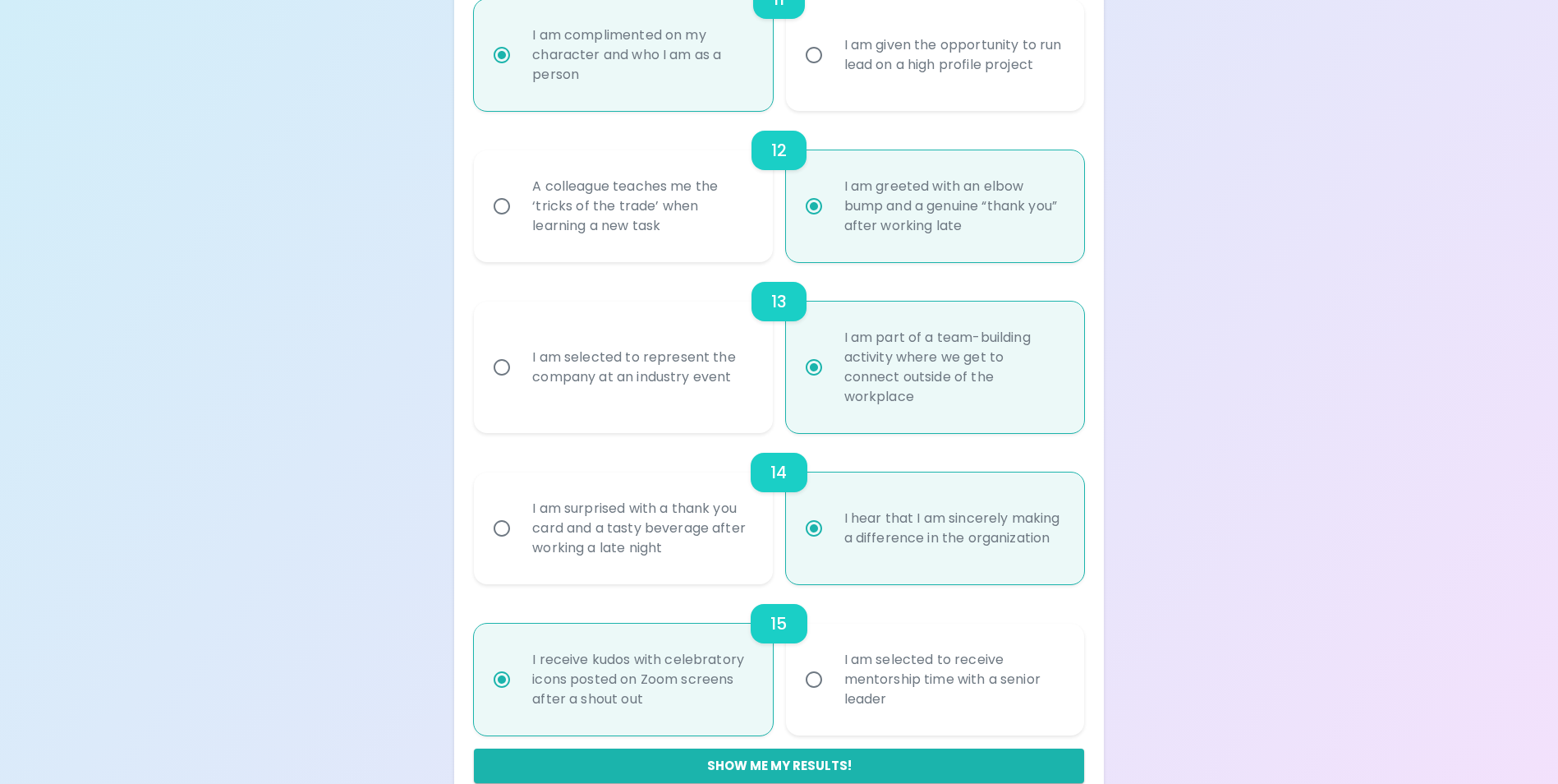
radio input "false"
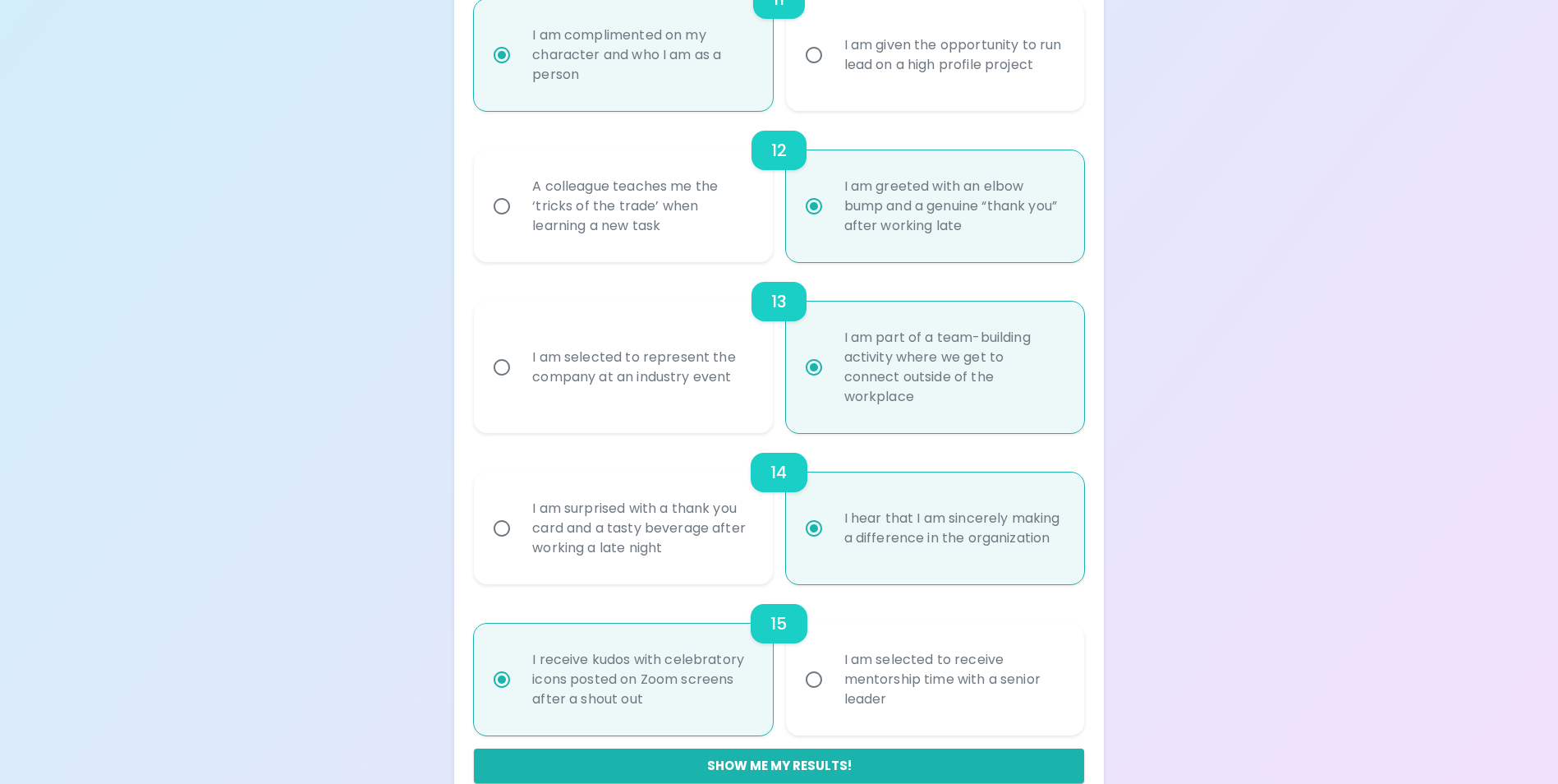
radio input "false"
radio input "true"
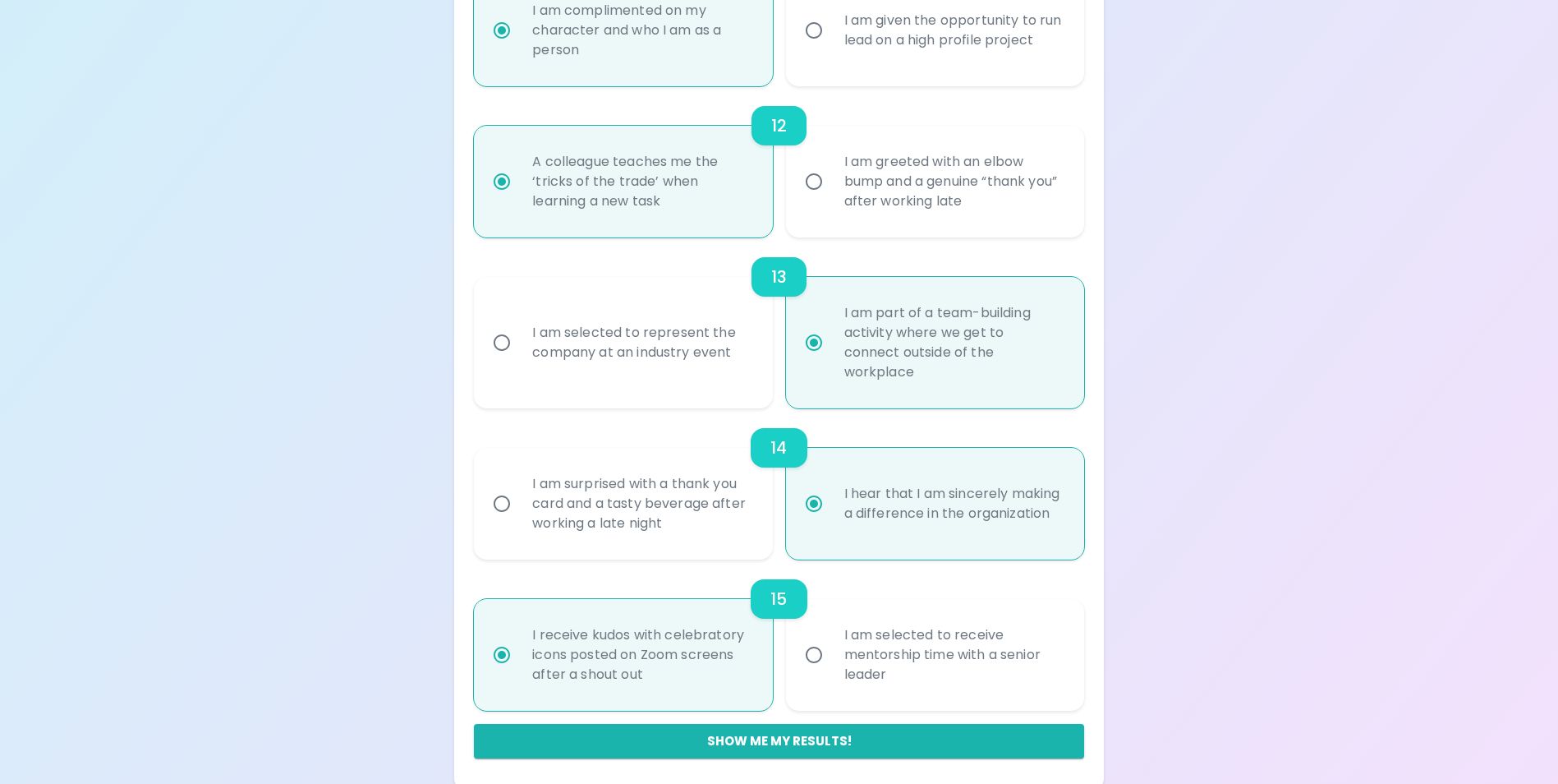
scroll to position [1977, 0]
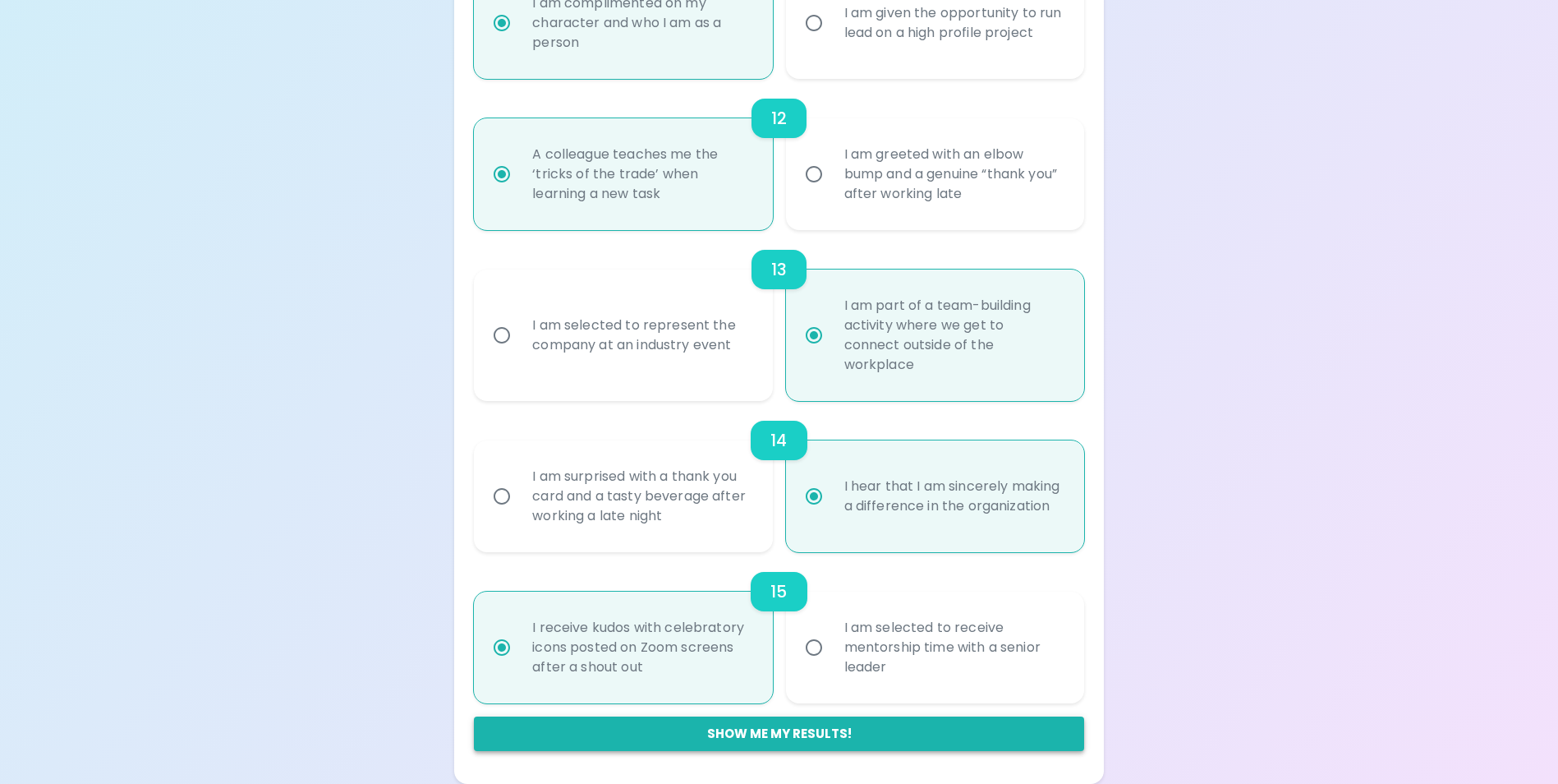
radio input "true"
click at [699, 735] on button "Show me my results!" at bounding box center [778, 733] width 610 height 35
radio input "false"
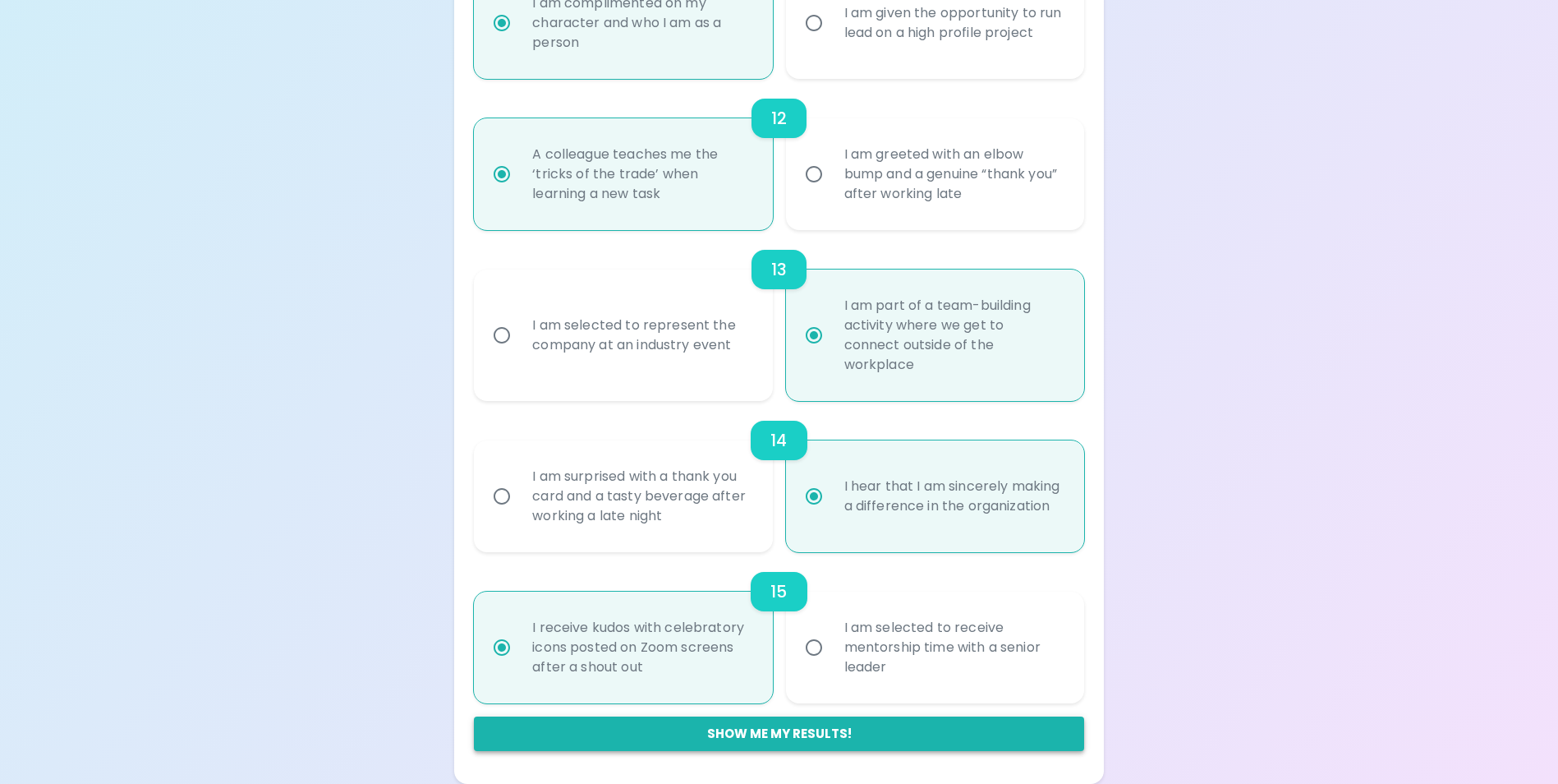
radio input "false"
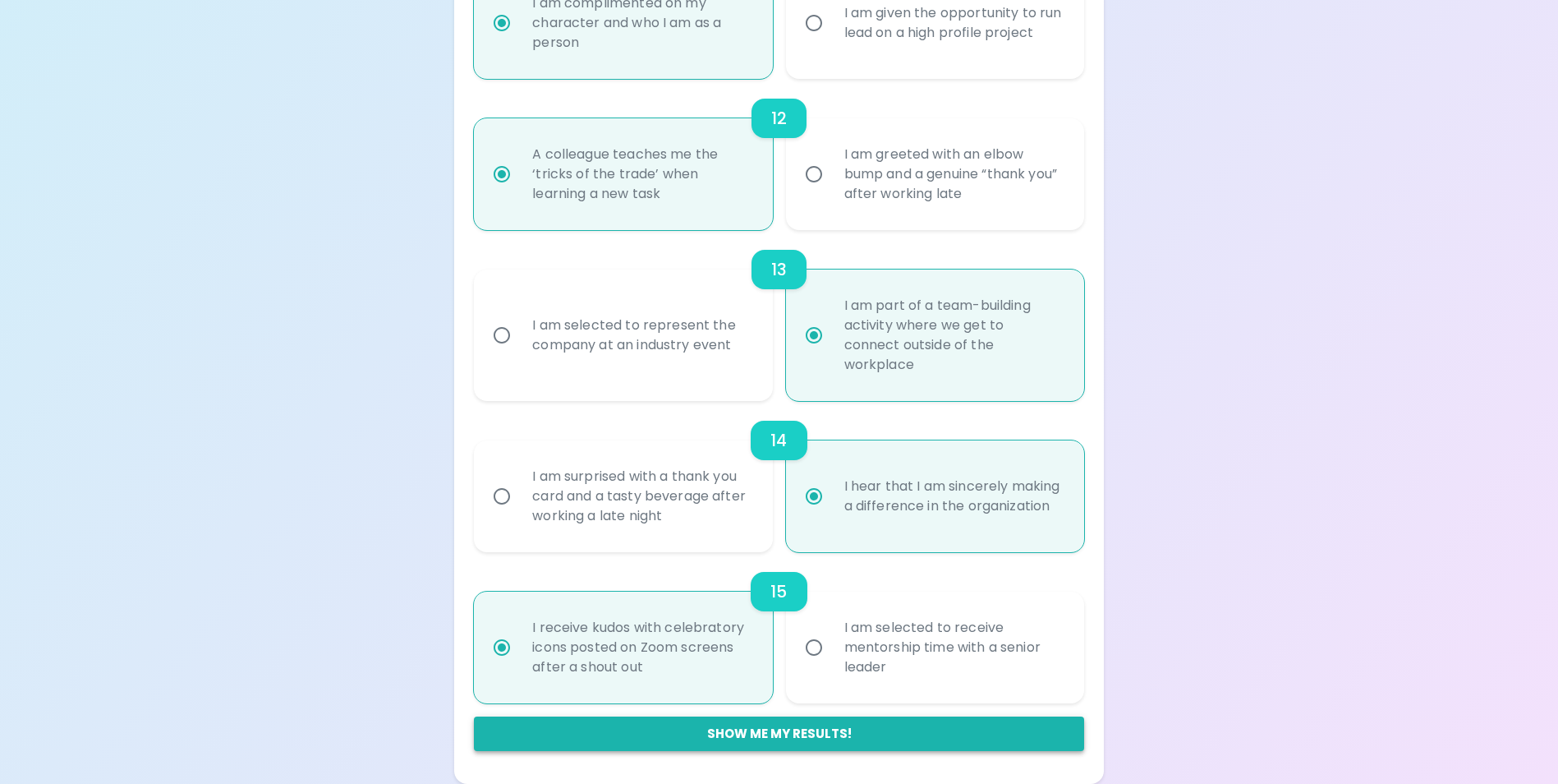
radio input "false"
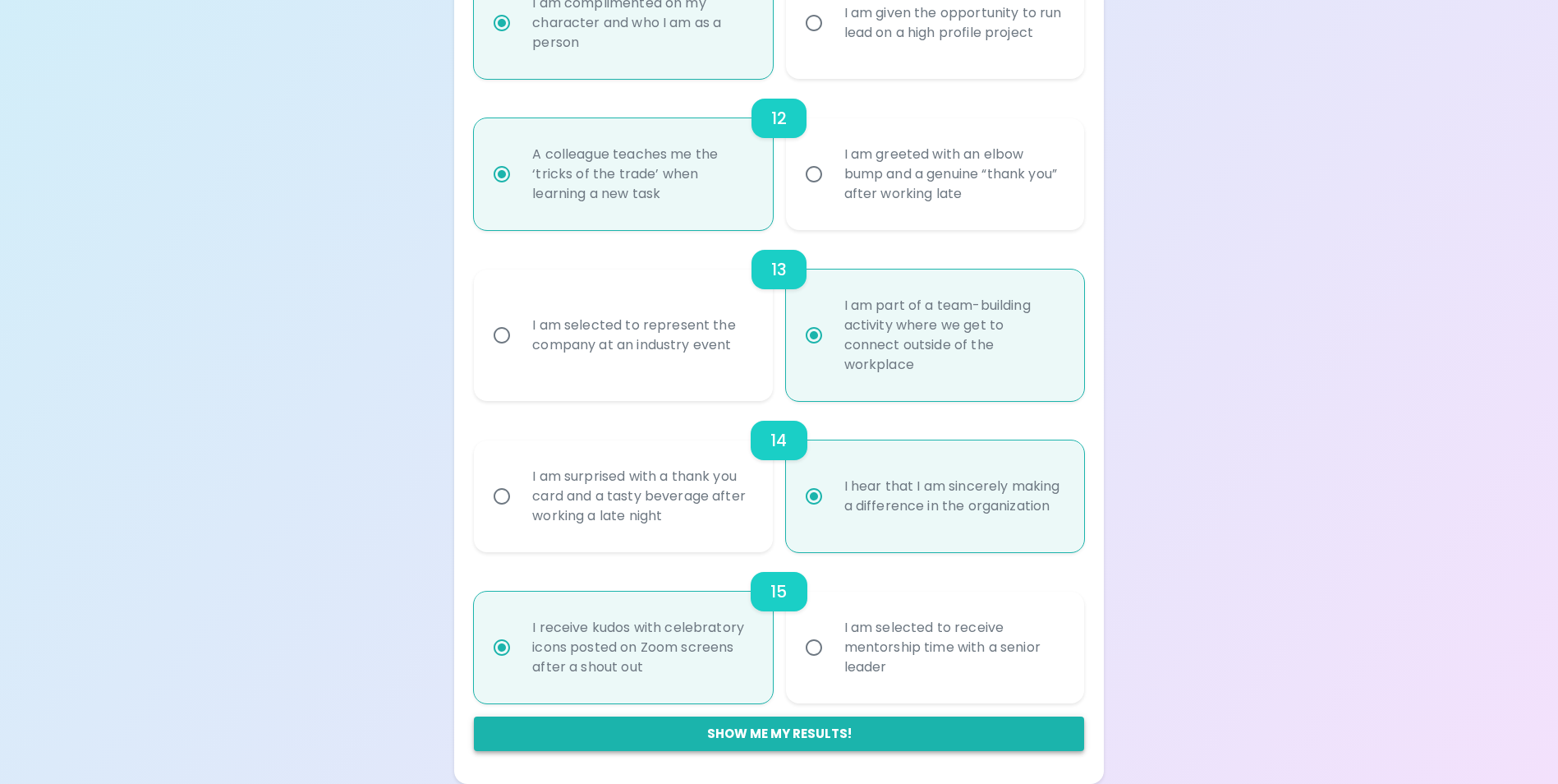
radio input "true"
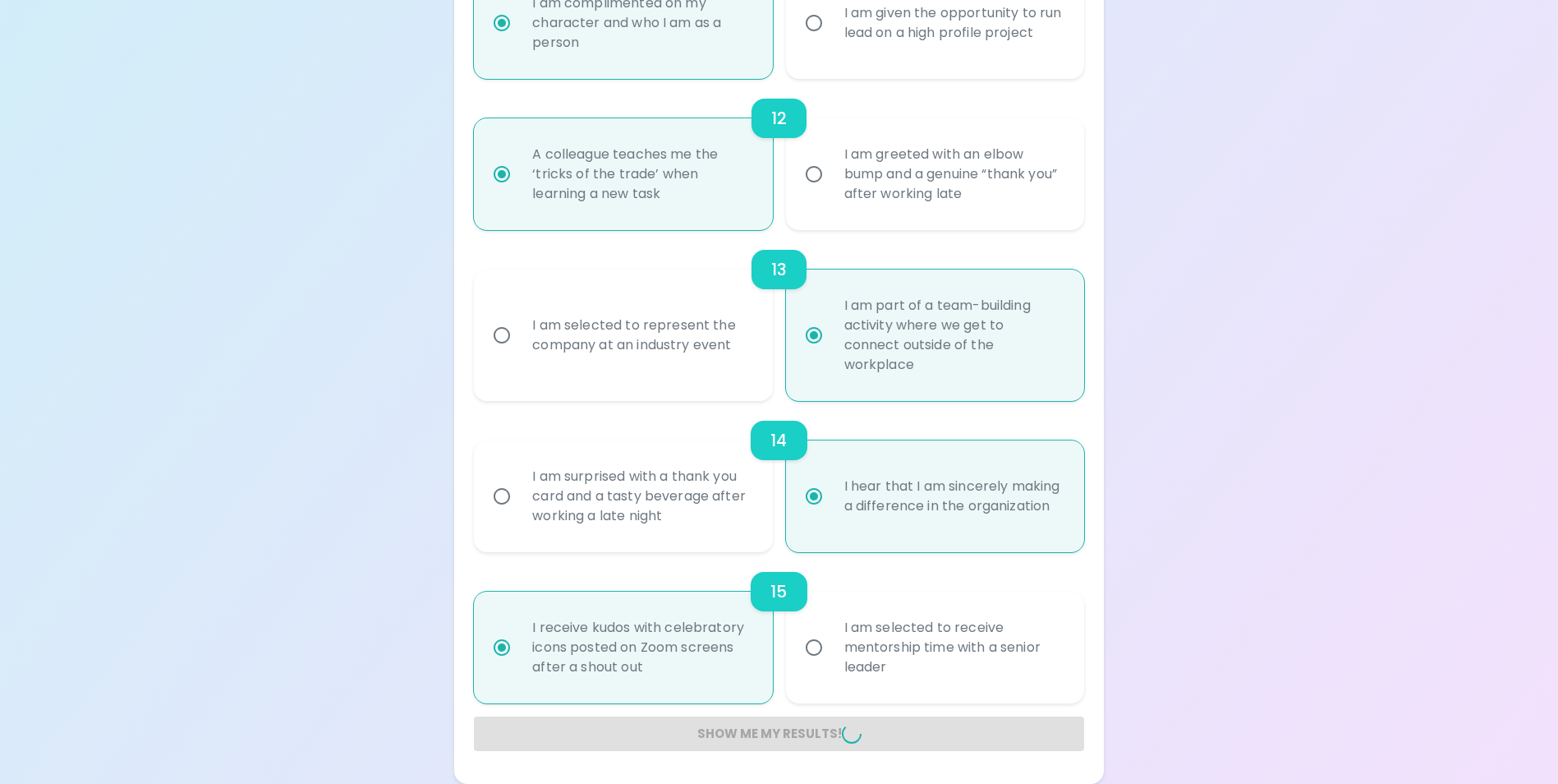
radio input "false"
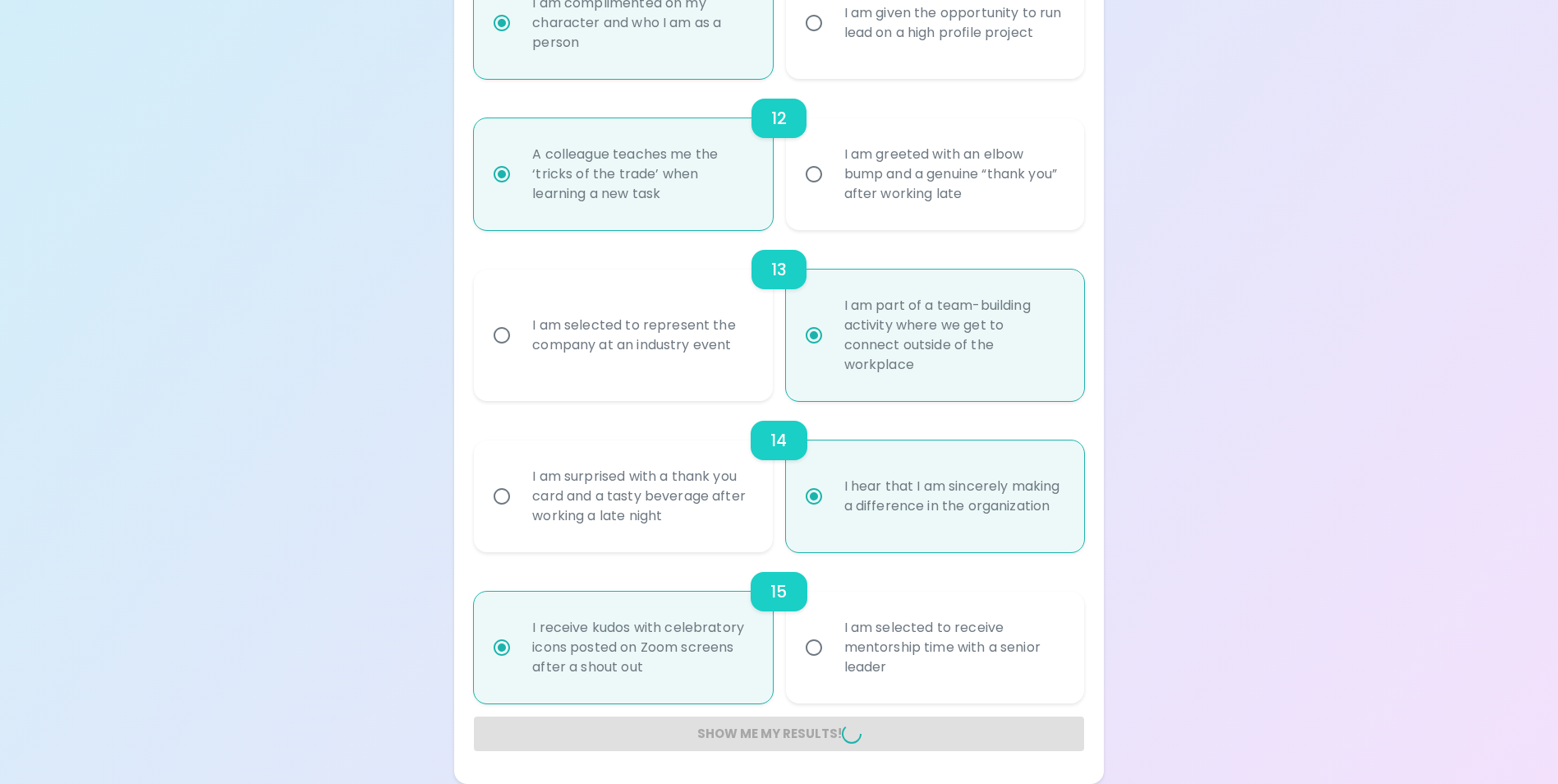
radio input "false"
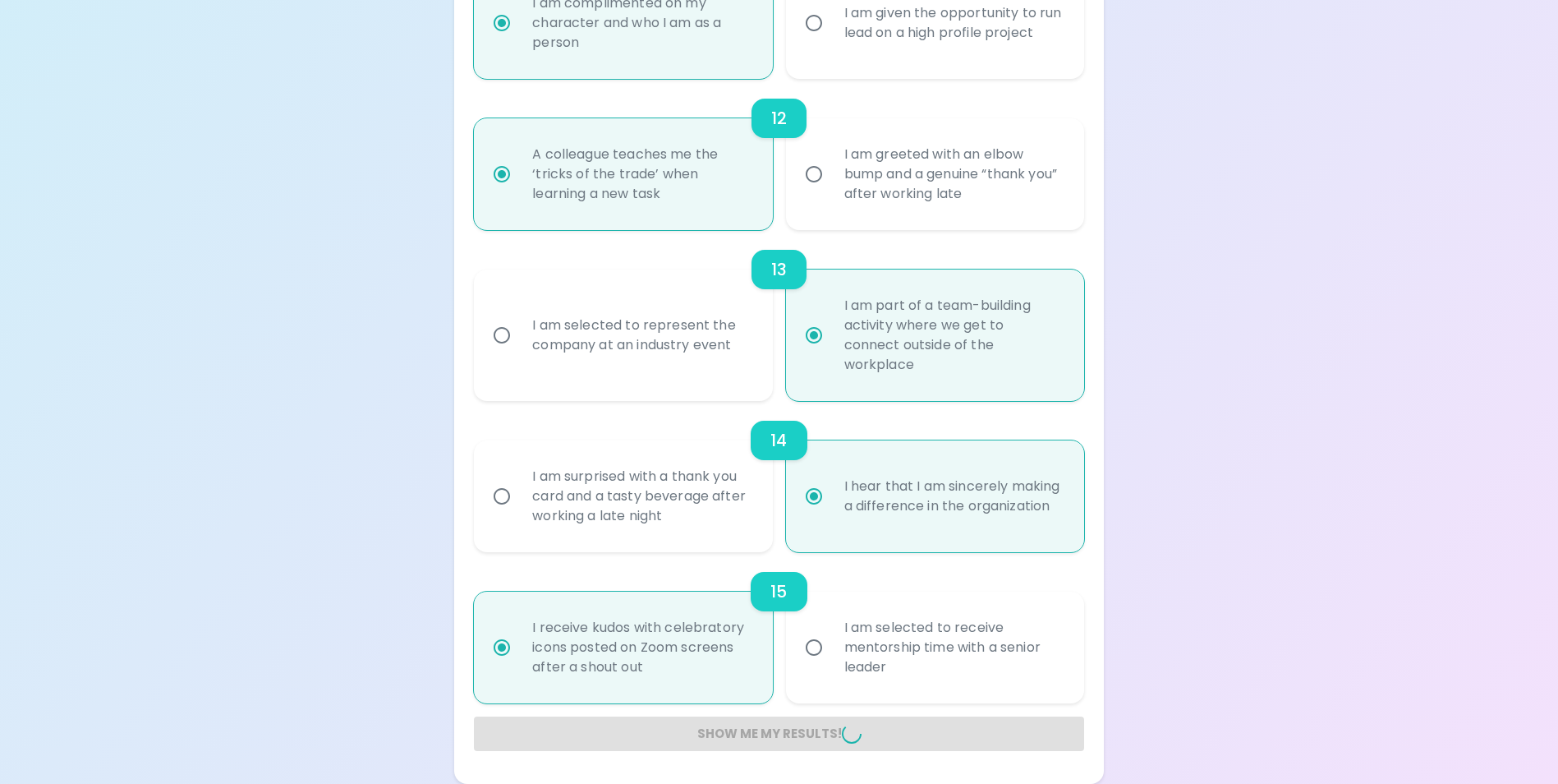
radio input "false"
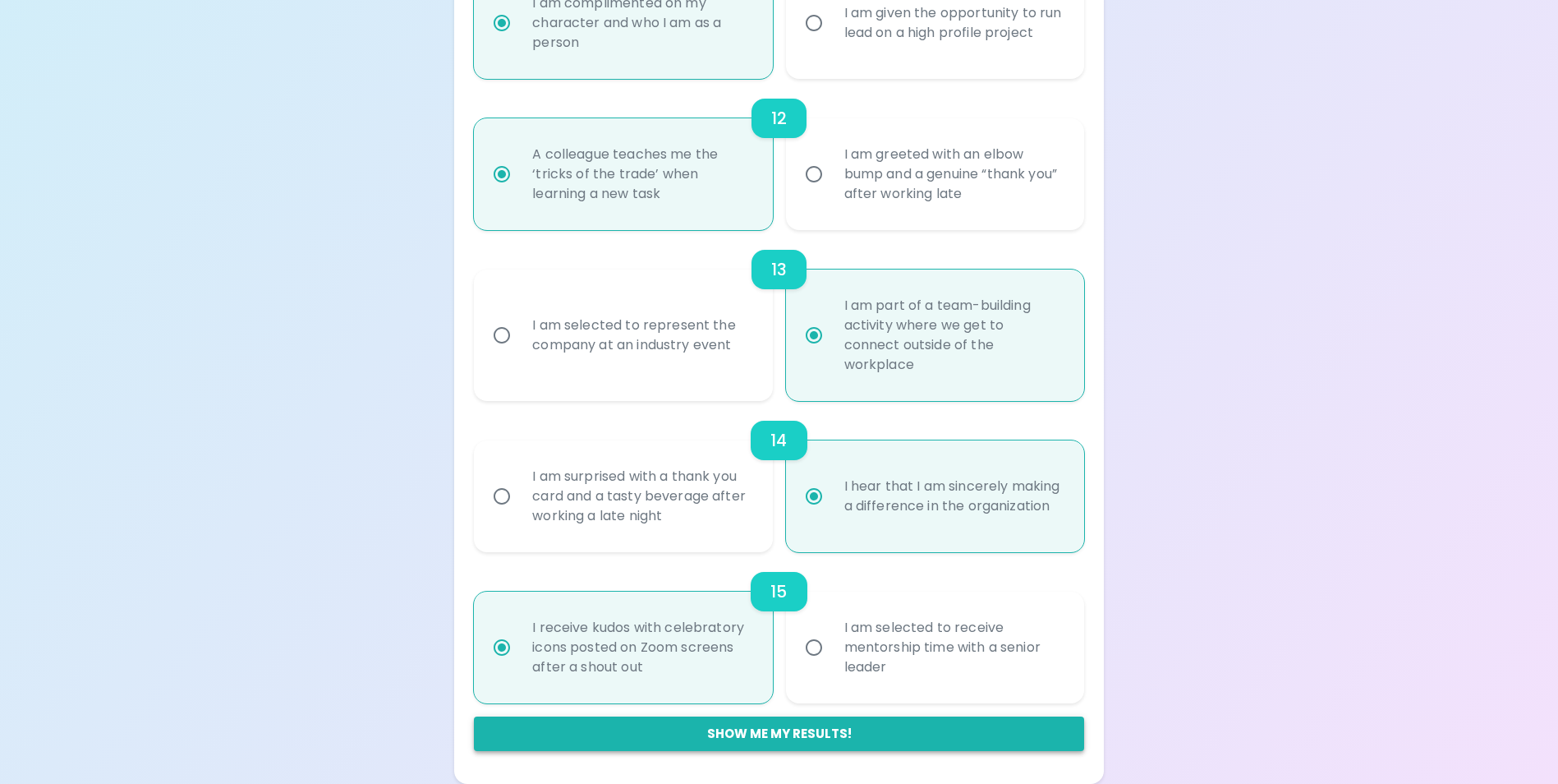
scroll to position [137, 0]
